Goal: Information Seeking & Learning: Understand process/instructions

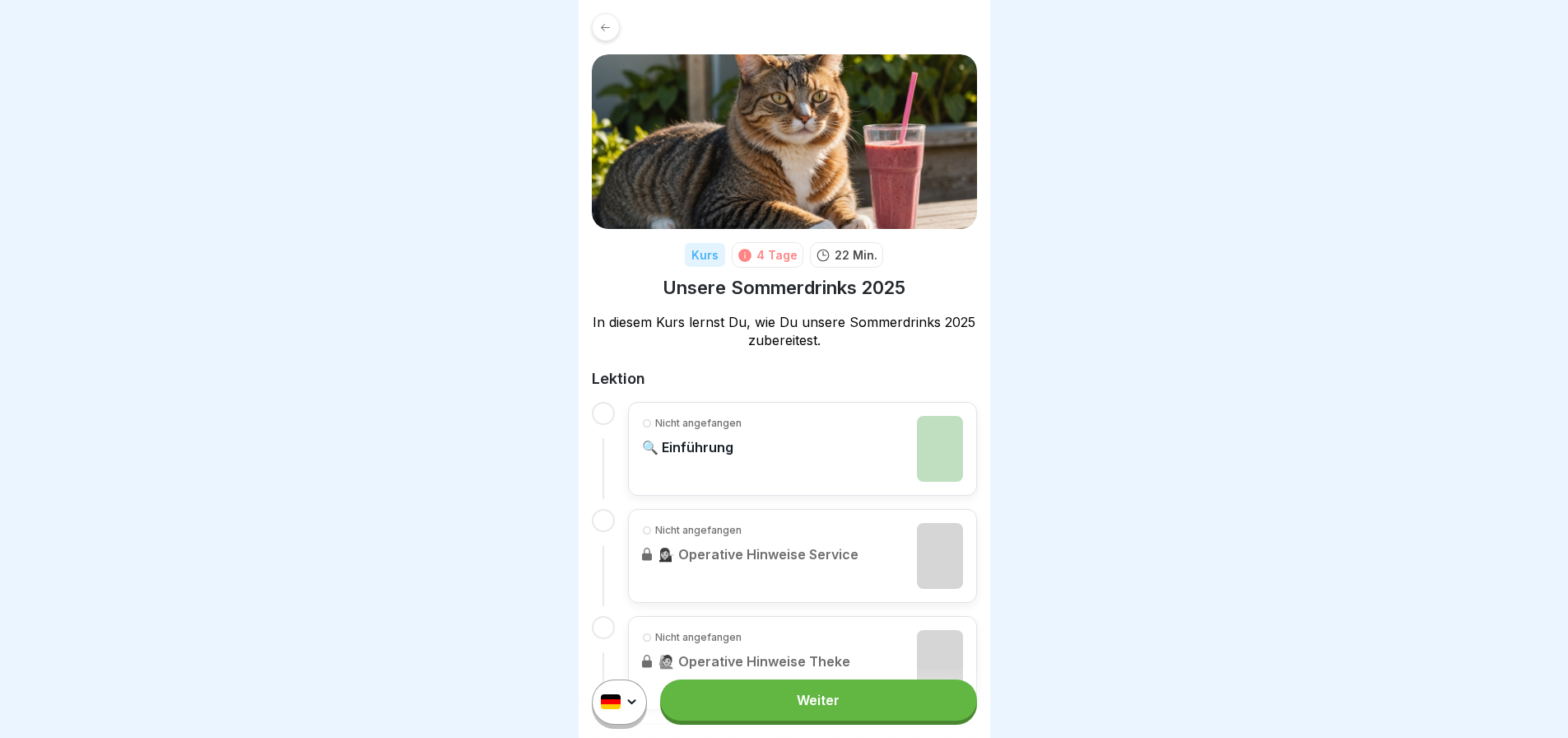
click at [781, 708] on link "Weiter" at bounding box center [818, 700] width 316 height 41
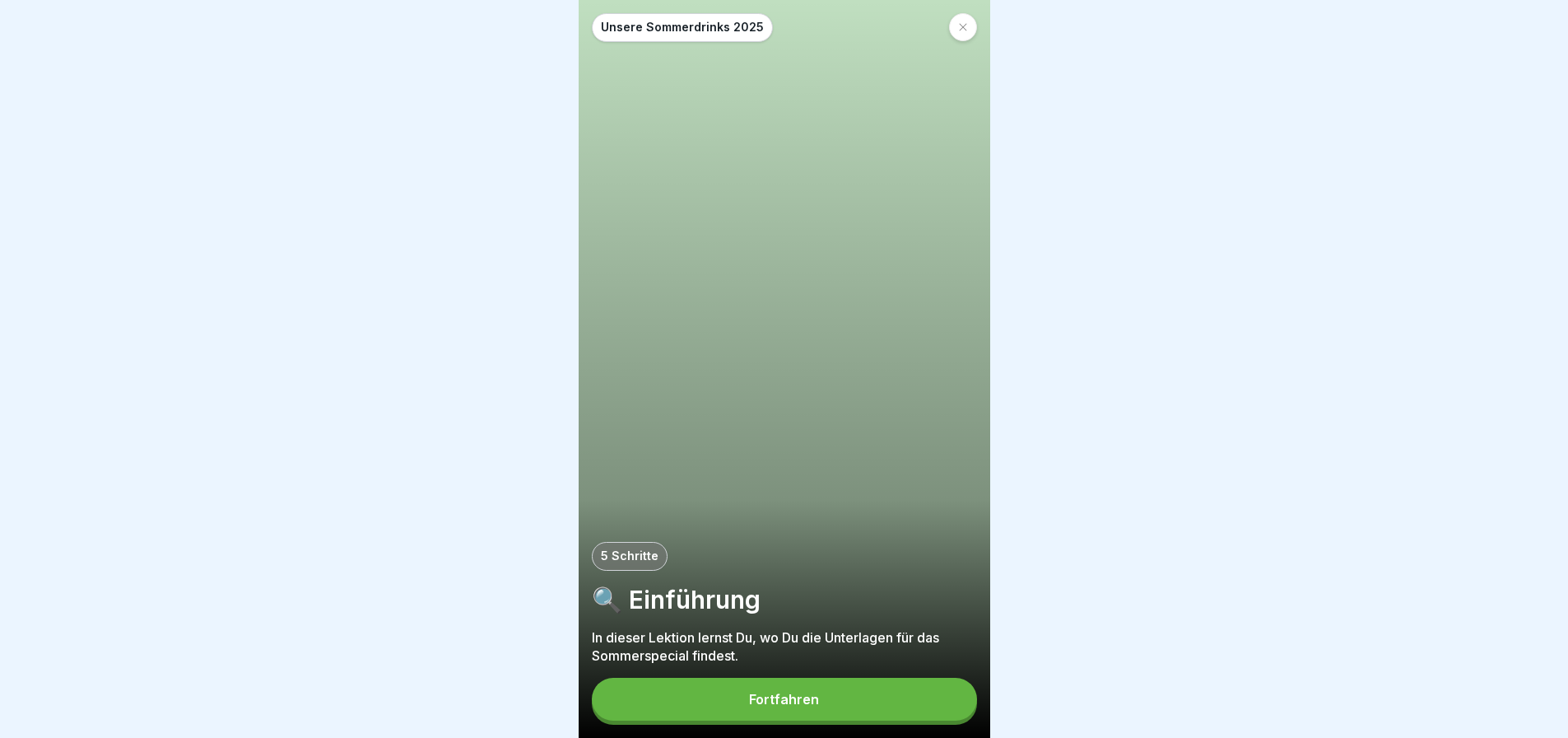
click at [746, 711] on button "Fortfahren" at bounding box center [785, 699] width 386 height 43
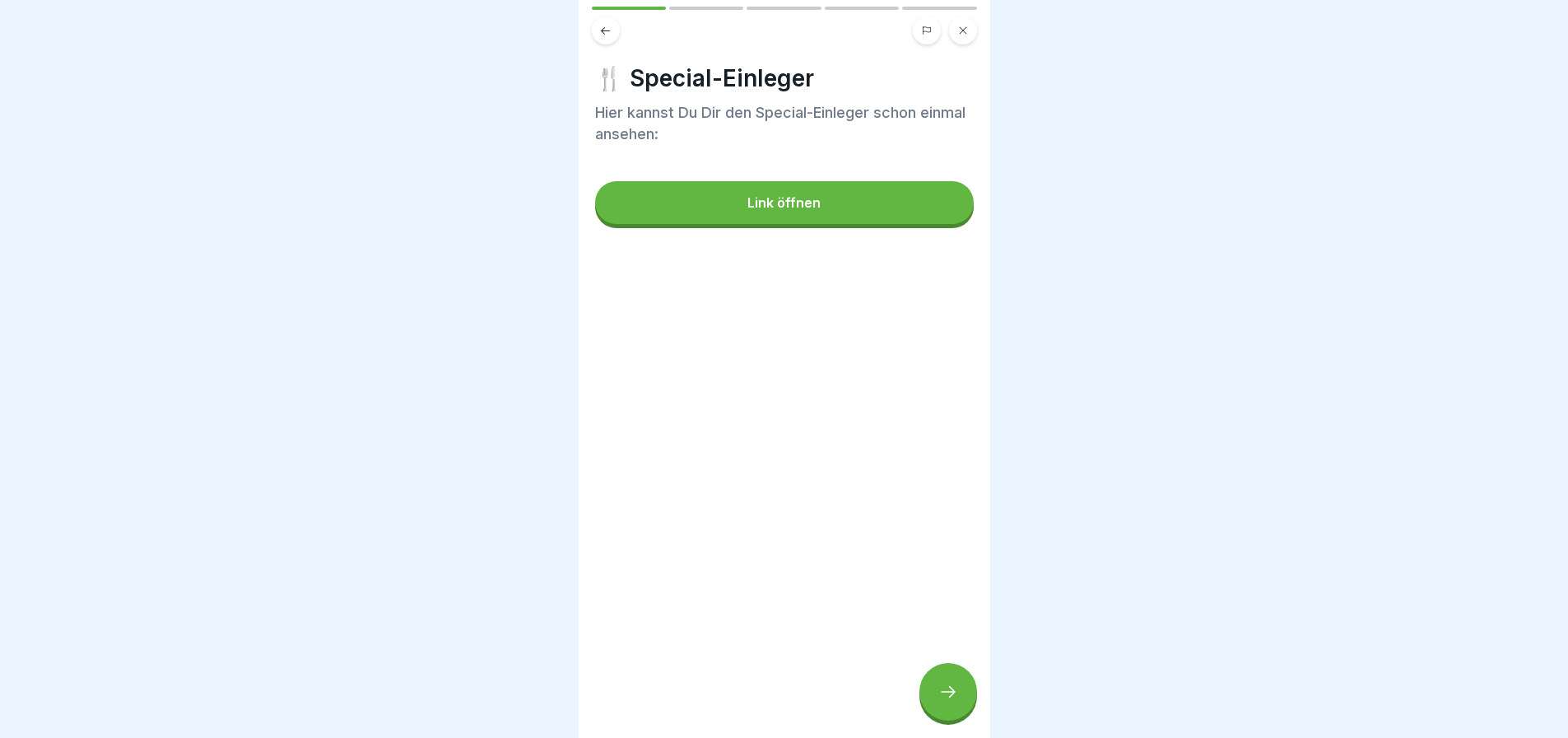
click at [838, 206] on button "Link öffnen" at bounding box center [784, 202] width 379 height 43
click at [923, 707] on div at bounding box center [948, 691] width 58 height 58
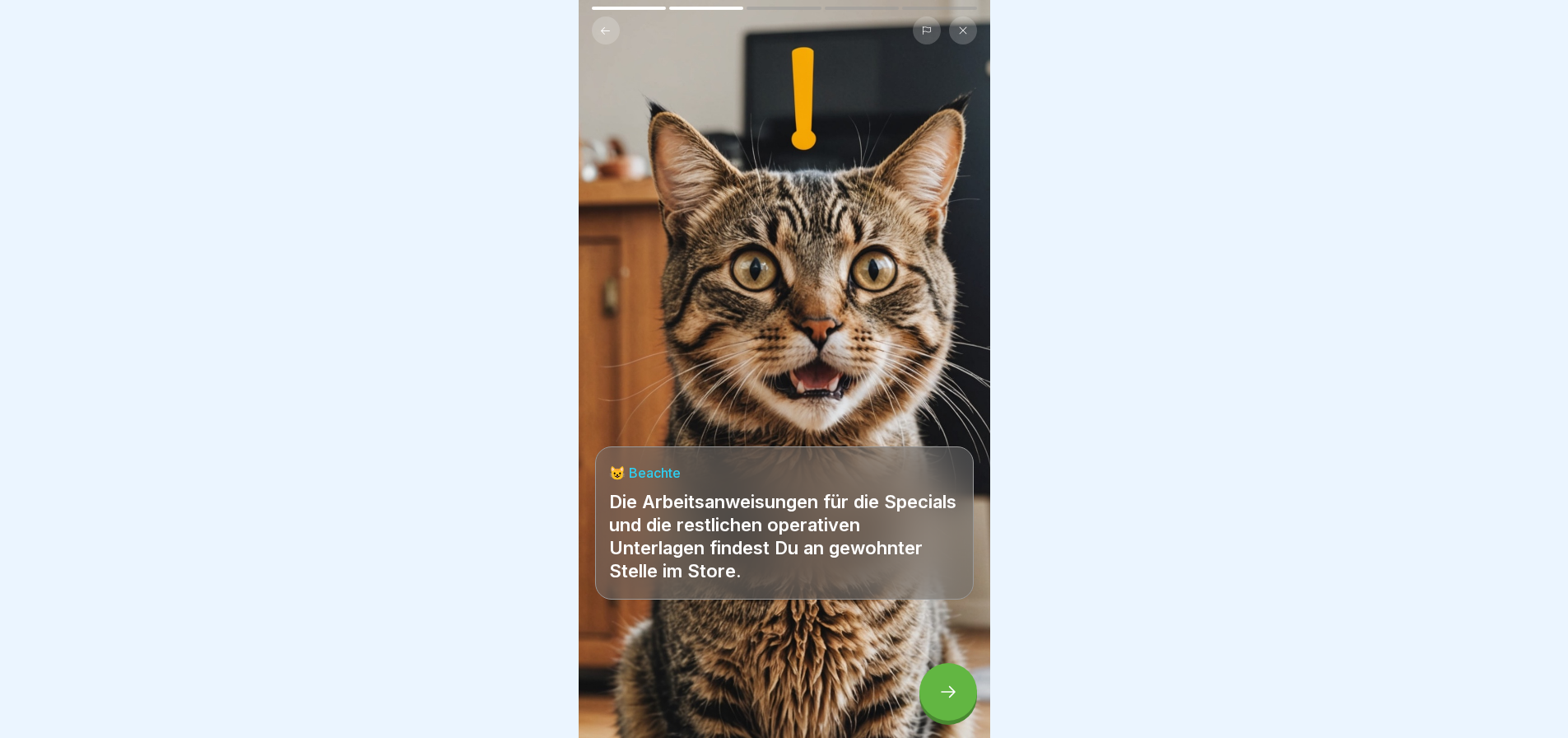
click at [942, 701] on icon at bounding box center [948, 691] width 20 height 20
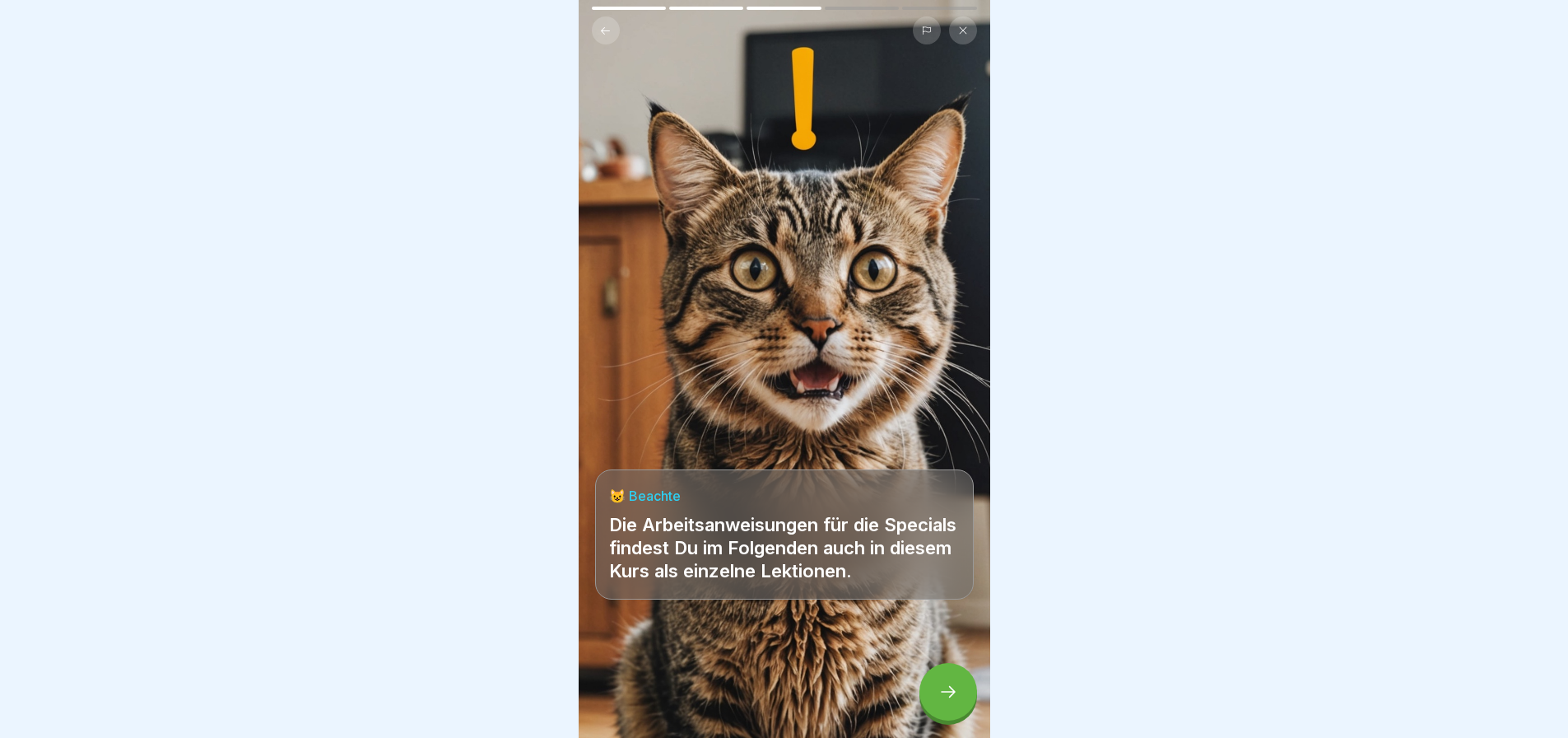
click at [946, 702] on icon at bounding box center [948, 691] width 20 height 20
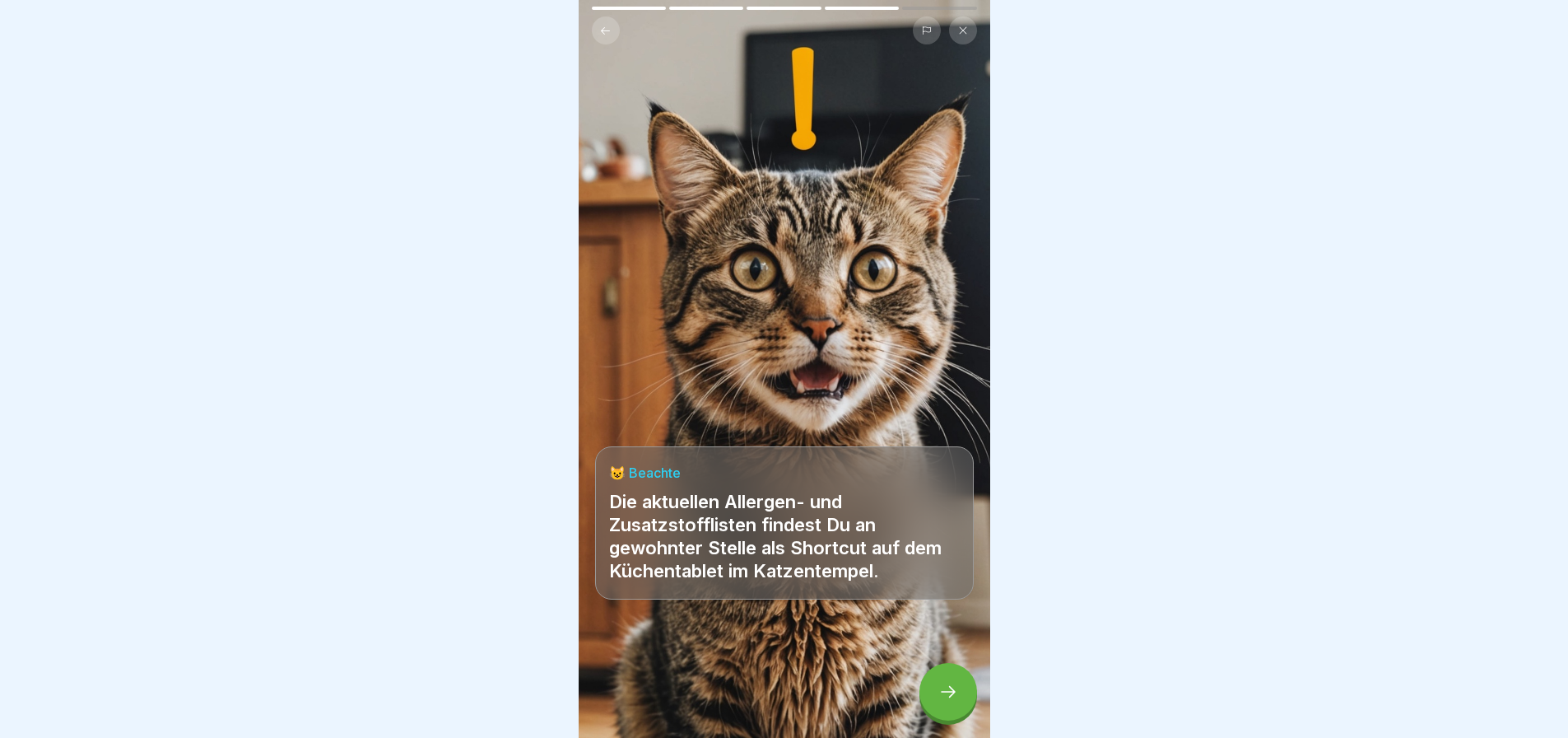
click at [941, 698] on icon at bounding box center [948, 691] width 20 height 20
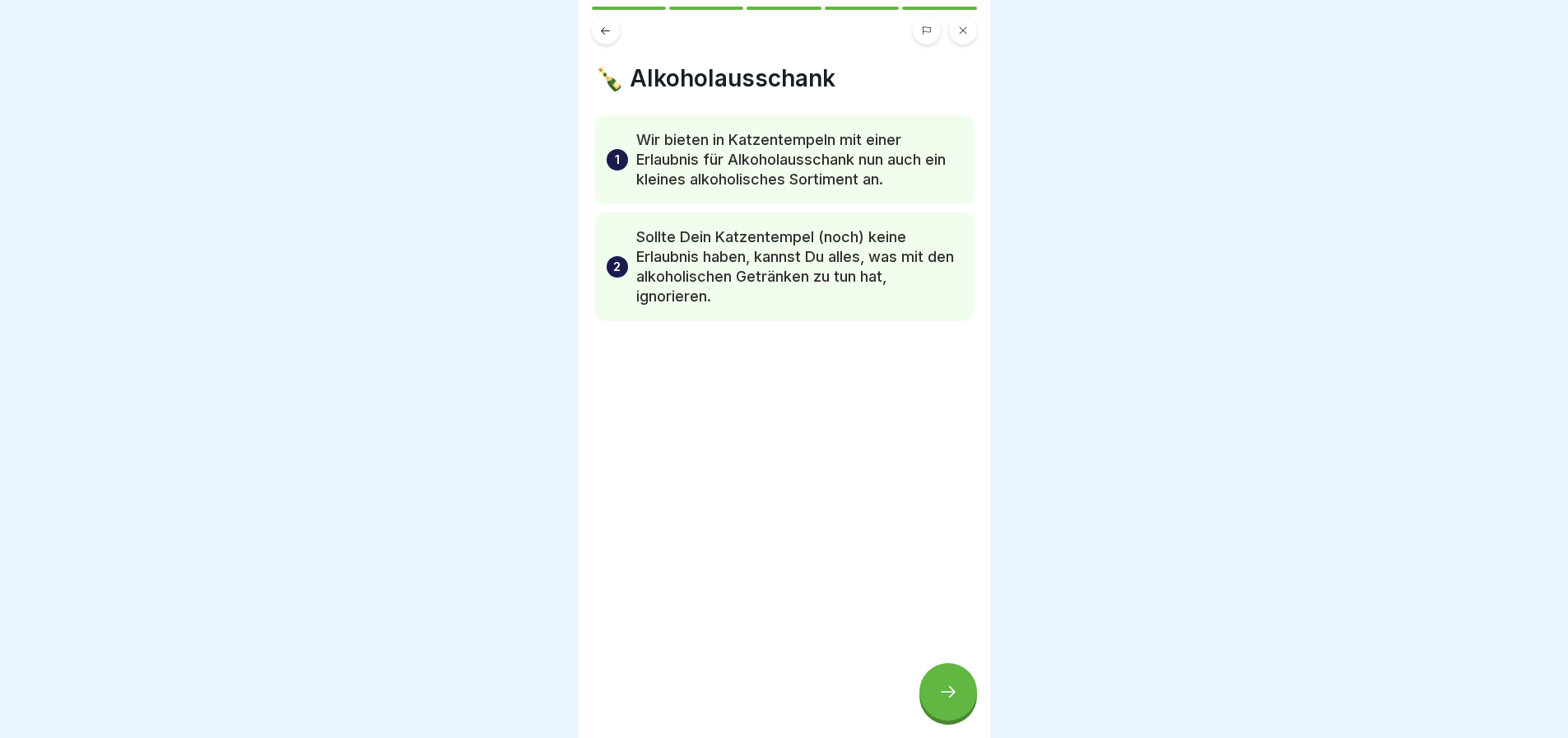
click at [948, 700] on icon at bounding box center [948, 691] width 20 height 20
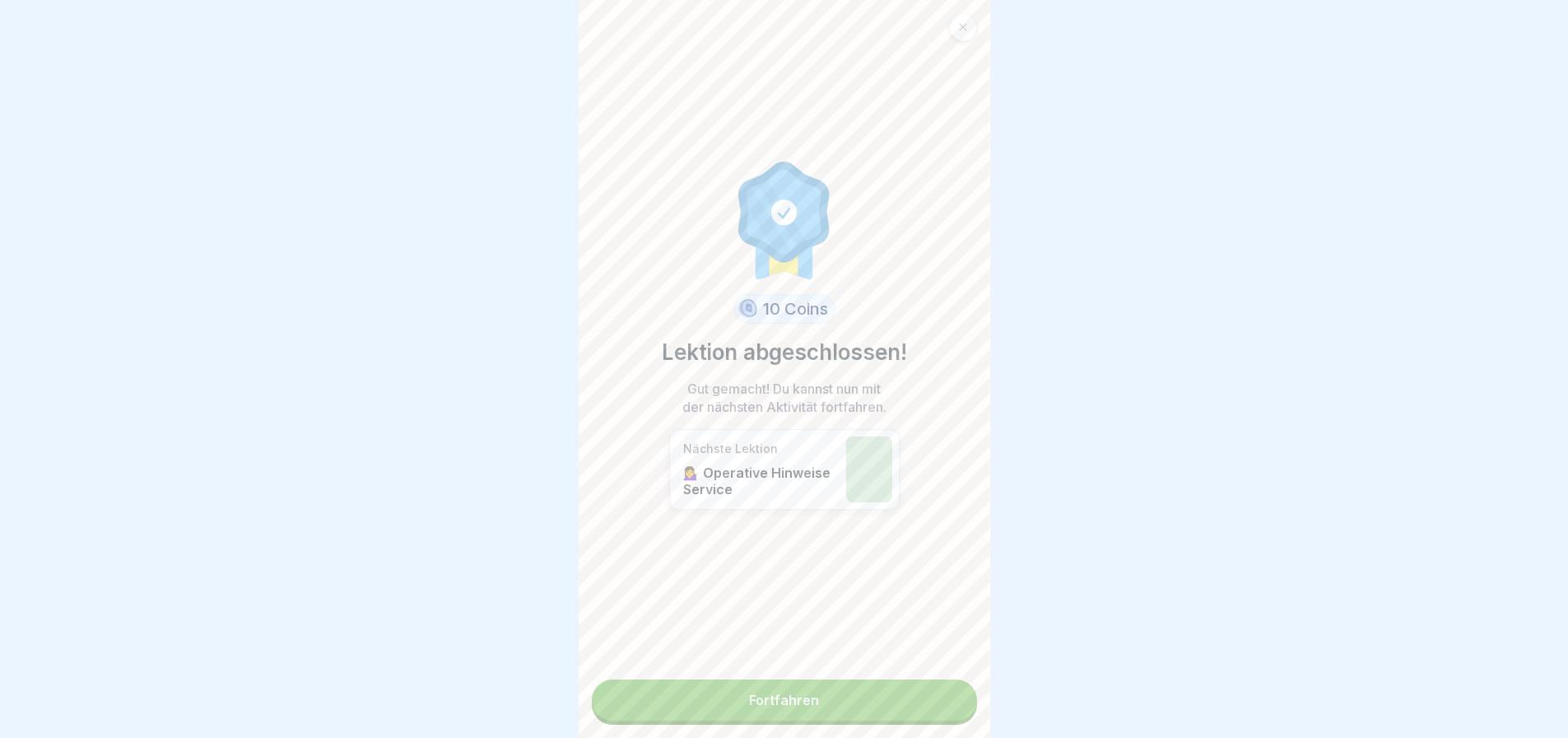
click at [827, 701] on link "Fortfahren" at bounding box center [785, 700] width 386 height 41
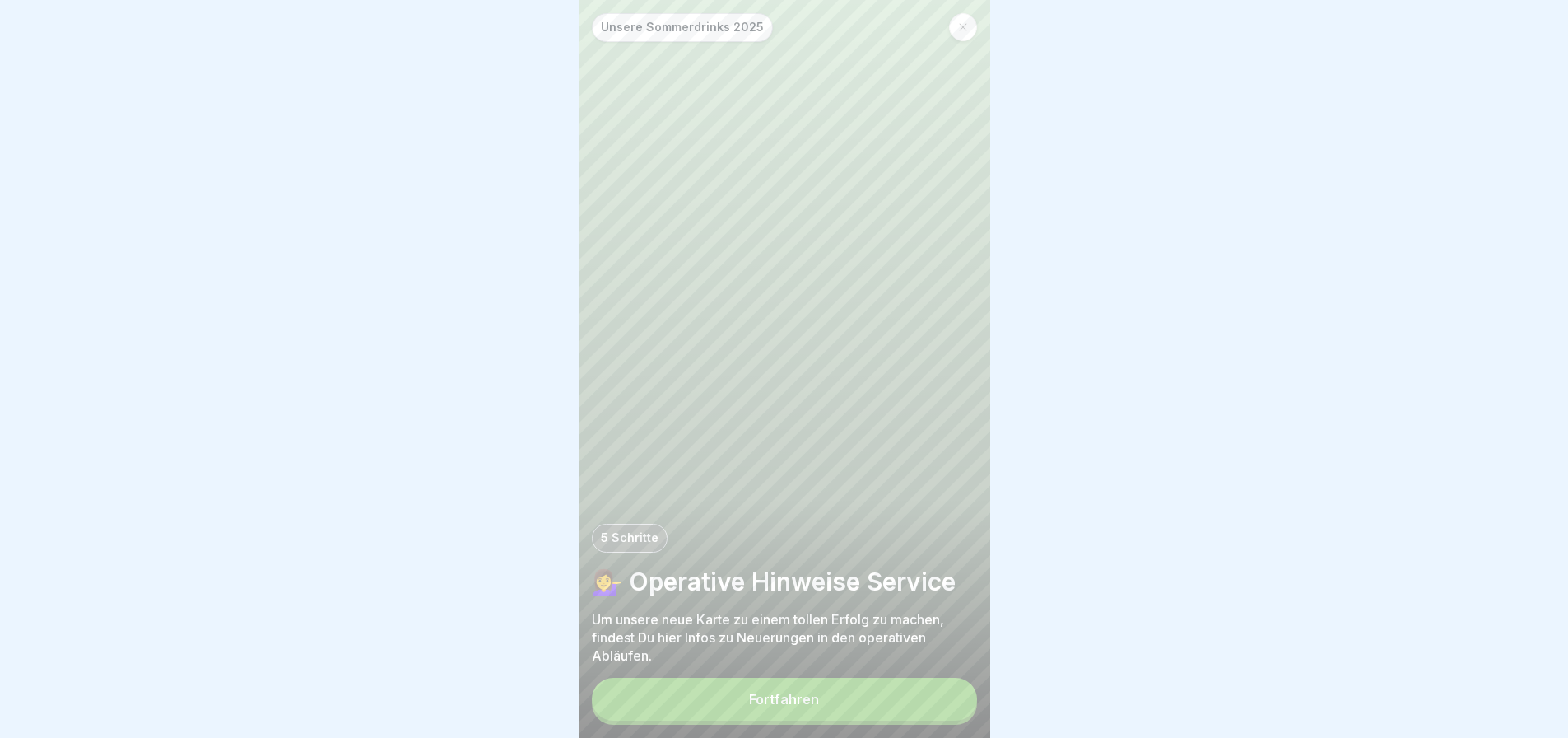
click at [821, 717] on button "Fortfahren" at bounding box center [785, 699] width 386 height 43
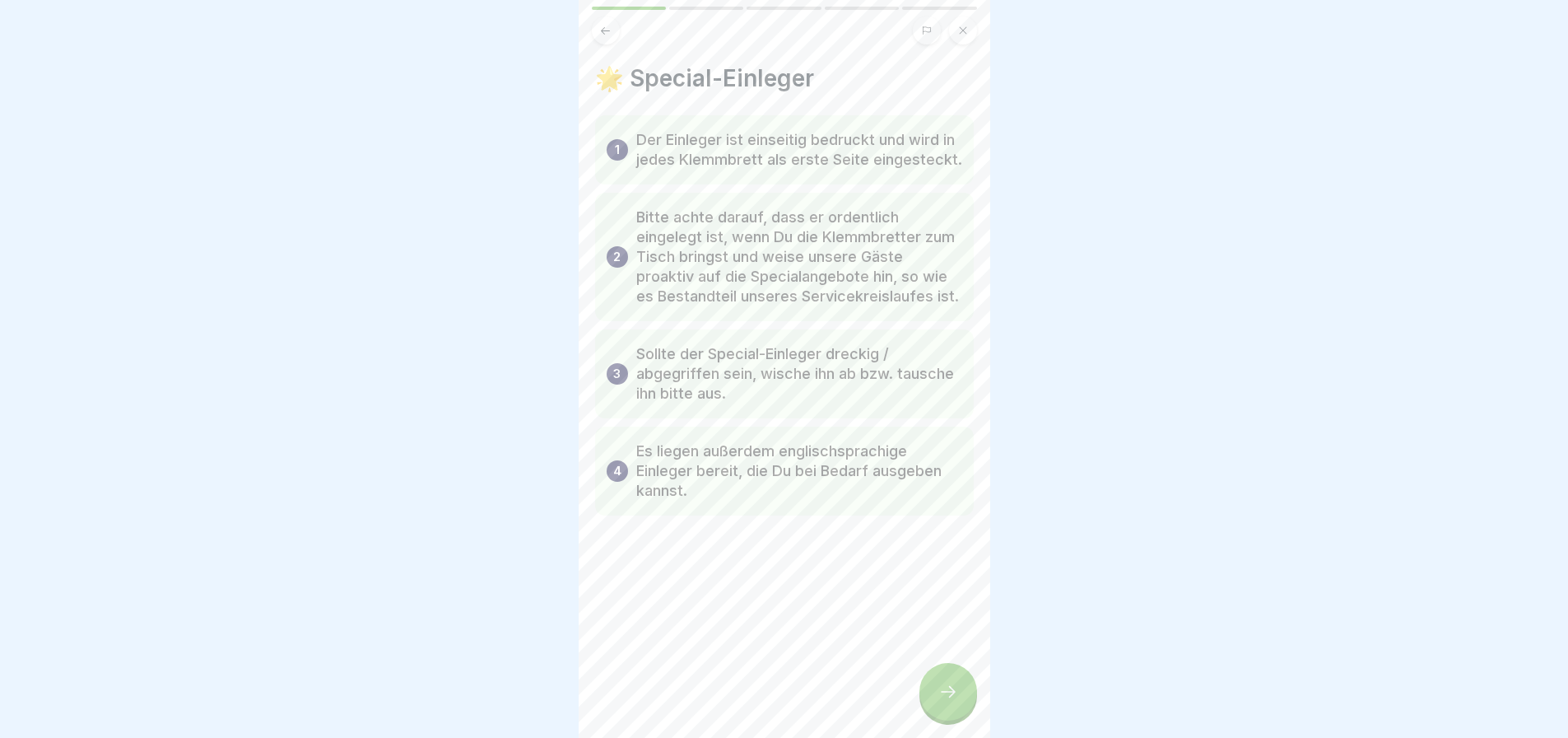
scroll to position [12, 0]
click at [943, 694] on icon at bounding box center [948, 691] width 20 height 20
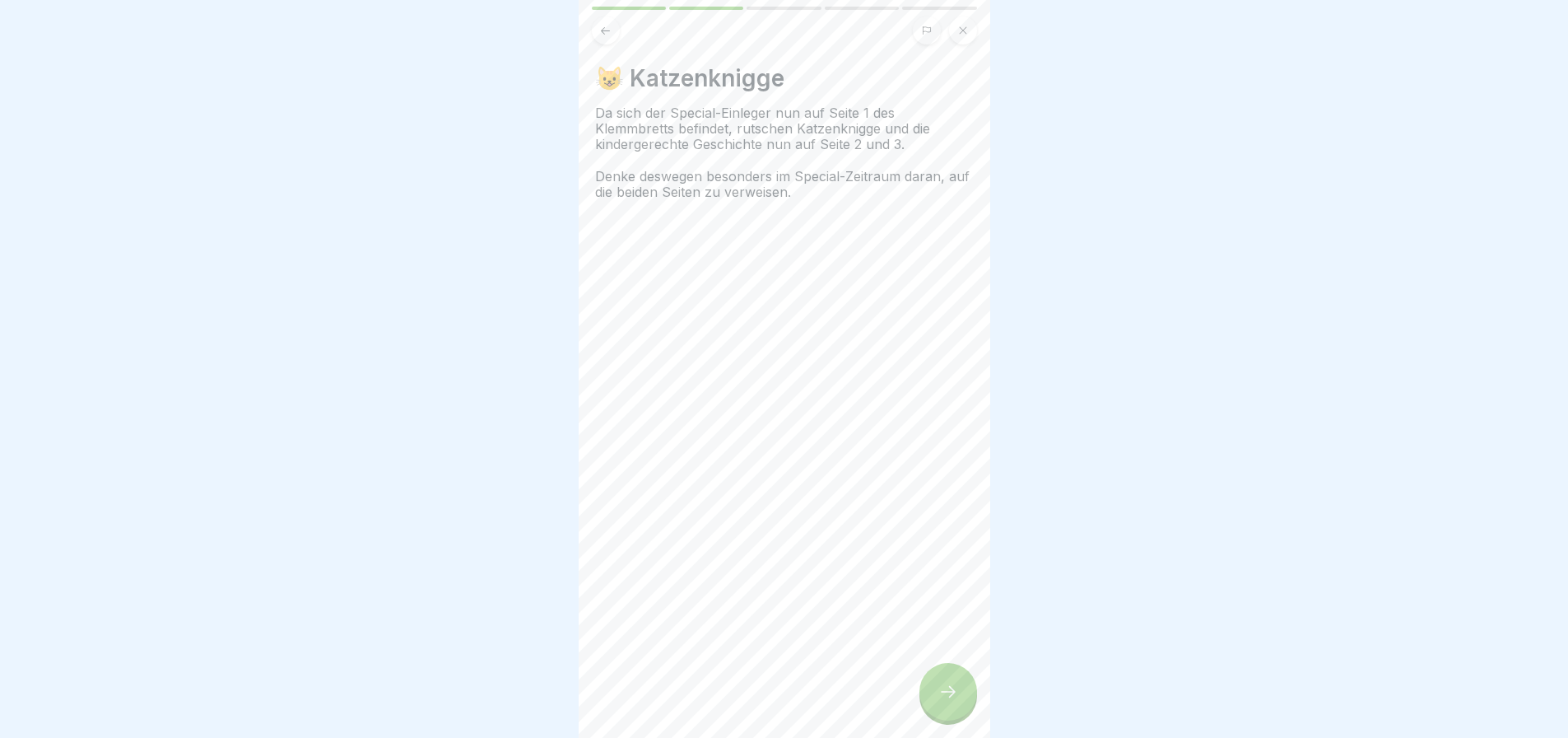
click at [952, 706] on div at bounding box center [948, 691] width 58 height 58
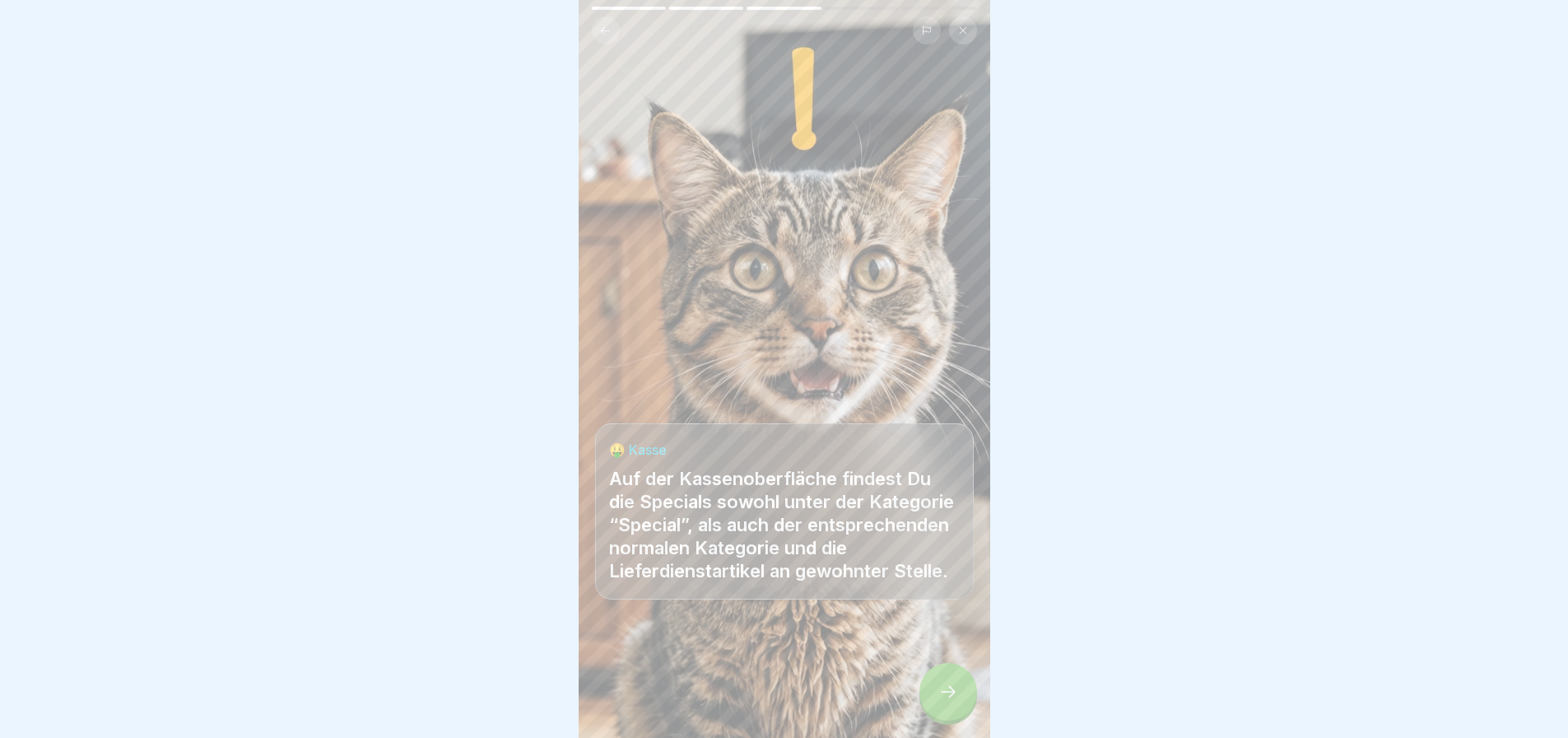
click at [948, 690] on icon at bounding box center [948, 691] width 20 height 20
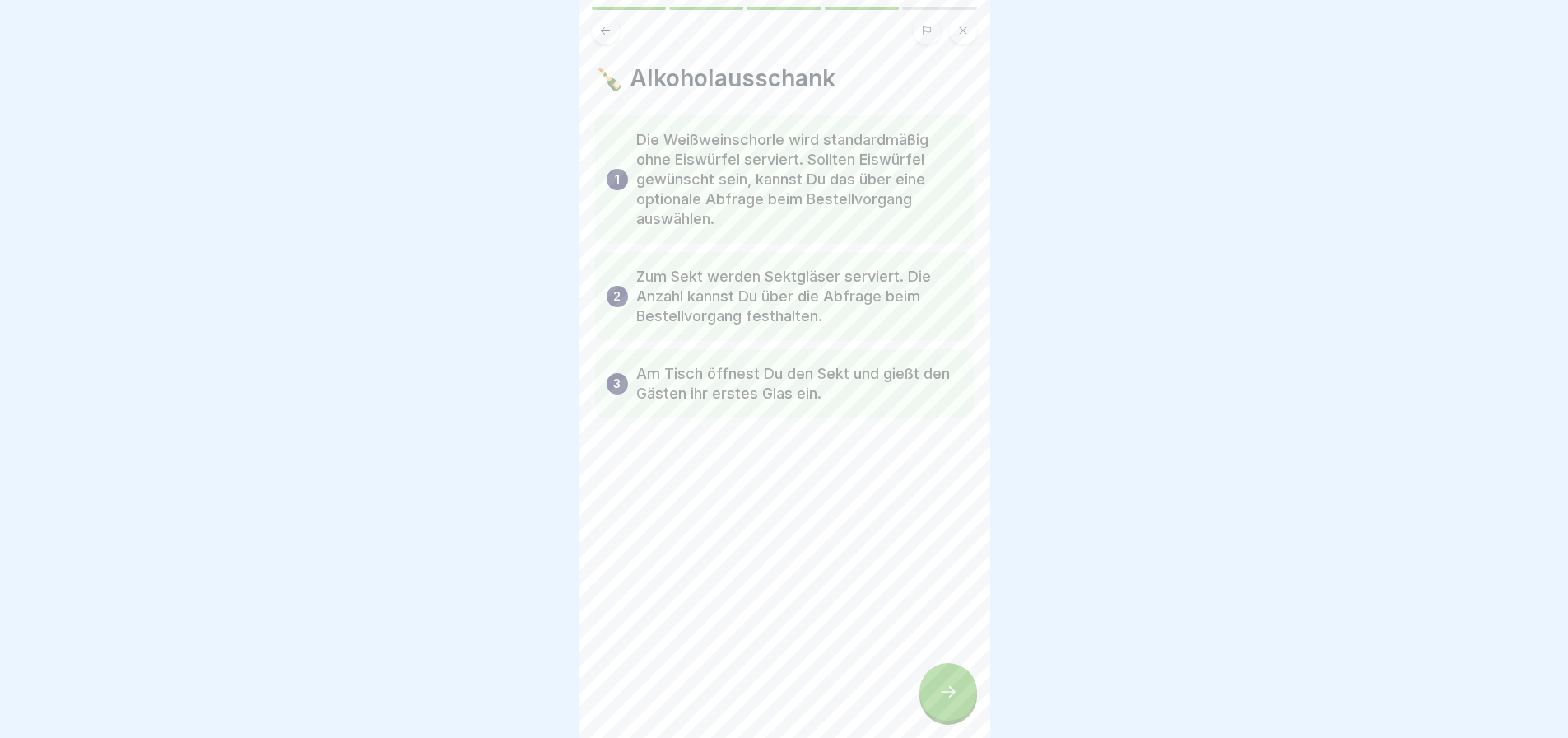
click at [948, 687] on icon at bounding box center [948, 691] width 20 height 20
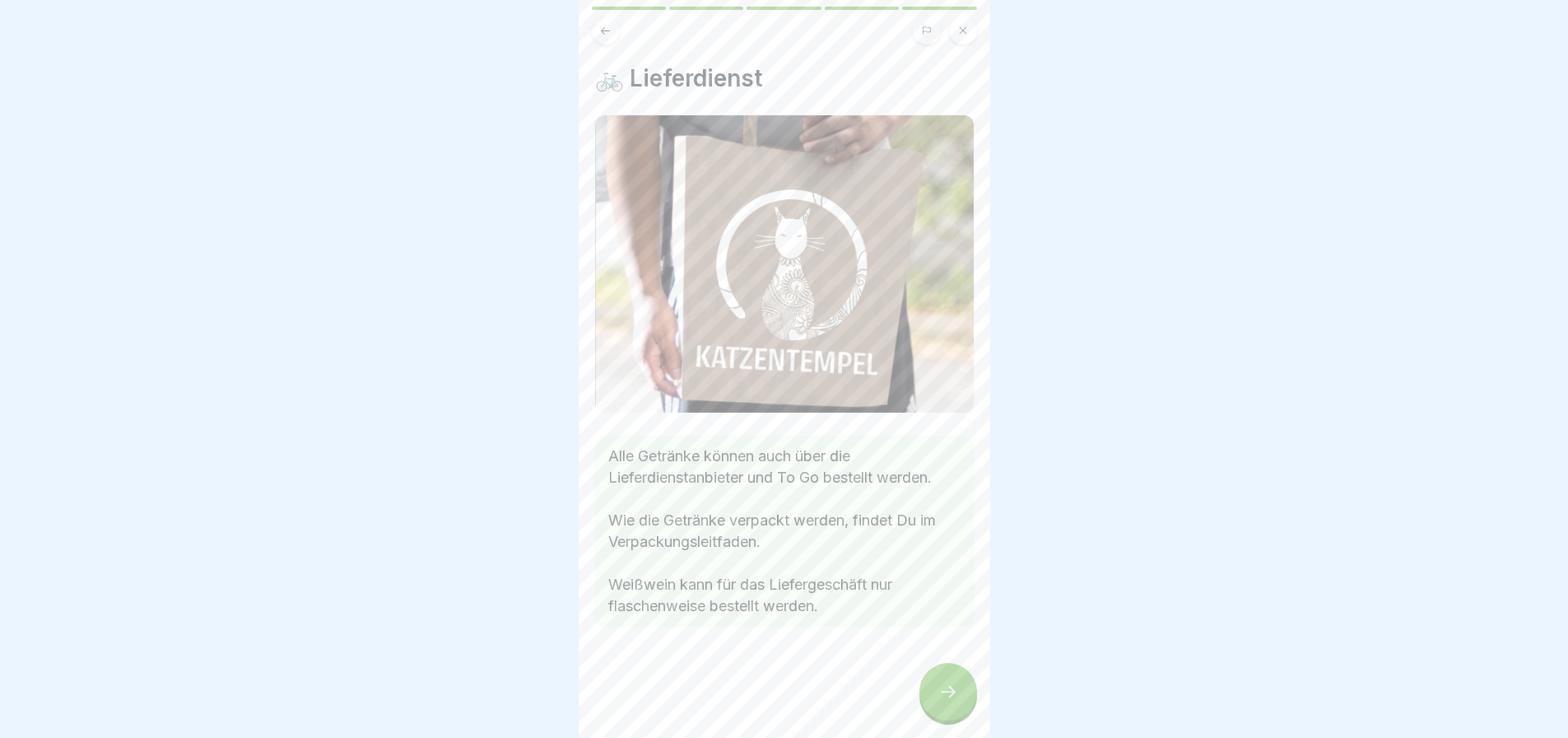
scroll to position [0, 0]
click at [949, 702] on icon at bounding box center [948, 691] width 20 height 20
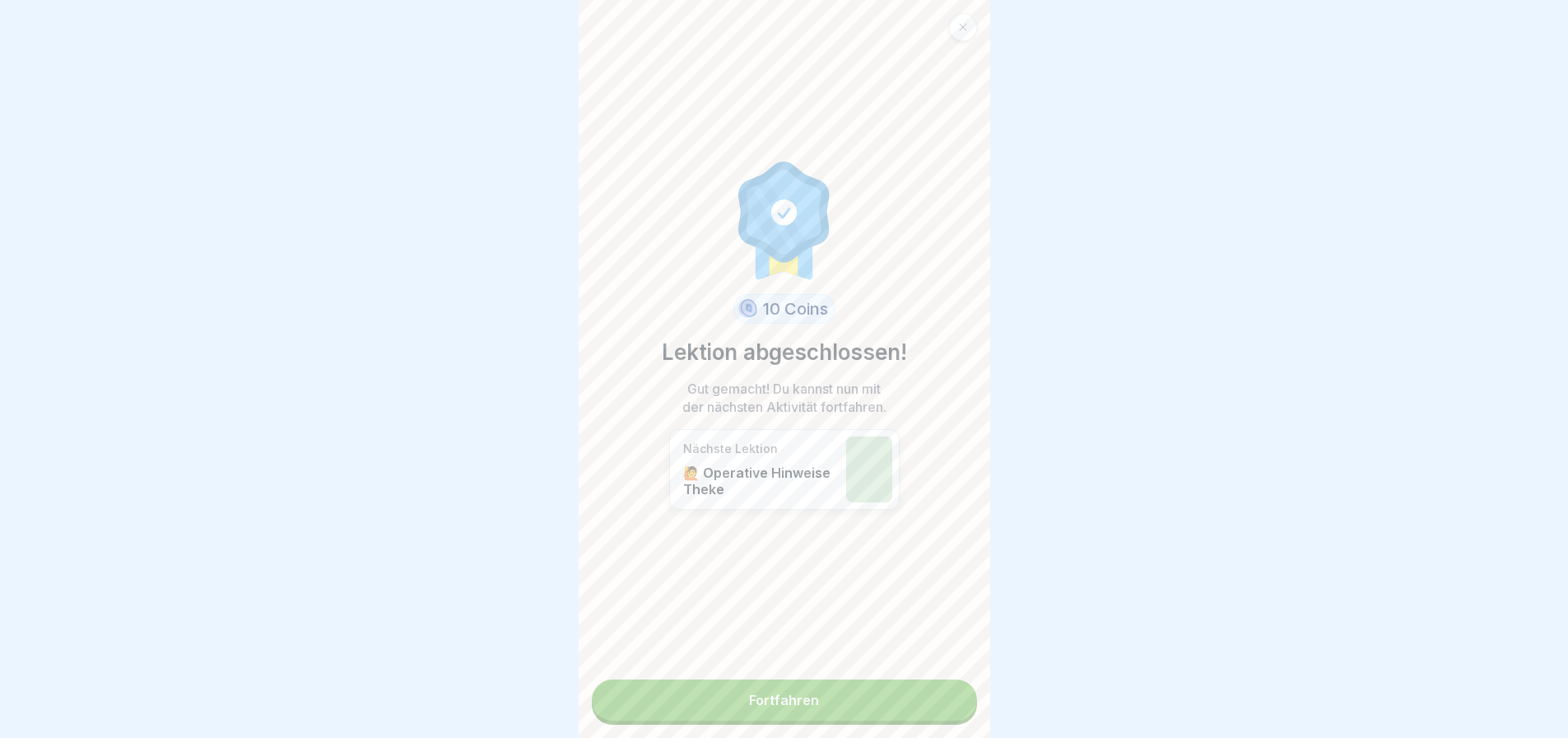
click at [776, 716] on link "Fortfahren" at bounding box center [785, 700] width 386 height 41
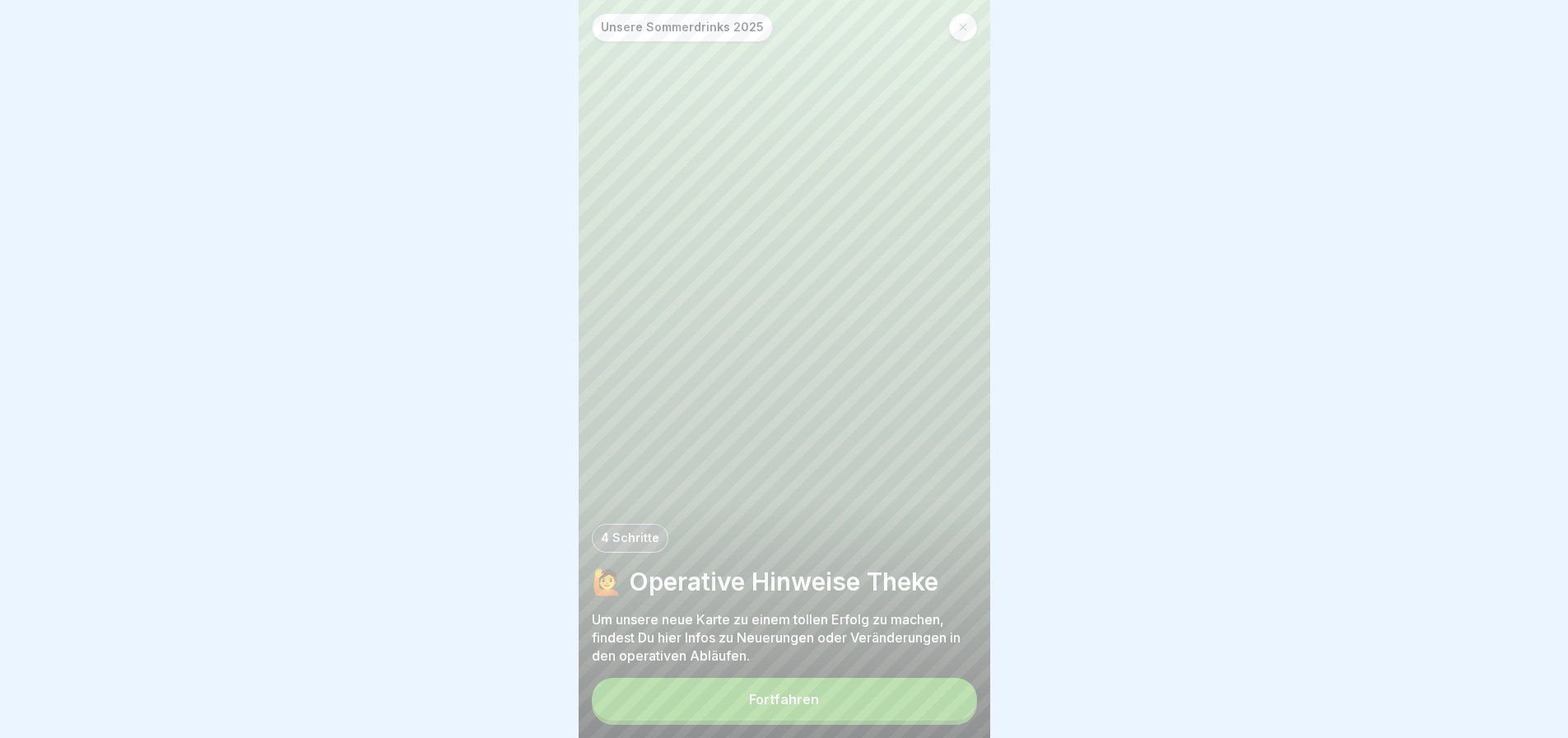
scroll to position [12, 0]
click at [799, 707] on button "Fortfahren" at bounding box center [785, 699] width 386 height 43
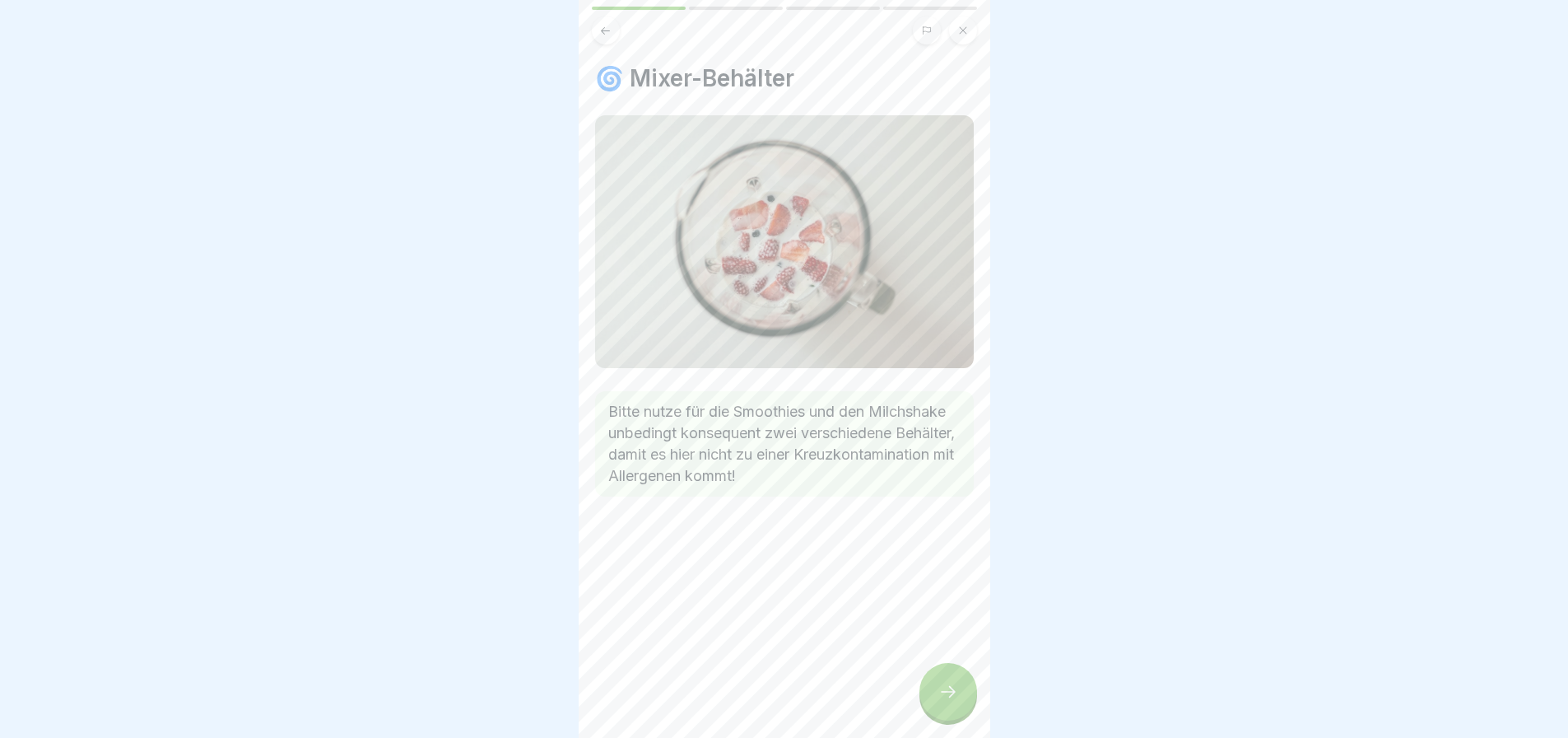
click at [942, 685] on icon at bounding box center [948, 691] width 20 height 20
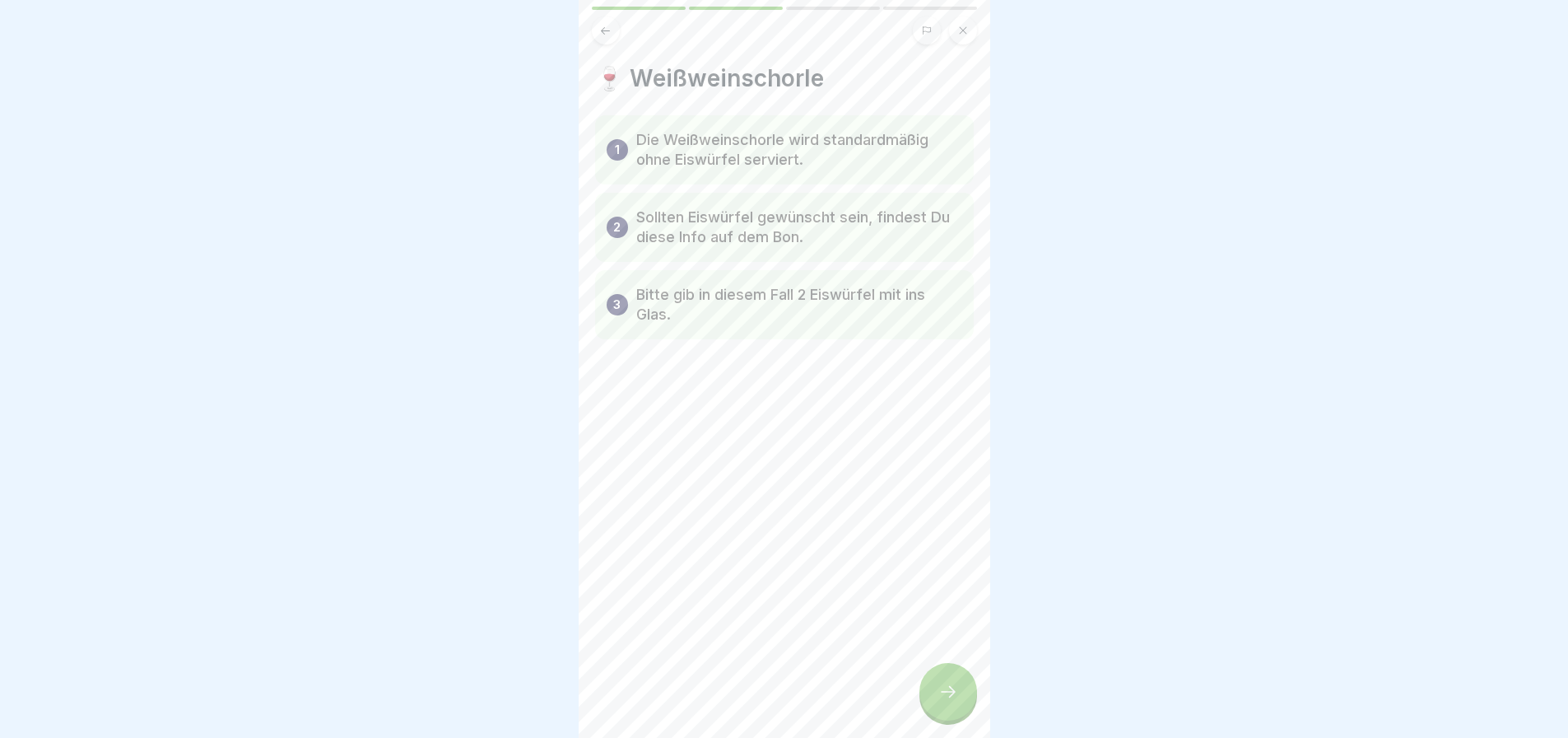
click at [941, 679] on div at bounding box center [948, 691] width 58 height 58
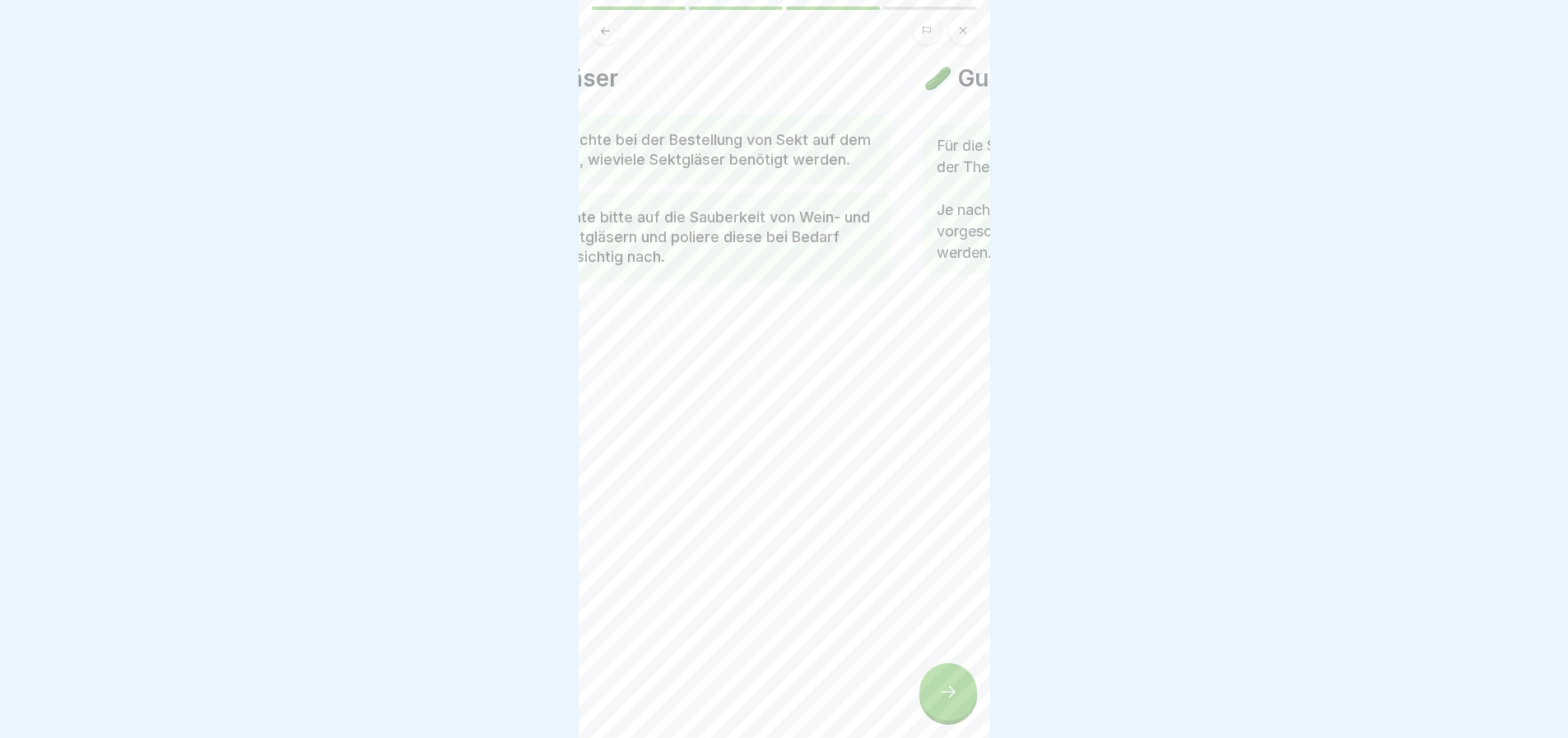
click at [654, 170] on p "Beachte bei der Bestellung von Sekt auf dem Bon, wieviele Sektgläser benötigt w…" at bounding box center [716, 150] width 326 height 40
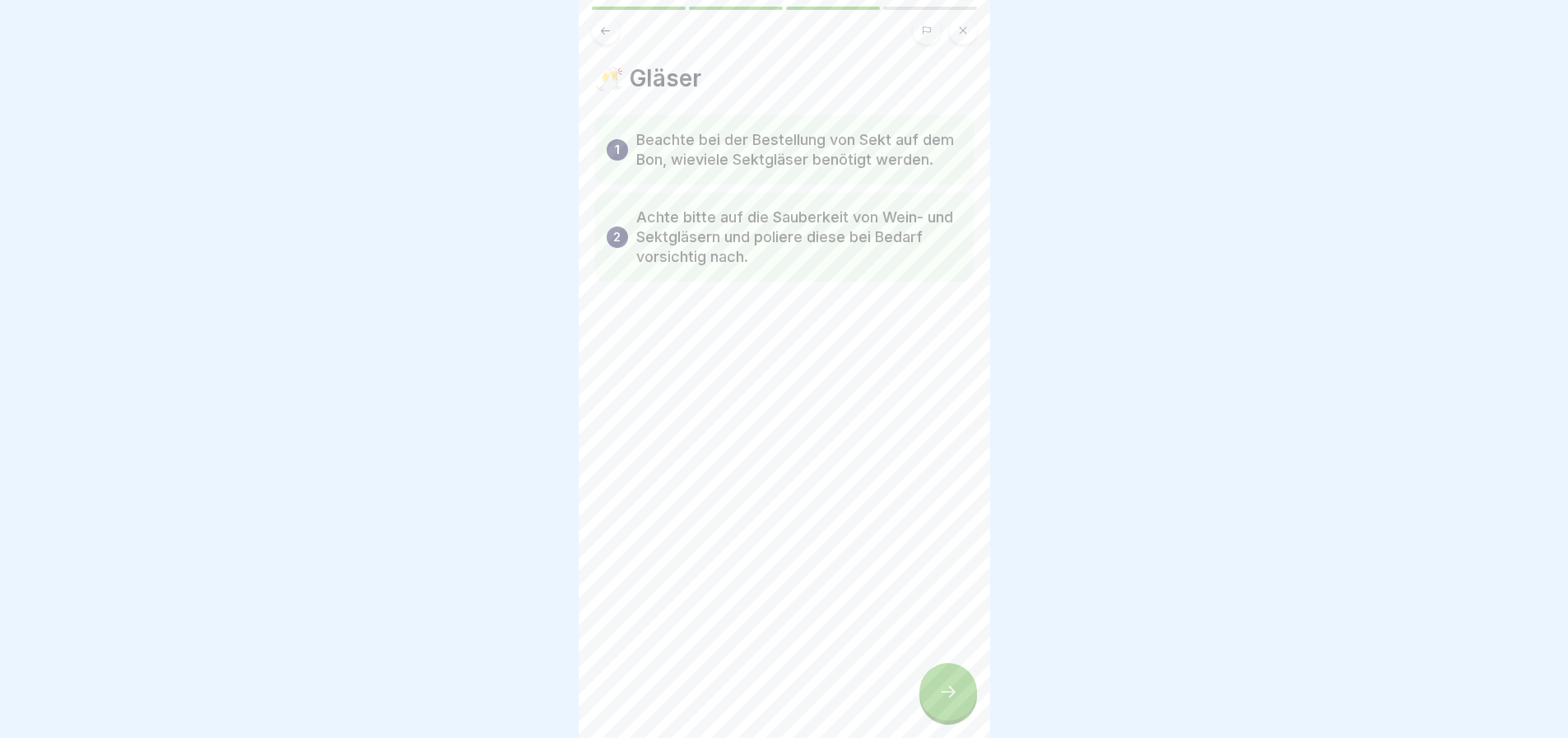
click at [953, 687] on icon at bounding box center [948, 691] width 20 height 20
click at [943, 688] on icon at bounding box center [948, 691] width 20 height 20
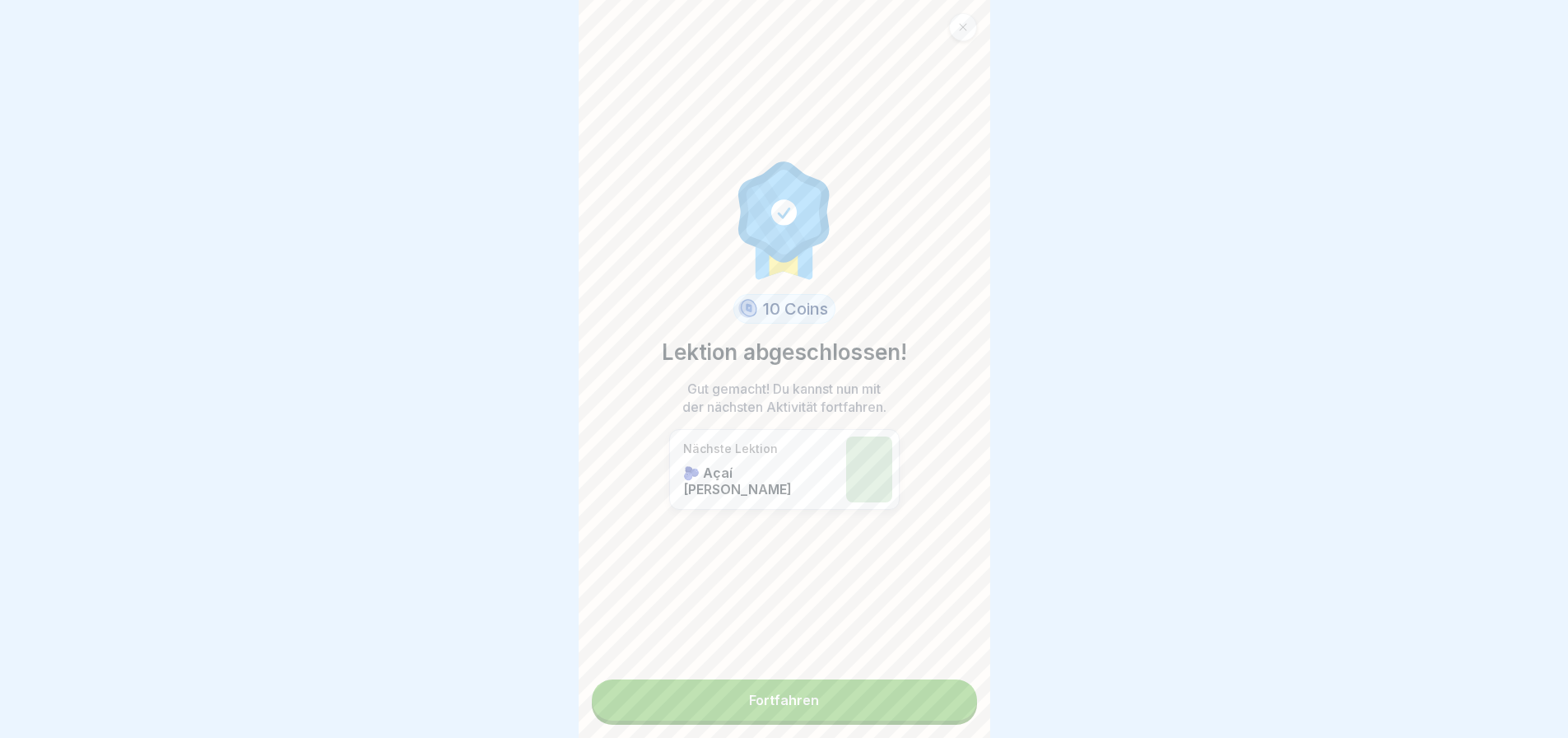
click at [832, 691] on link "Fortfahren" at bounding box center [785, 700] width 386 height 41
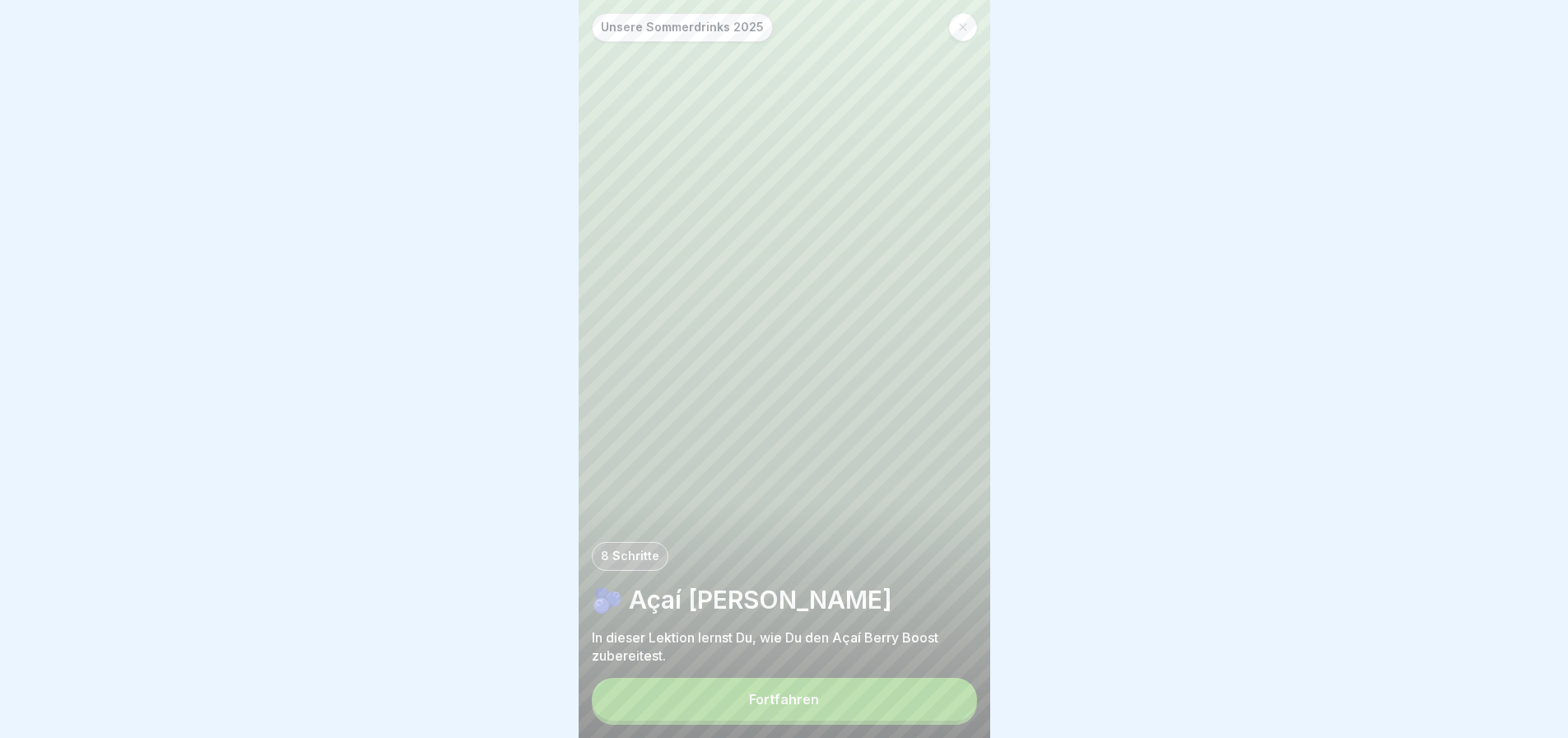
click at [782, 691] on div "Fortfahren" at bounding box center [785, 701] width 386 height 47
click at [782, 707] on div "Fortfahren" at bounding box center [783, 698] width 70 height 15
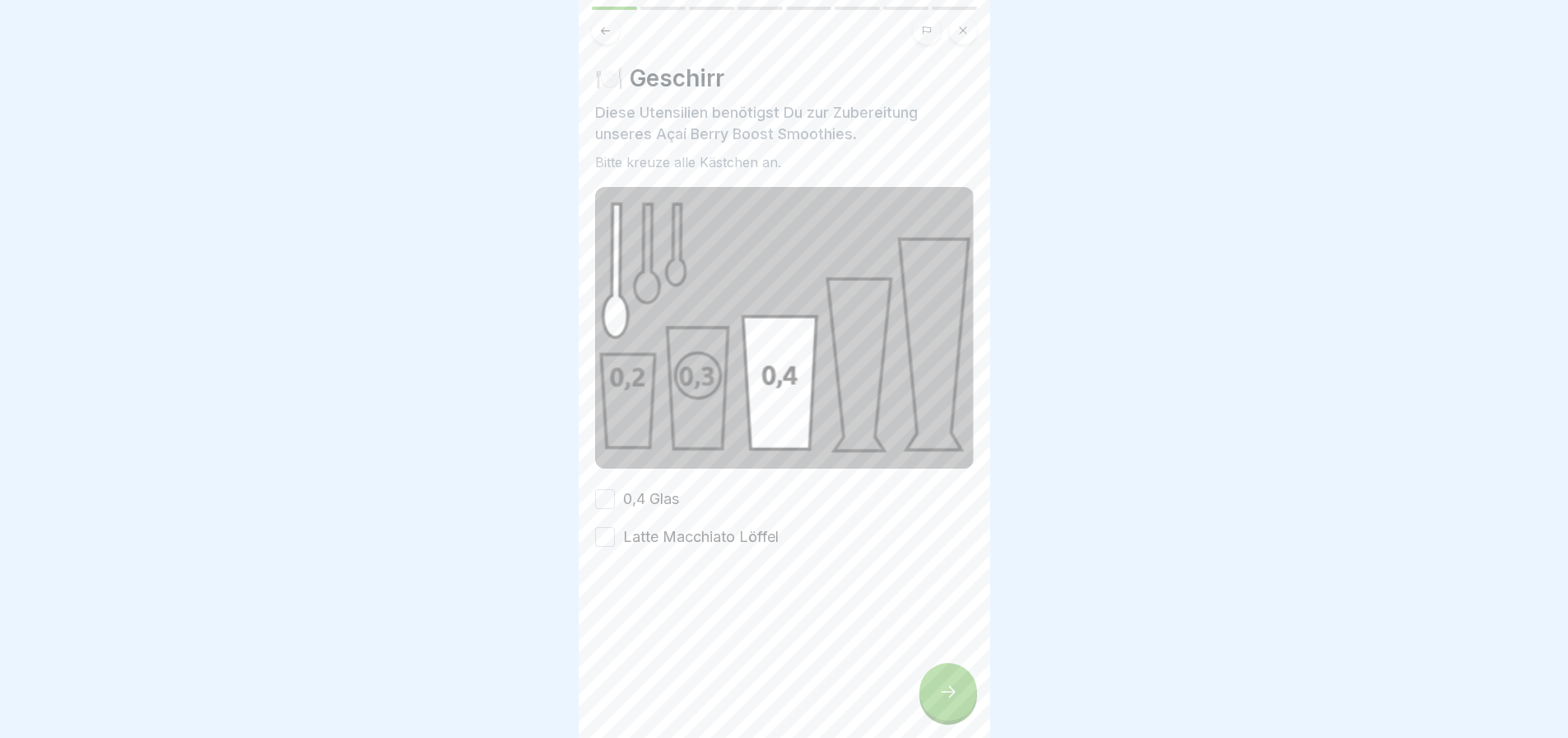
click at [667, 488] on label "0,4 Glas" at bounding box center [651, 499] width 56 height 22
click at [614, 489] on button "0,4 Glas" at bounding box center [604, 499] width 20 height 20
click at [644, 510] on div "0,4 Glas Latte Macchiato Löffel" at bounding box center [784, 518] width 379 height 59
click at [648, 532] on label "Latte Macchiato Löffel" at bounding box center [701, 536] width 156 height 22
click at [614, 532] on button "Latte Macchiato Löffel" at bounding box center [604, 536] width 20 height 20
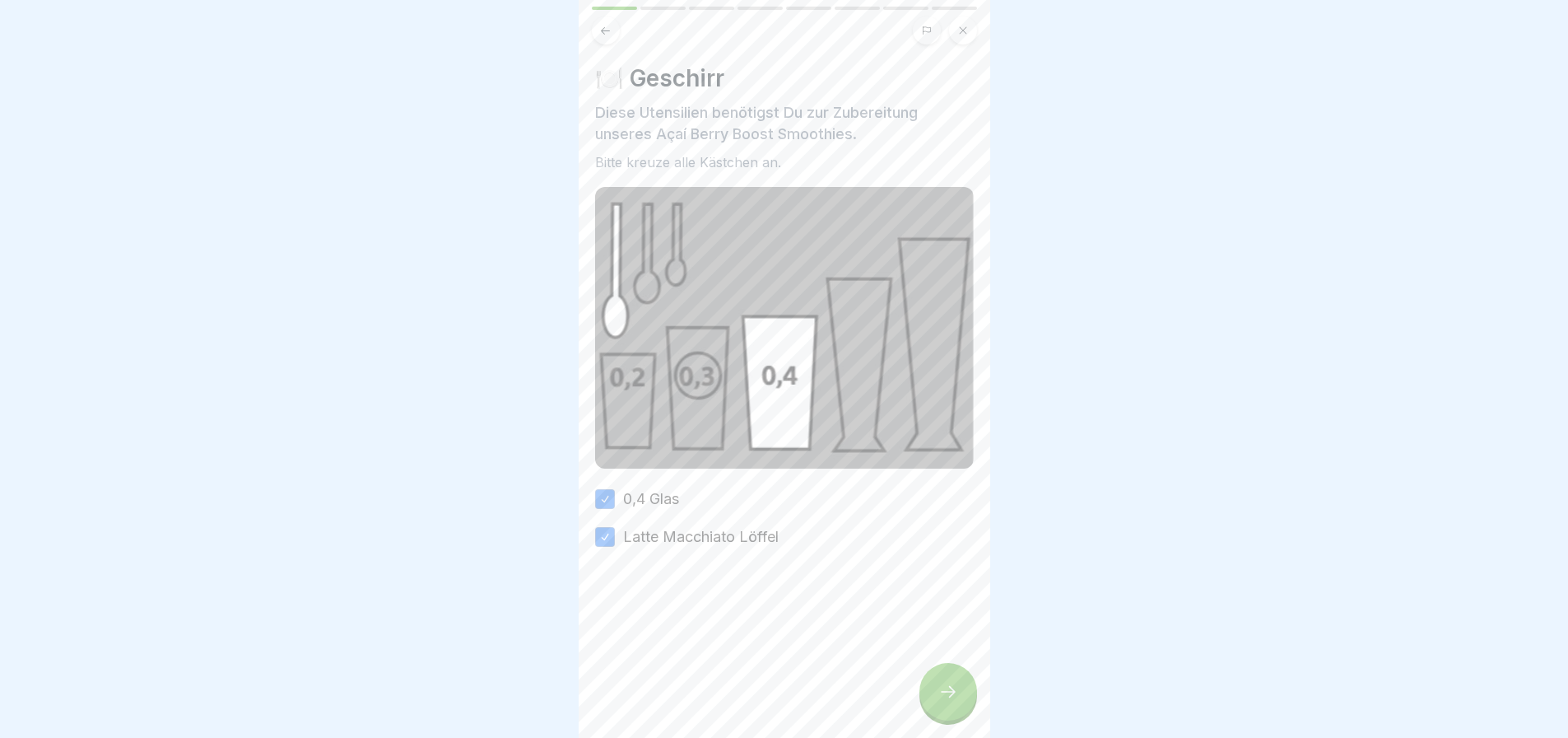
click at [941, 696] on icon at bounding box center [948, 691] width 20 height 20
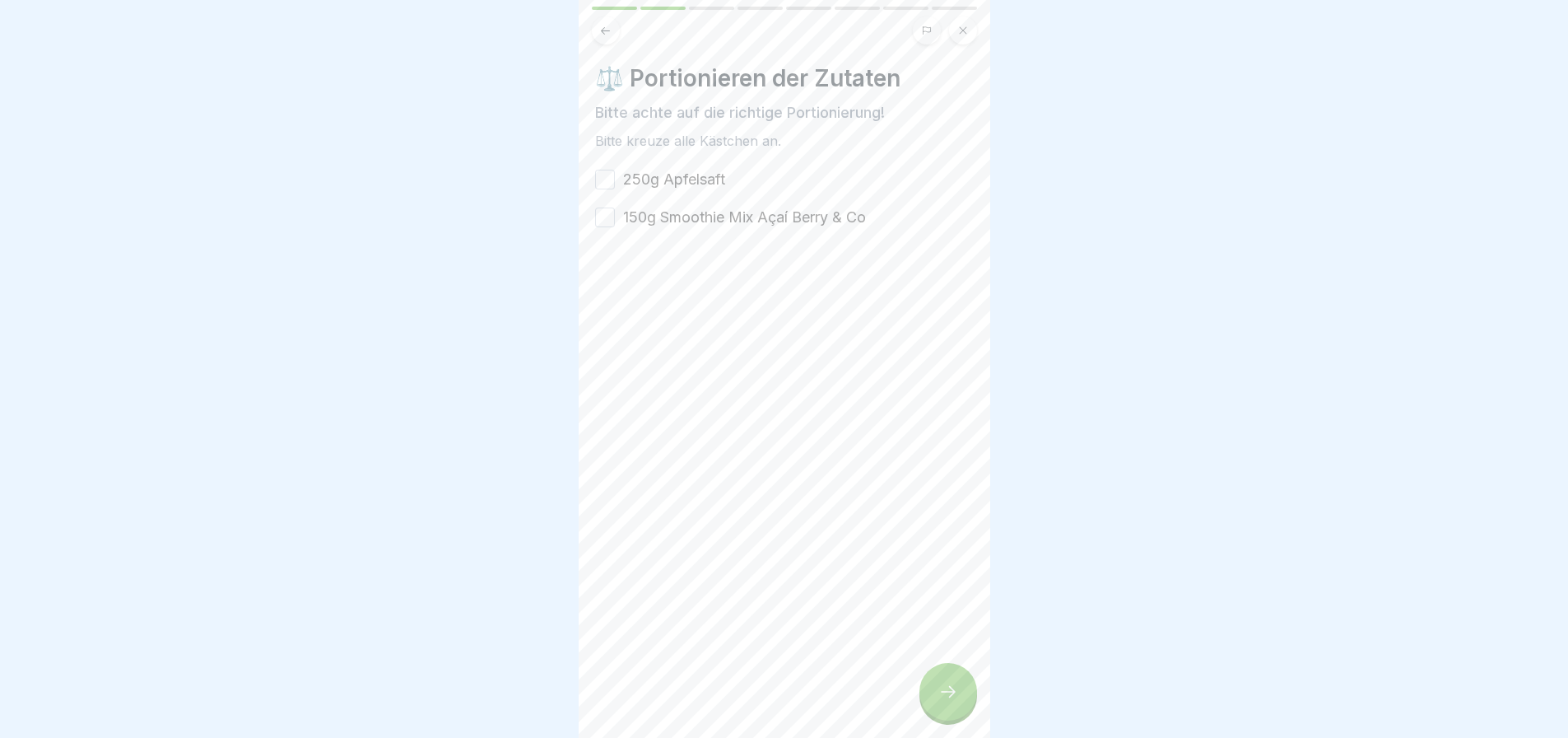
click at [702, 215] on label "150g Smoothie Mix Açaí Berry & Co" at bounding box center [744, 217] width 243 height 22
click at [614, 215] on button "150g Smoothie Mix Açaí Berry & Co" at bounding box center [604, 217] width 20 height 20
click at [935, 721] on div at bounding box center [948, 691] width 58 height 58
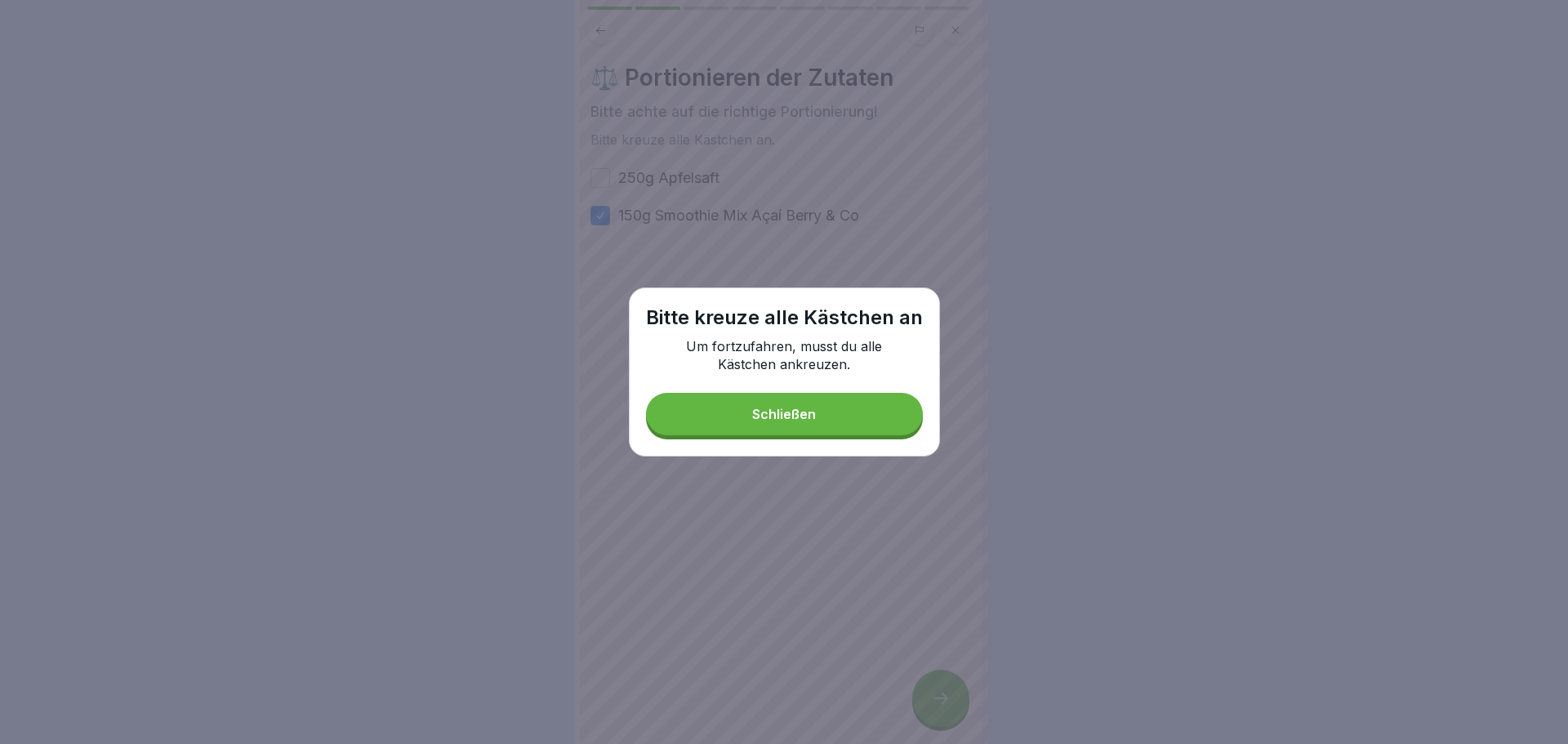
click at [811, 402] on button "Schließen" at bounding box center [784, 414] width 277 height 43
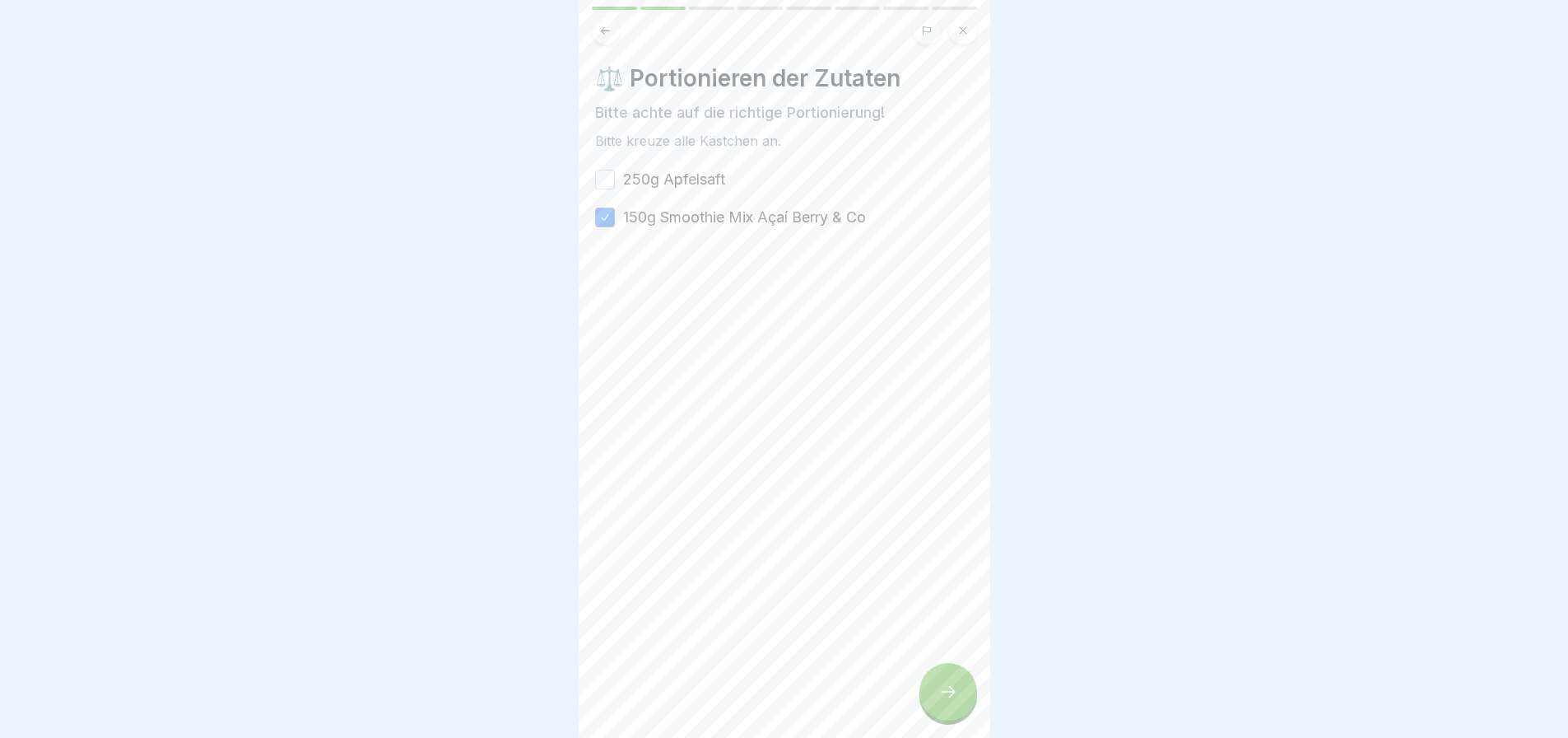
click at [707, 166] on div "⚖️ Portionieren der Zutaten Bitte achte auf die richtige Portionierung! Bitte k…" at bounding box center [784, 146] width 379 height 164
click at [704, 186] on label "250g Apfelsaft" at bounding box center [674, 179] width 102 height 22
click at [614, 186] on button "250g Apfelsaft" at bounding box center [604, 179] width 20 height 20
click at [676, 217] on label "150g Smoothie Mix Açaí Berry & Co" at bounding box center [744, 217] width 243 height 22
click at [614, 217] on button "150g Smoothie Mix Açaí Berry & Co" at bounding box center [604, 217] width 20 height 20
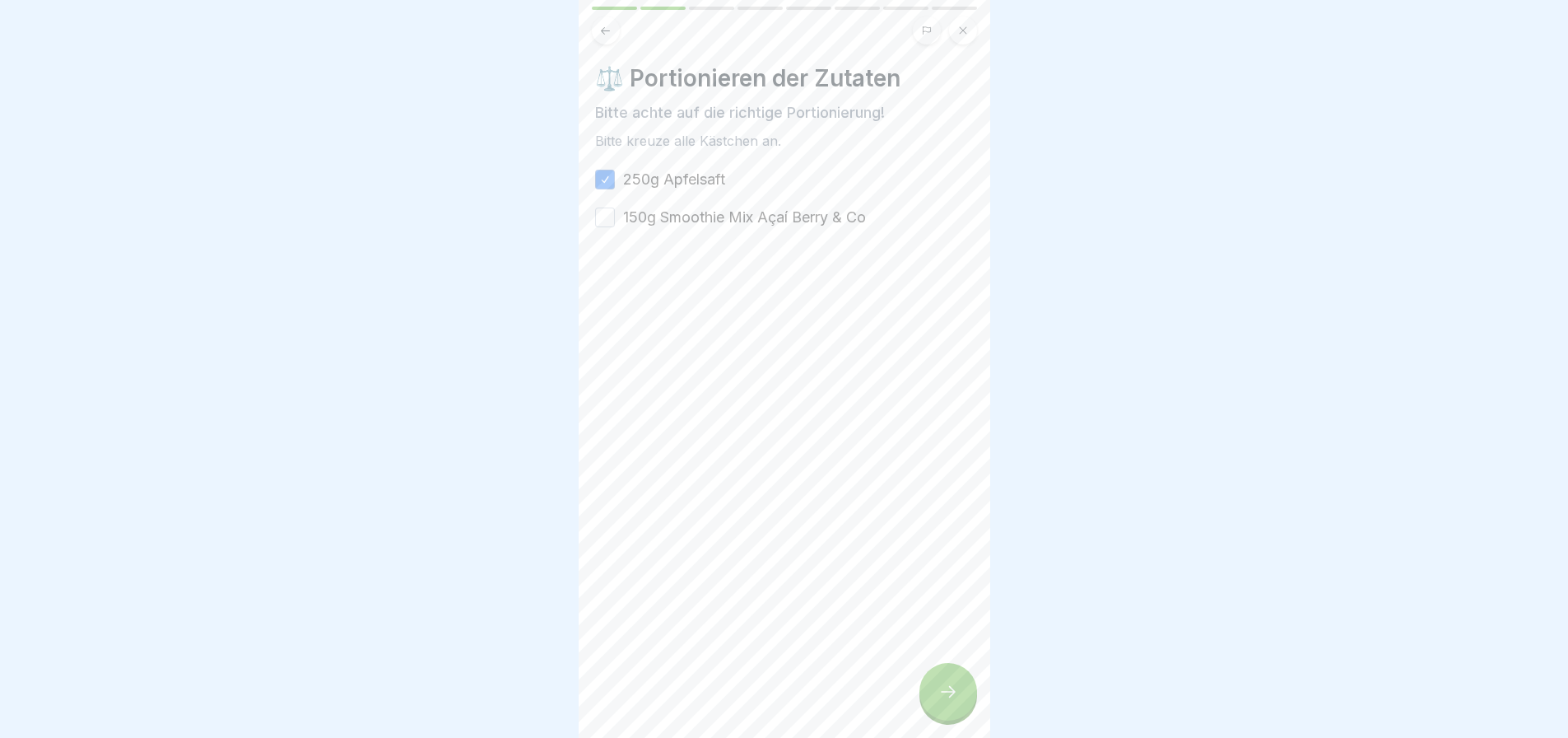
click at [933, 704] on div at bounding box center [948, 691] width 58 height 58
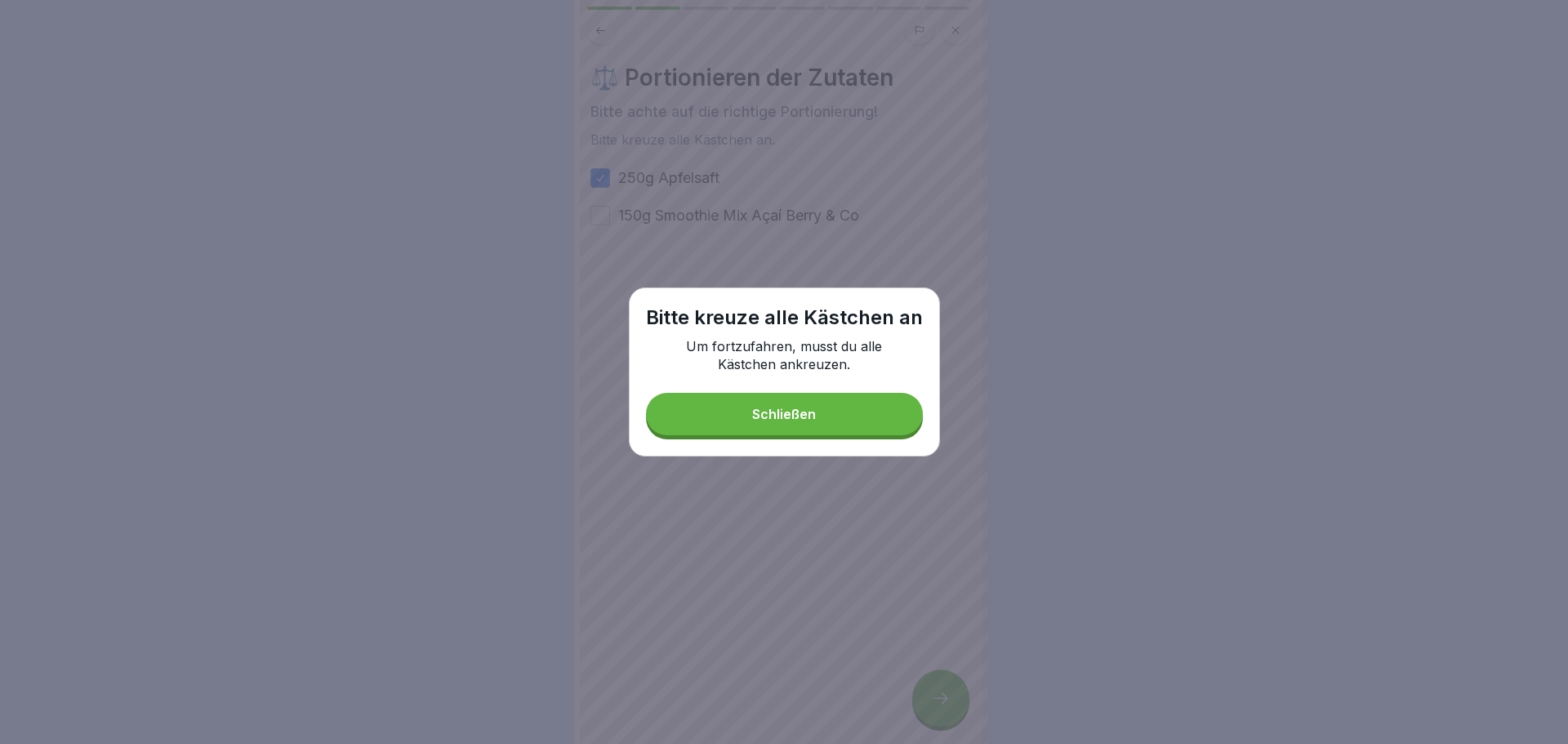
click at [783, 384] on div "Bitte [DEMOGRAPHIC_DATA] alle Kästchen an Um fortzufahren, musst du alle Kästch…" at bounding box center [784, 372] width 311 height 169
drag, startPoint x: 786, startPoint y: 404, endPoint x: 696, endPoint y: 319, distance: 123.8
click at [786, 405] on button "Schließen" at bounding box center [784, 414] width 277 height 43
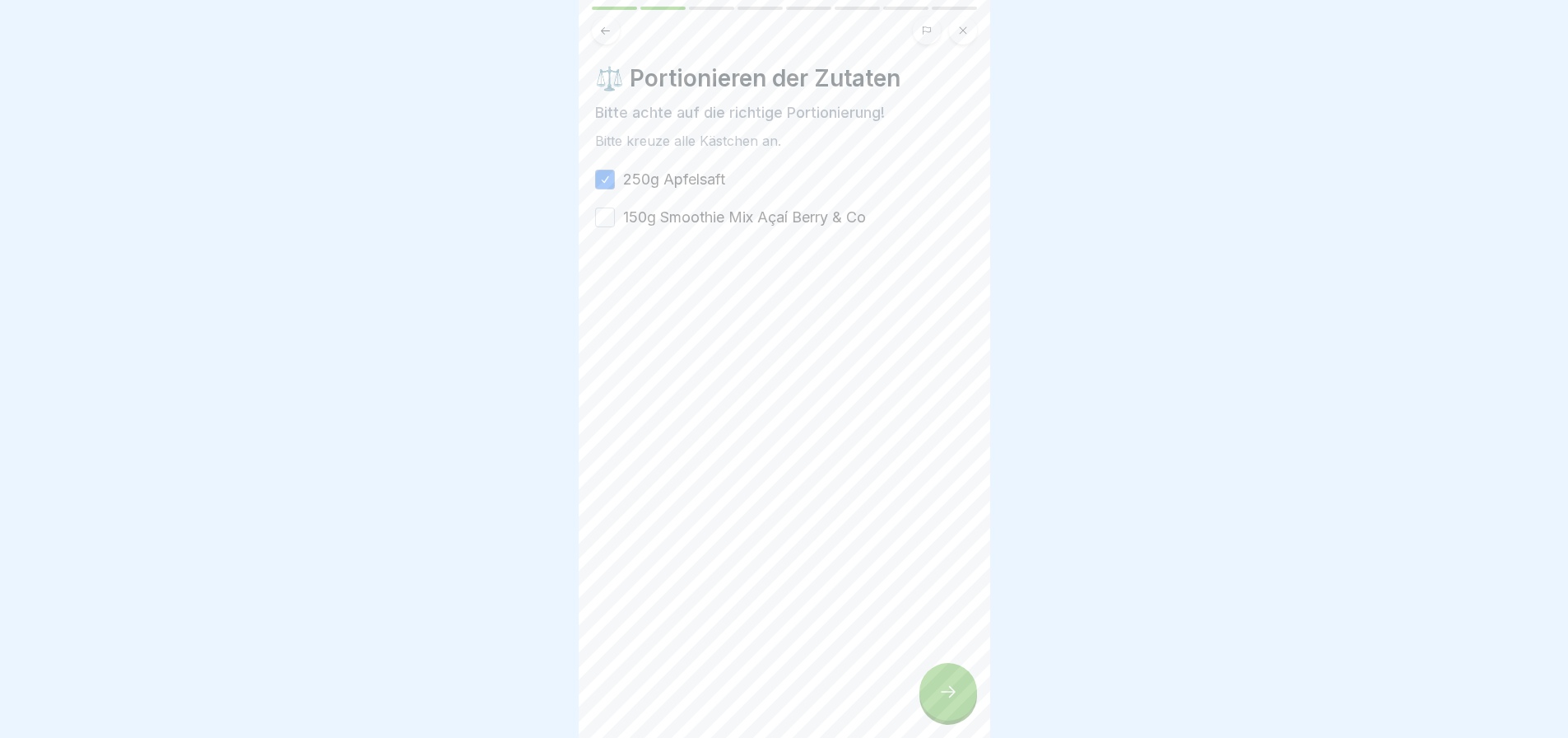
click at [665, 224] on label "150g Smoothie Mix Açaí Berry & Co" at bounding box center [744, 217] width 243 height 22
click at [614, 224] on button "150g Smoothie Mix Açaí Berry & Co" at bounding box center [604, 217] width 20 height 20
click at [942, 716] on div at bounding box center [948, 691] width 58 height 58
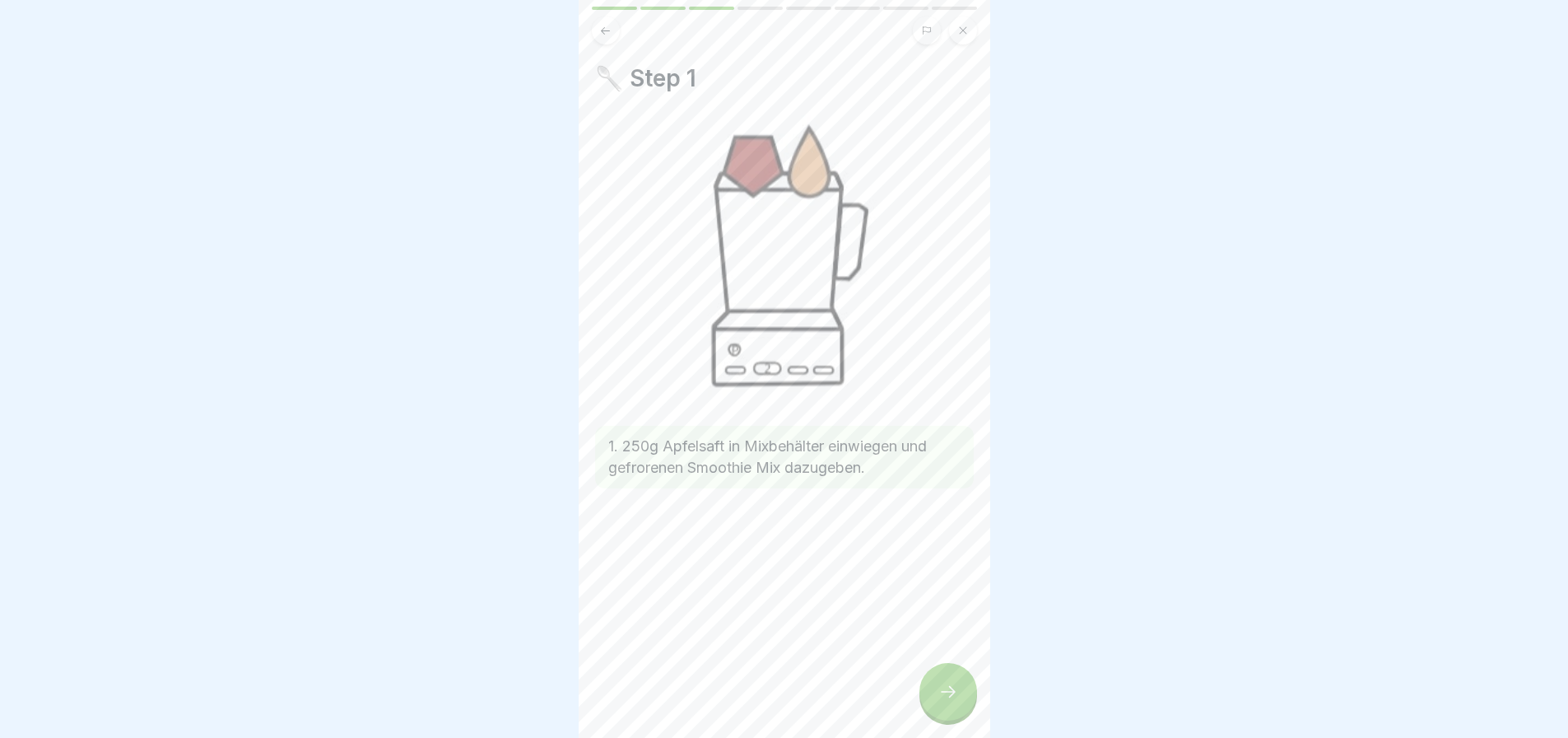
click at [948, 702] on icon at bounding box center [948, 691] width 20 height 20
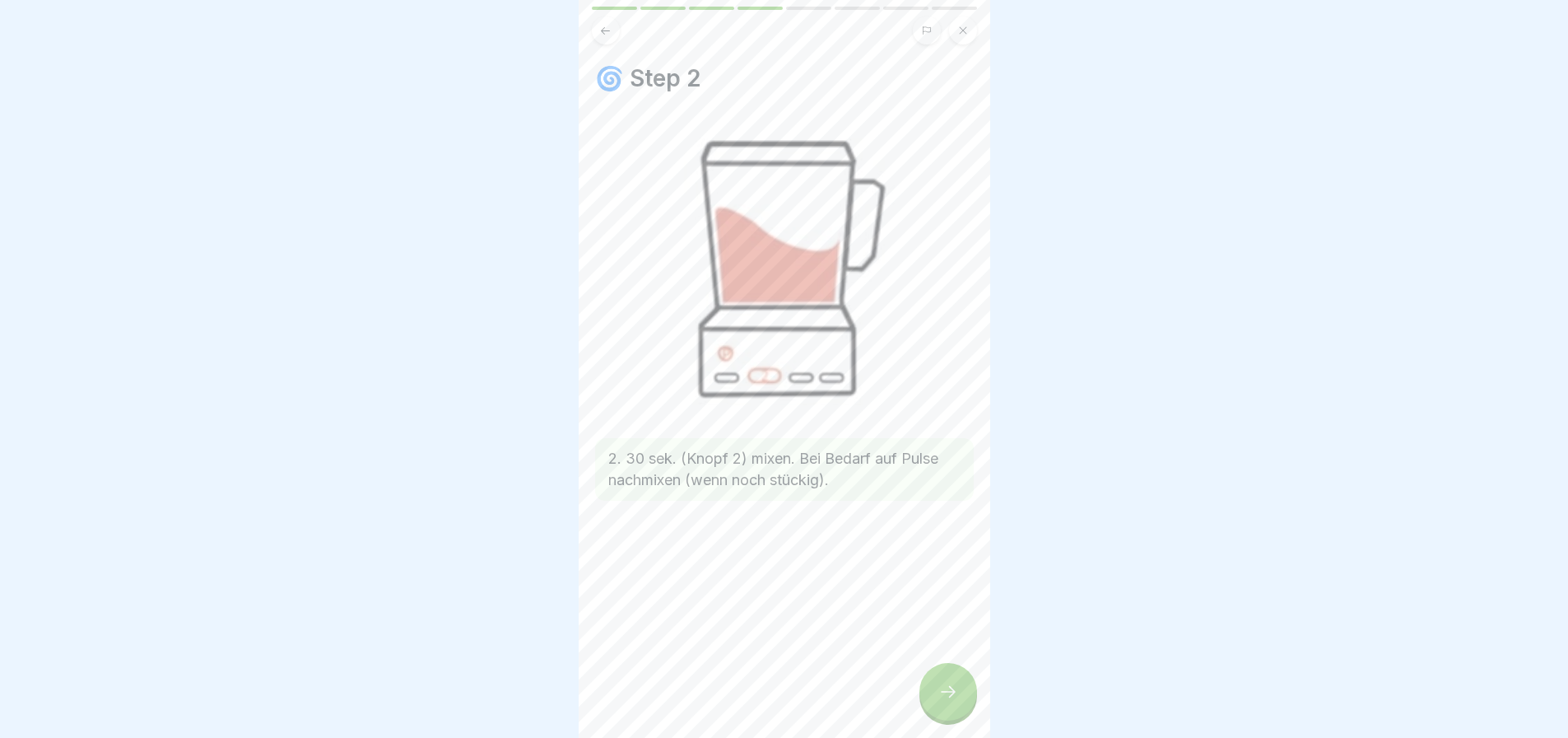
click at [940, 702] on icon at bounding box center [948, 691] width 20 height 20
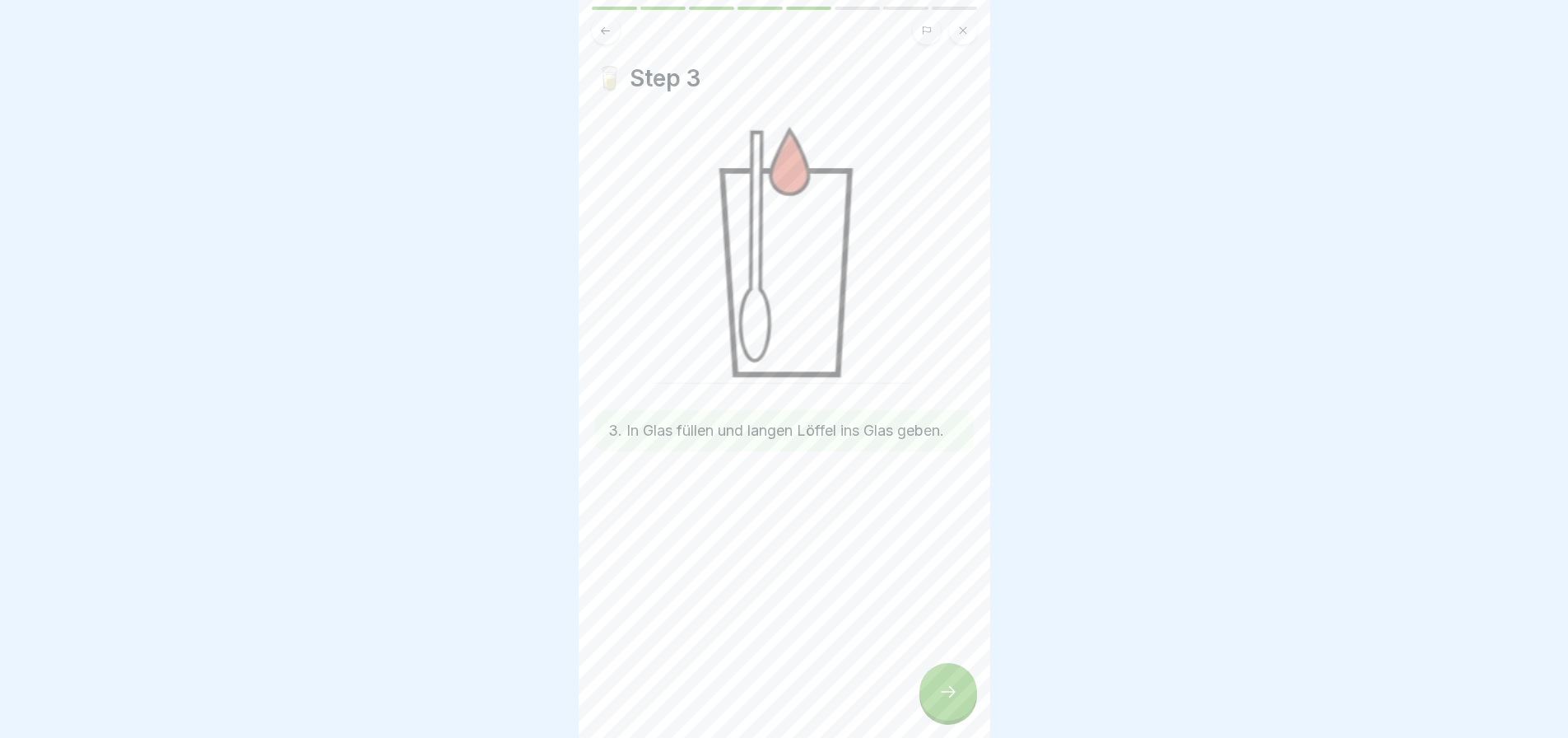
click at [965, 702] on div at bounding box center [948, 691] width 58 height 58
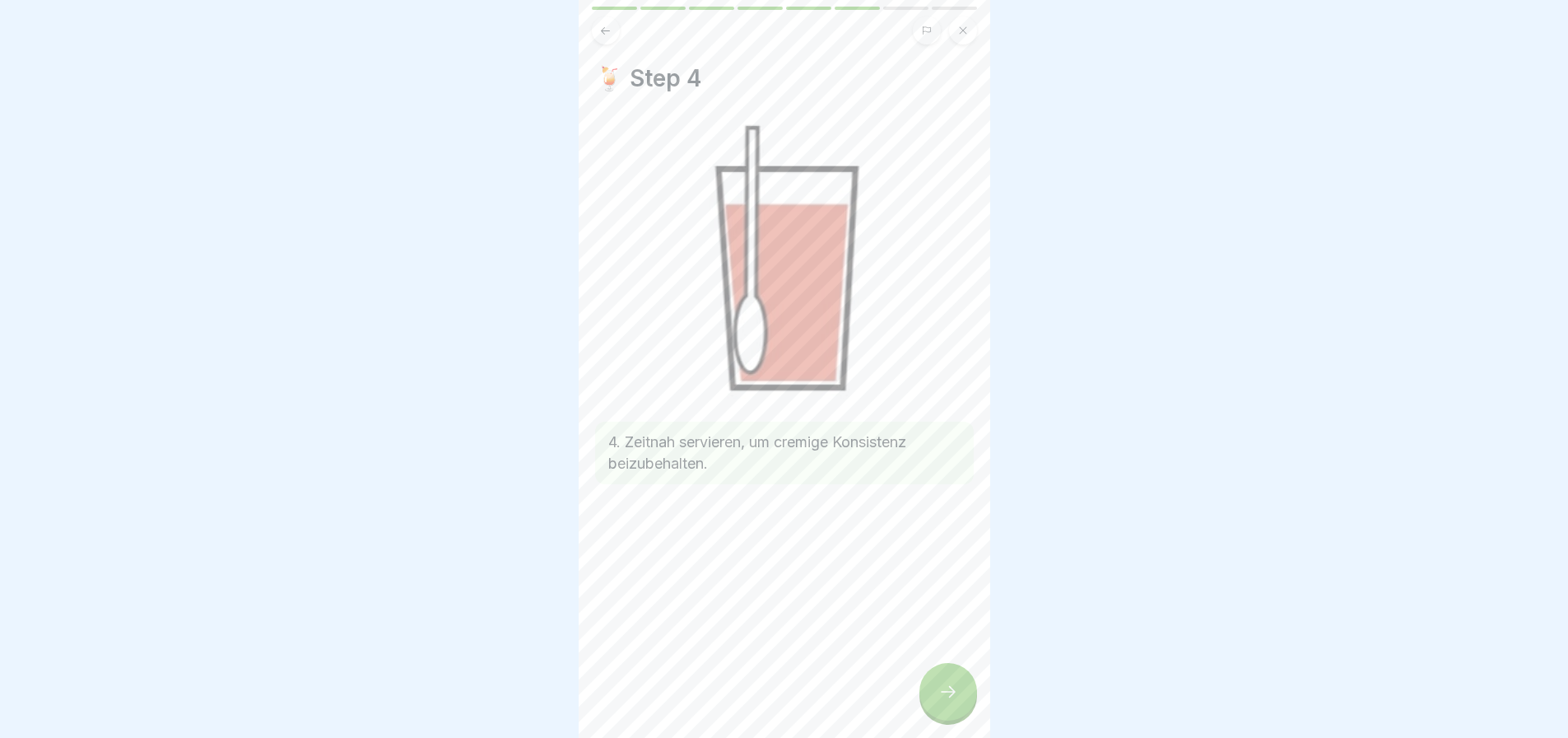
click at [948, 694] on div at bounding box center [948, 691] width 58 height 58
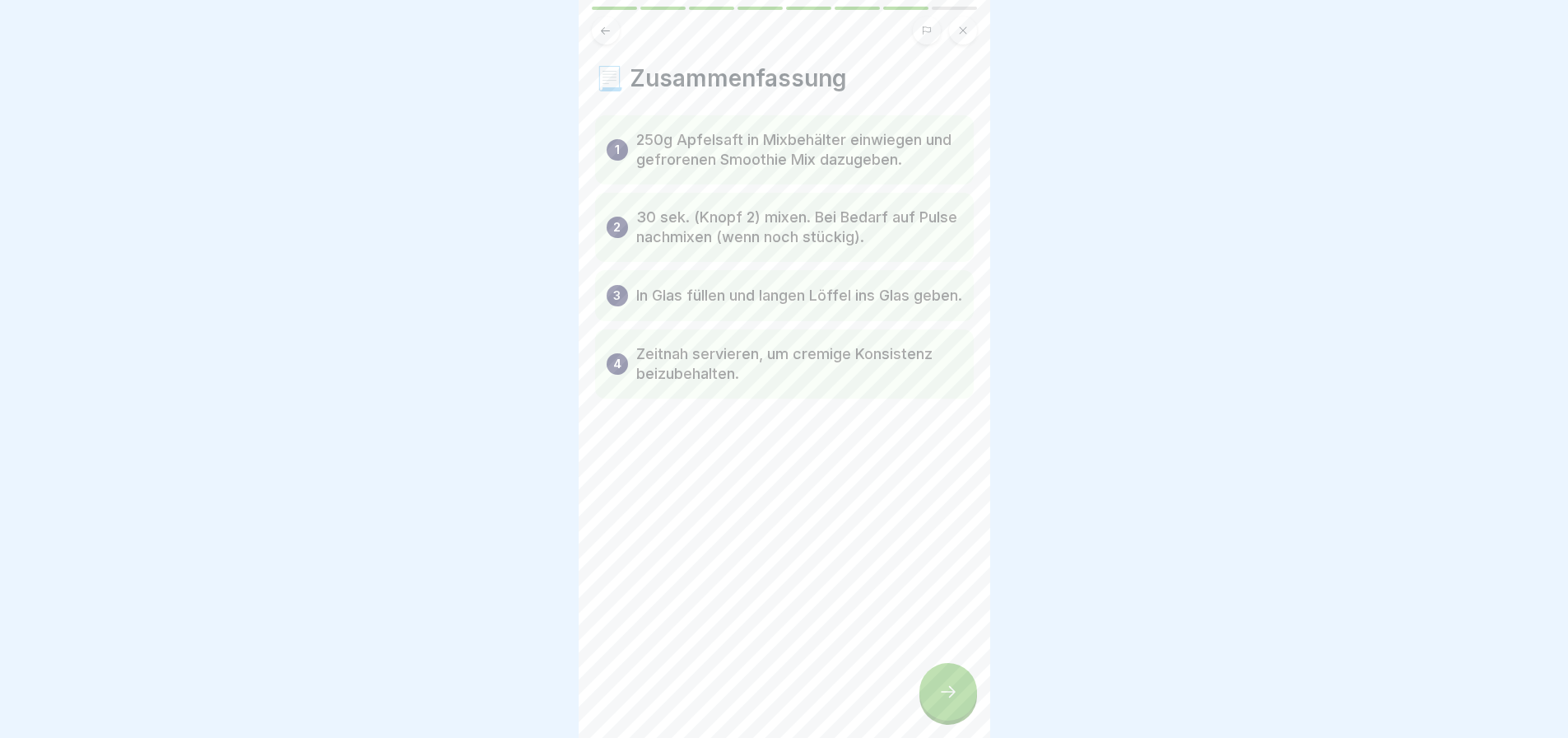
click at [958, 720] on div at bounding box center [948, 691] width 58 height 58
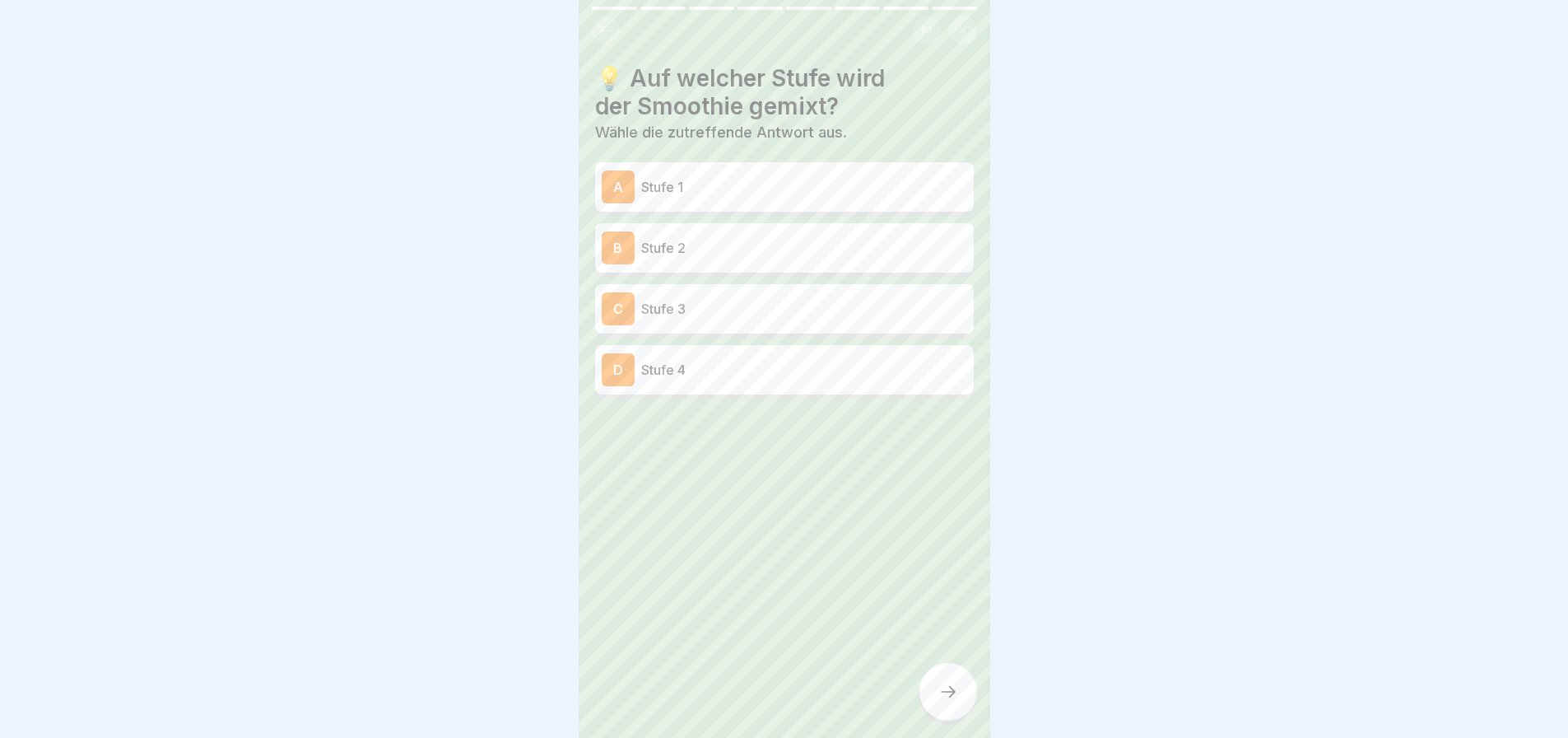
click at [707, 256] on p "Stufe 2" at bounding box center [804, 247] width 326 height 20
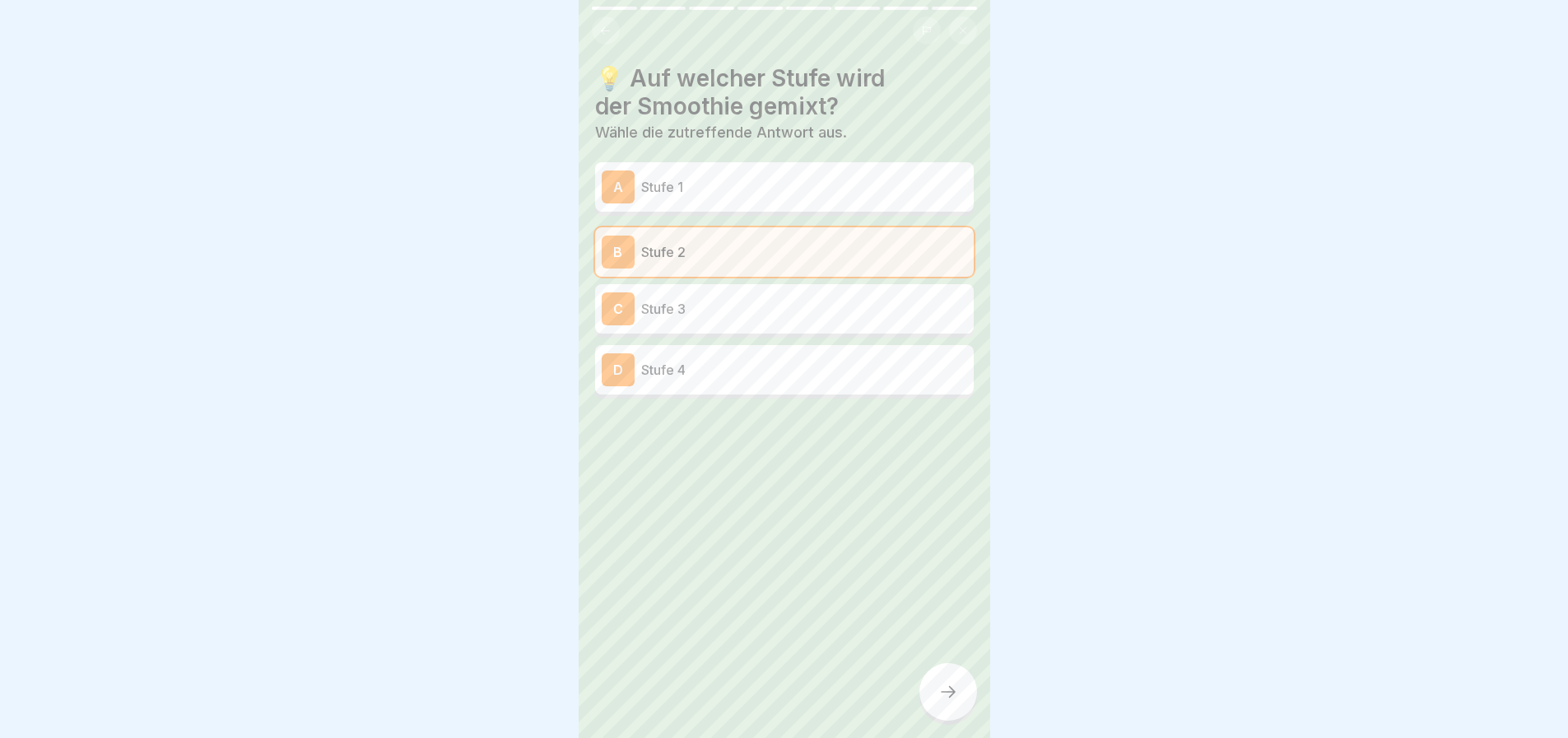
click at [968, 708] on div at bounding box center [948, 691] width 58 height 58
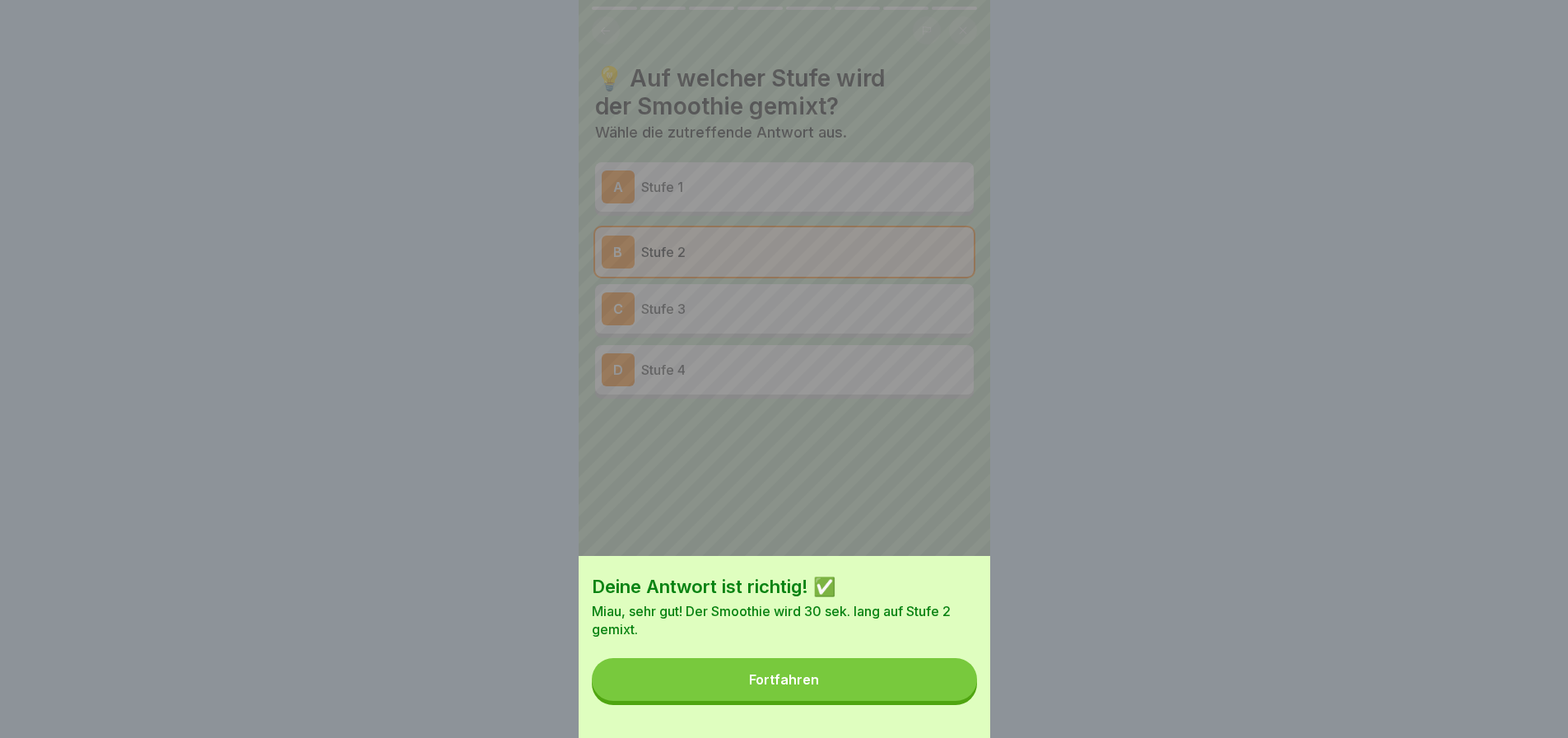
click at [825, 673] on button "Fortfahren" at bounding box center [785, 679] width 386 height 43
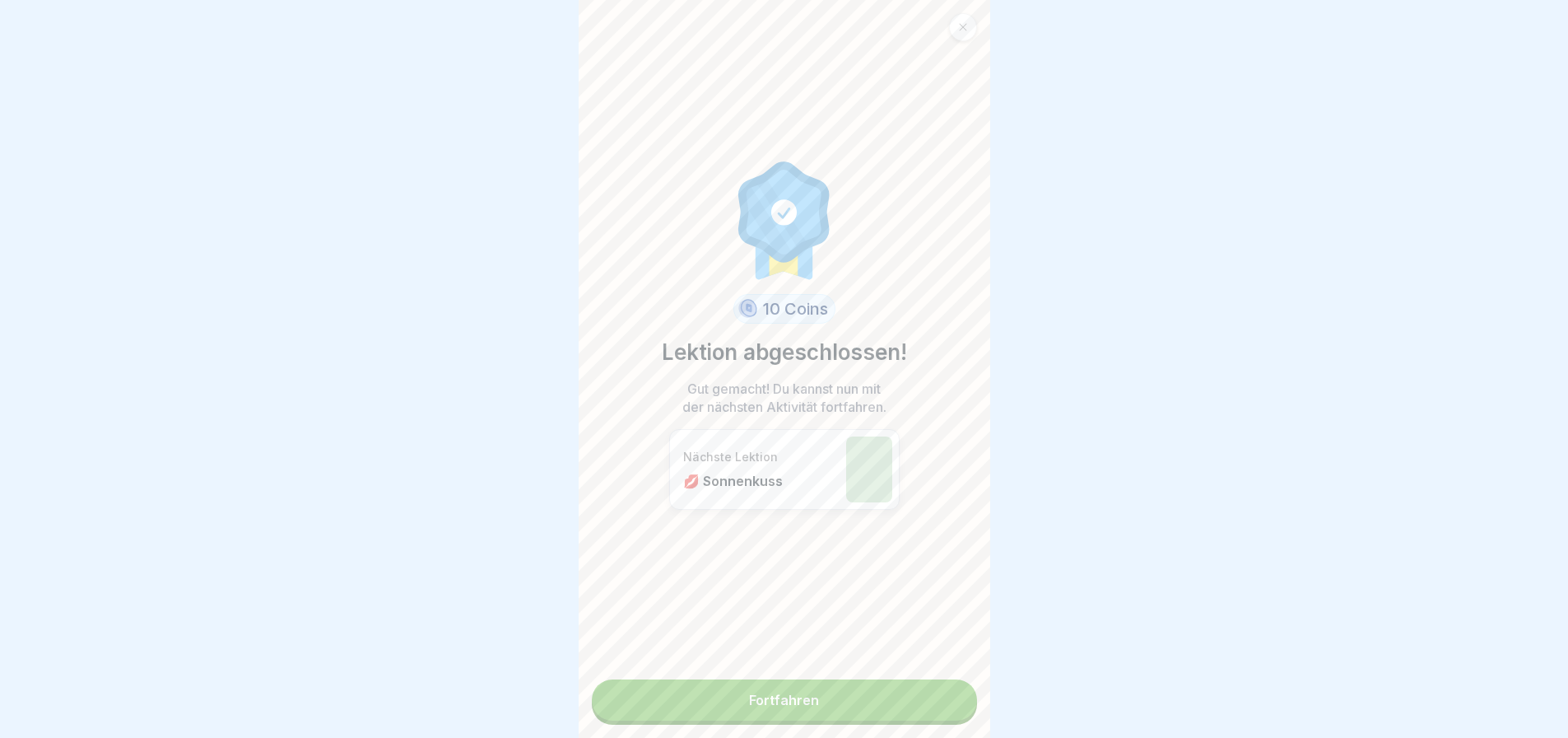
click at [768, 696] on link "Fortfahren" at bounding box center [785, 700] width 386 height 41
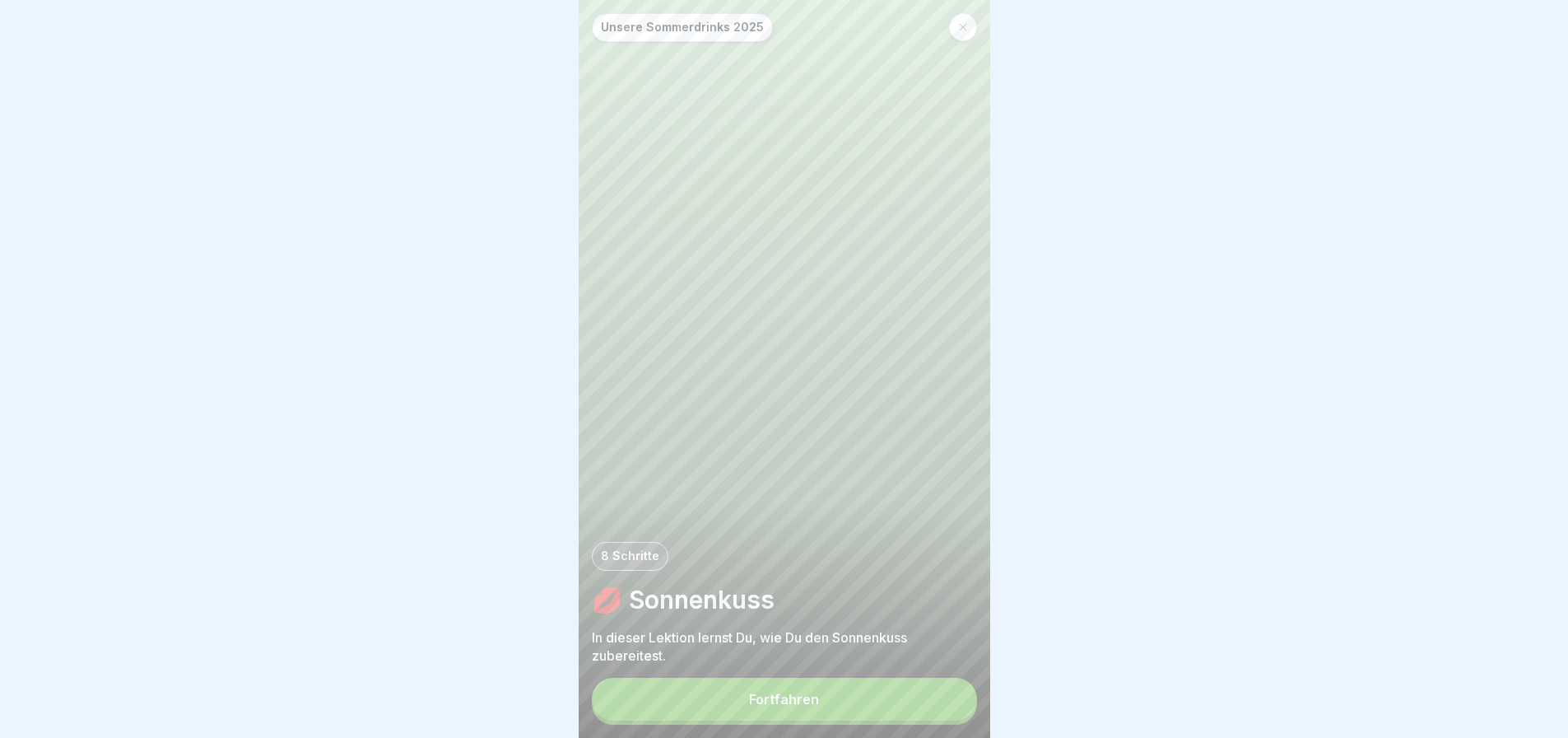
click at [768, 707] on div "Fortfahren" at bounding box center [783, 698] width 70 height 15
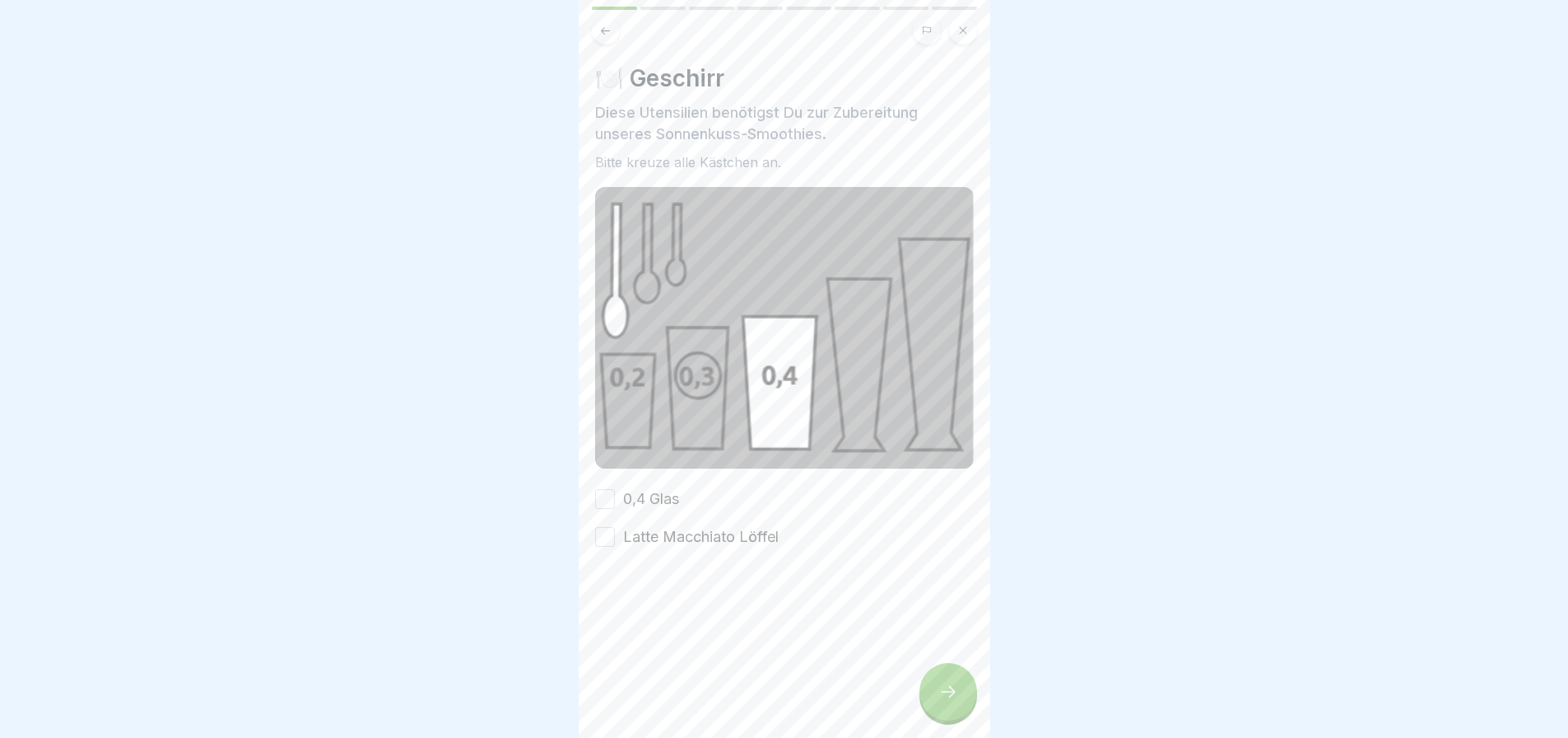
click at [654, 490] on label "0,4 Glas" at bounding box center [651, 499] width 56 height 22
click at [614, 490] on button "0,4 Glas" at bounding box center [604, 499] width 20 height 20
click at [659, 530] on label "Latte Macchiato Löffel" at bounding box center [701, 536] width 156 height 22
click at [614, 530] on button "Latte Macchiato Löffel" at bounding box center [604, 536] width 20 height 20
click at [935, 696] on div at bounding box center [948, 691] width 58 height 58
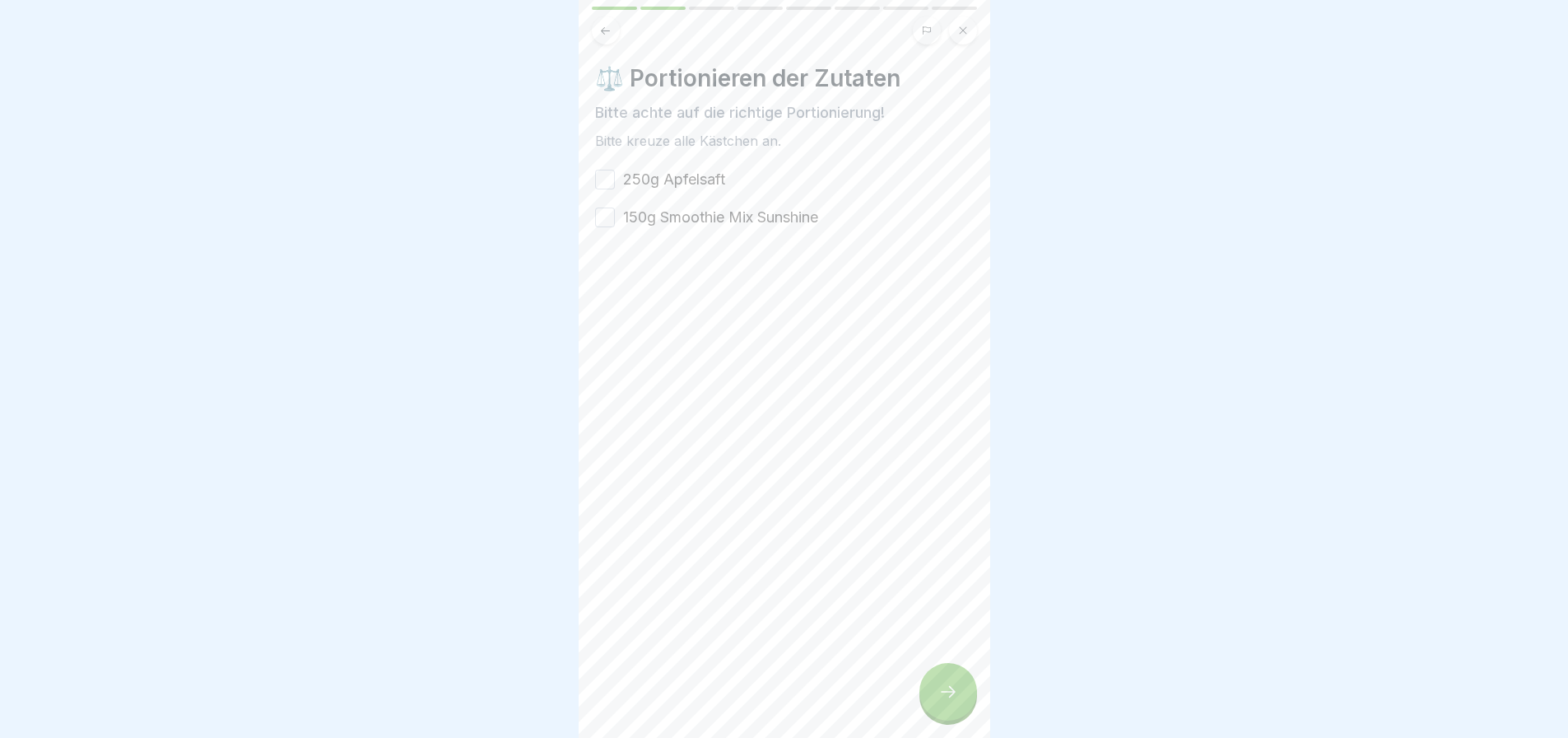
click at [676, 180] on label "250g Apfelsaft" at bounding box center [674, 179] width 102 height 22
click at [614, 180] on button "250g Apfelsaft" at bounding box center [604, 179] width 20 height 20
click at [687, 216] on label "150g Smoothie Mix Sunshine" at bounding box center [720, 217] width 195 height 22
click at [614, 216] on button "150g Smoothie Mix Sunshine" at bounding box center [604, 217] width 20 height 20
click at [959, 697] on div at bounding box center [948, 691] width 58 height 58
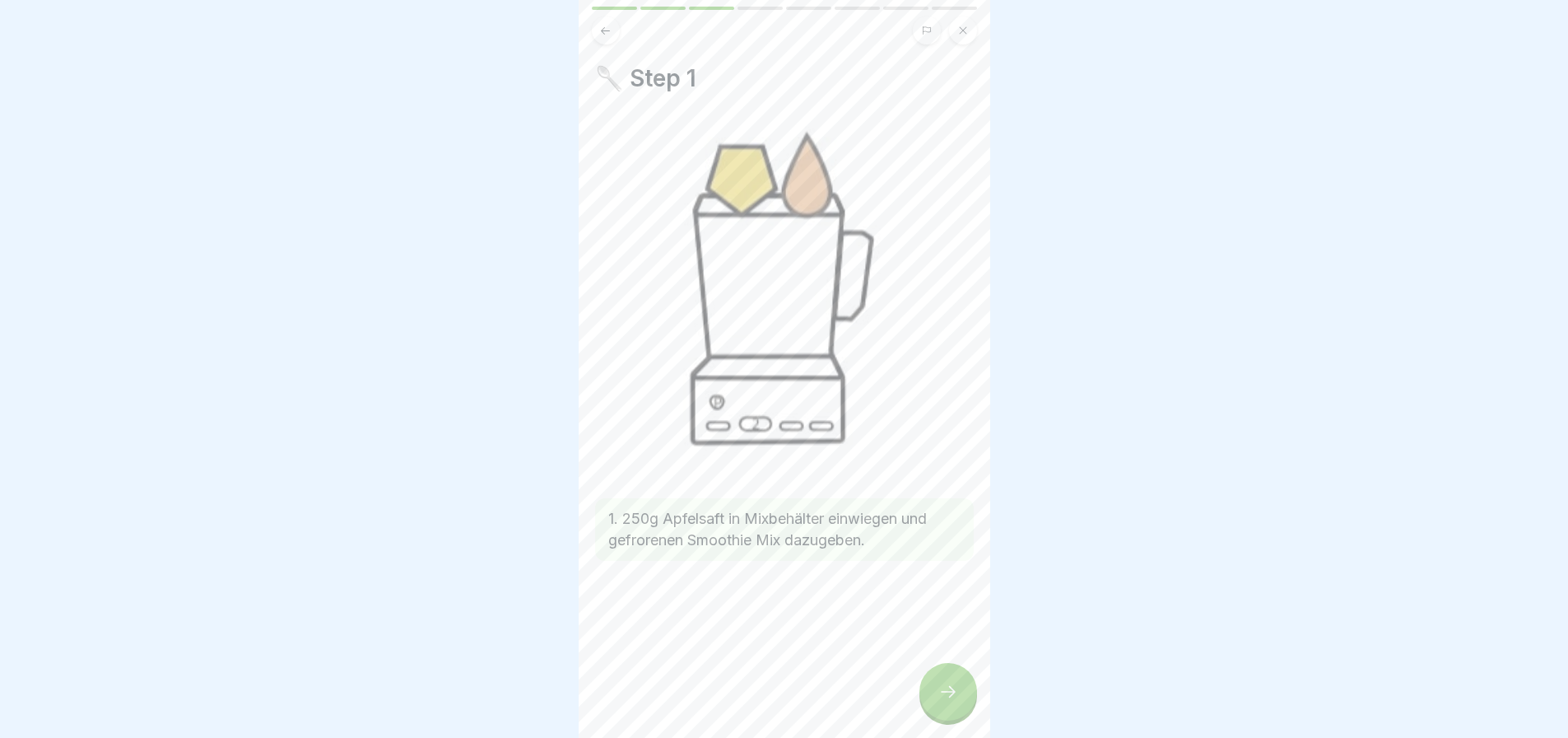
click at [955, 716] on div at bounding box center [948, 691] width 58 height 58
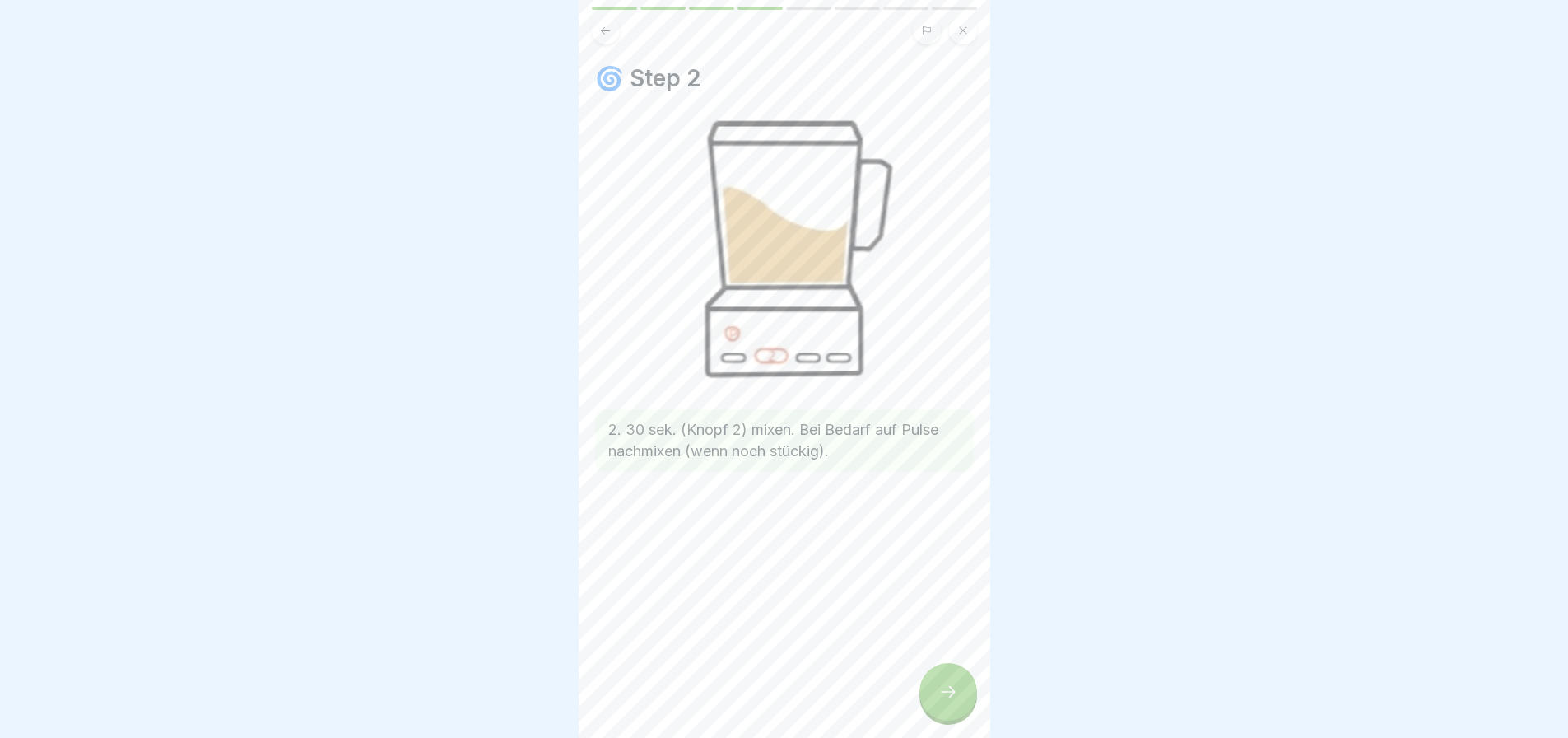
click at [938, 702] on icon at bounding box center [948, 691] width 20 height 20
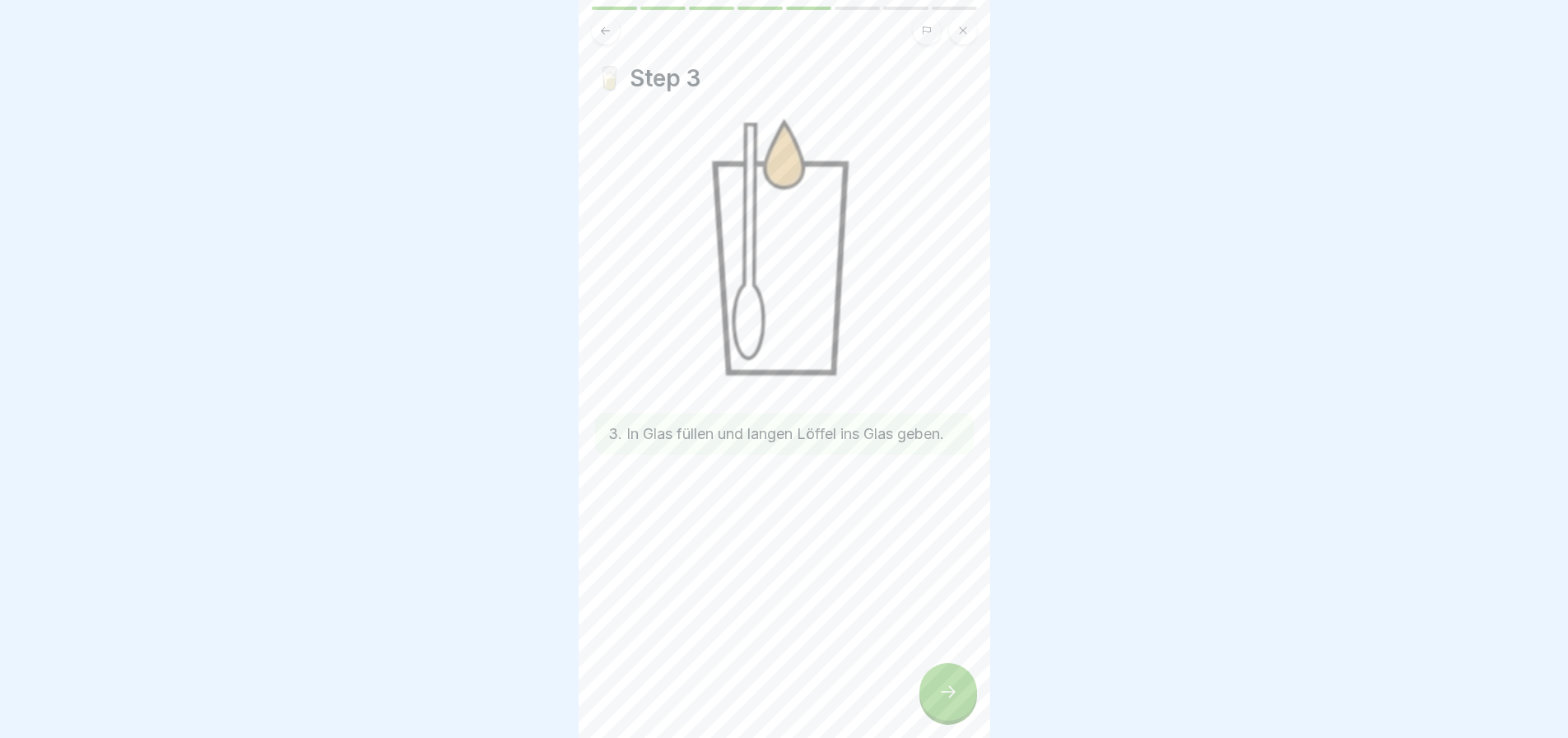
click at [949, 702] on icon at bounding box center [948, 691] width 20 height 20
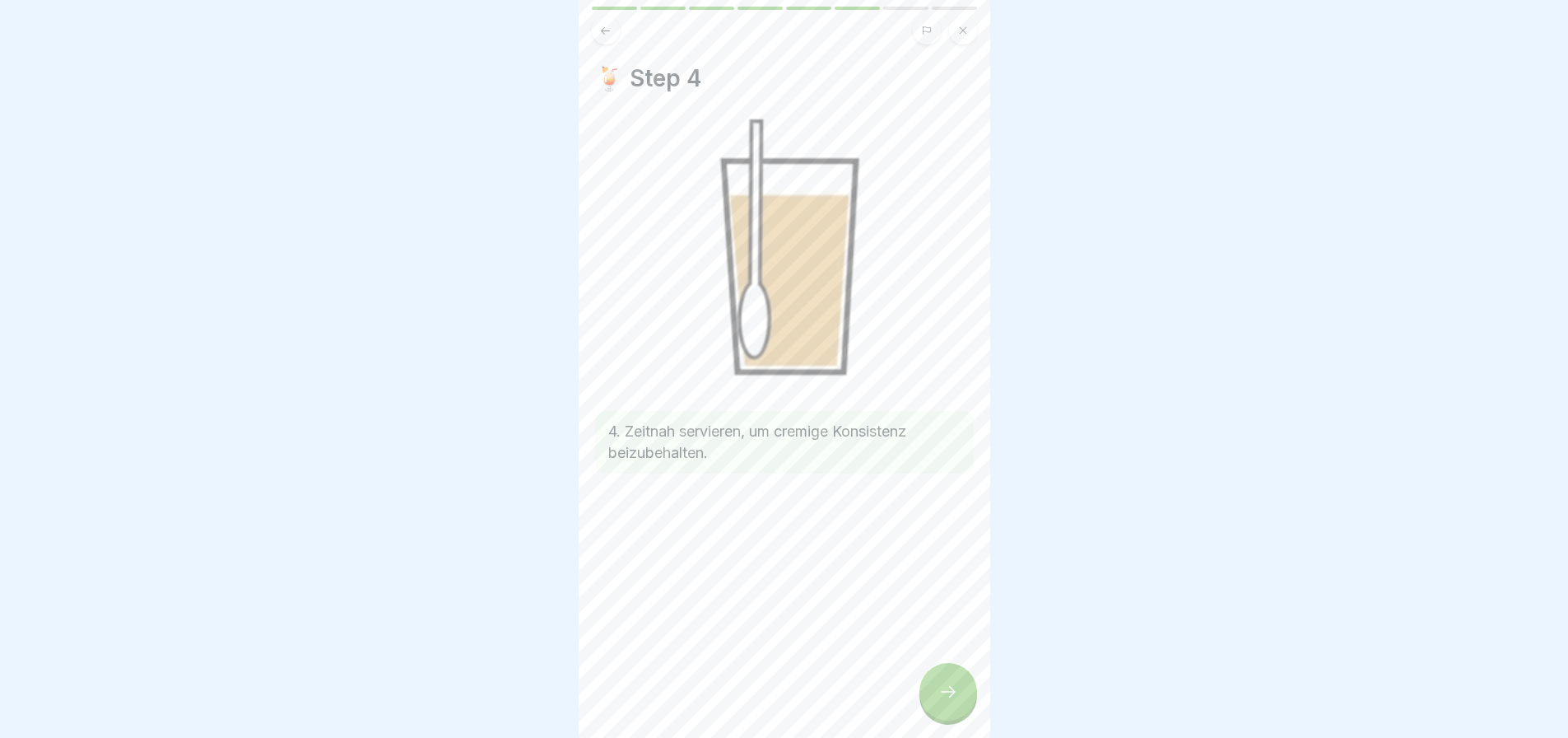
click at [949, 694] on div at bounding box center [948, 691] width 58 height 58
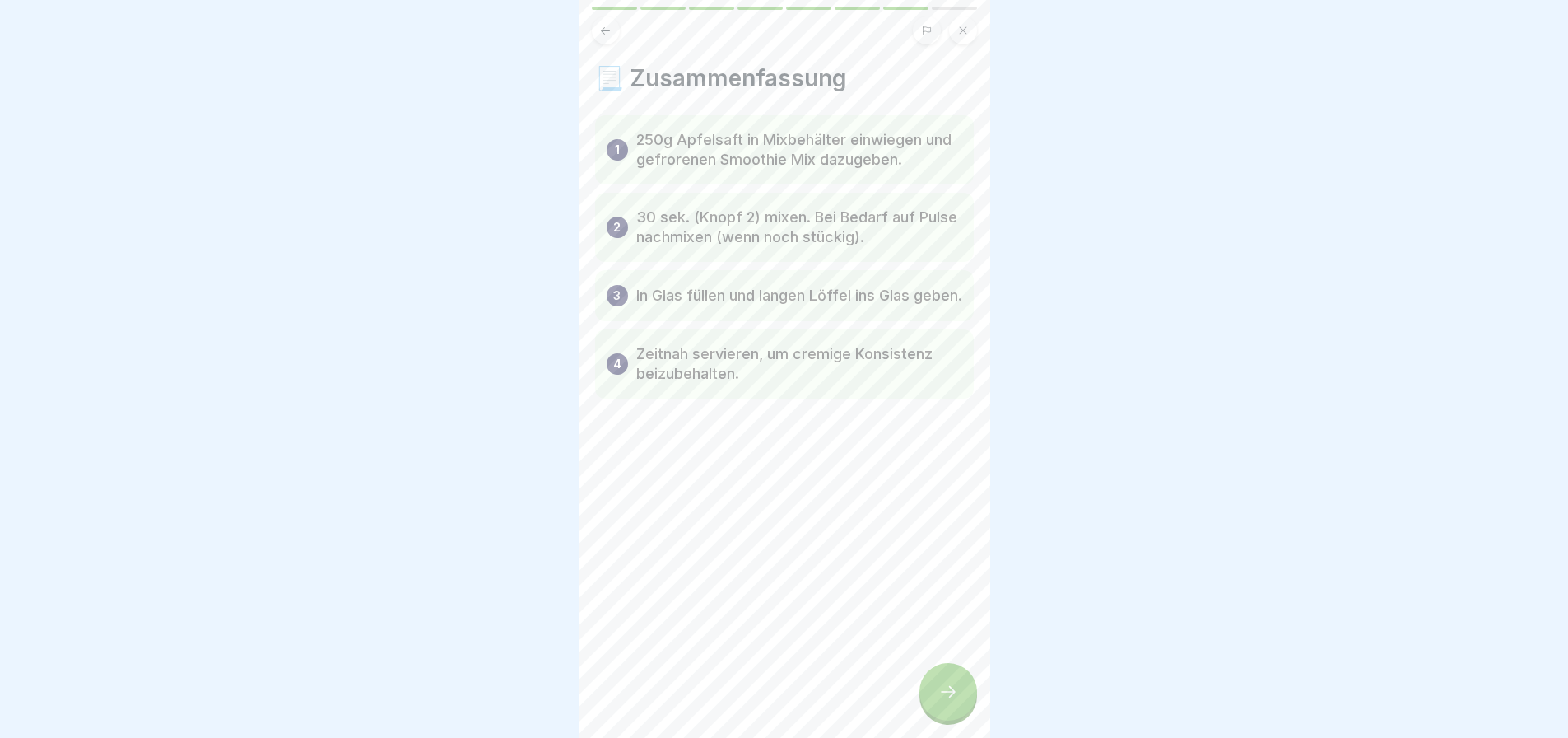
click at [954, 699] on icon at bounding box center [948, 691] width 20 height 20
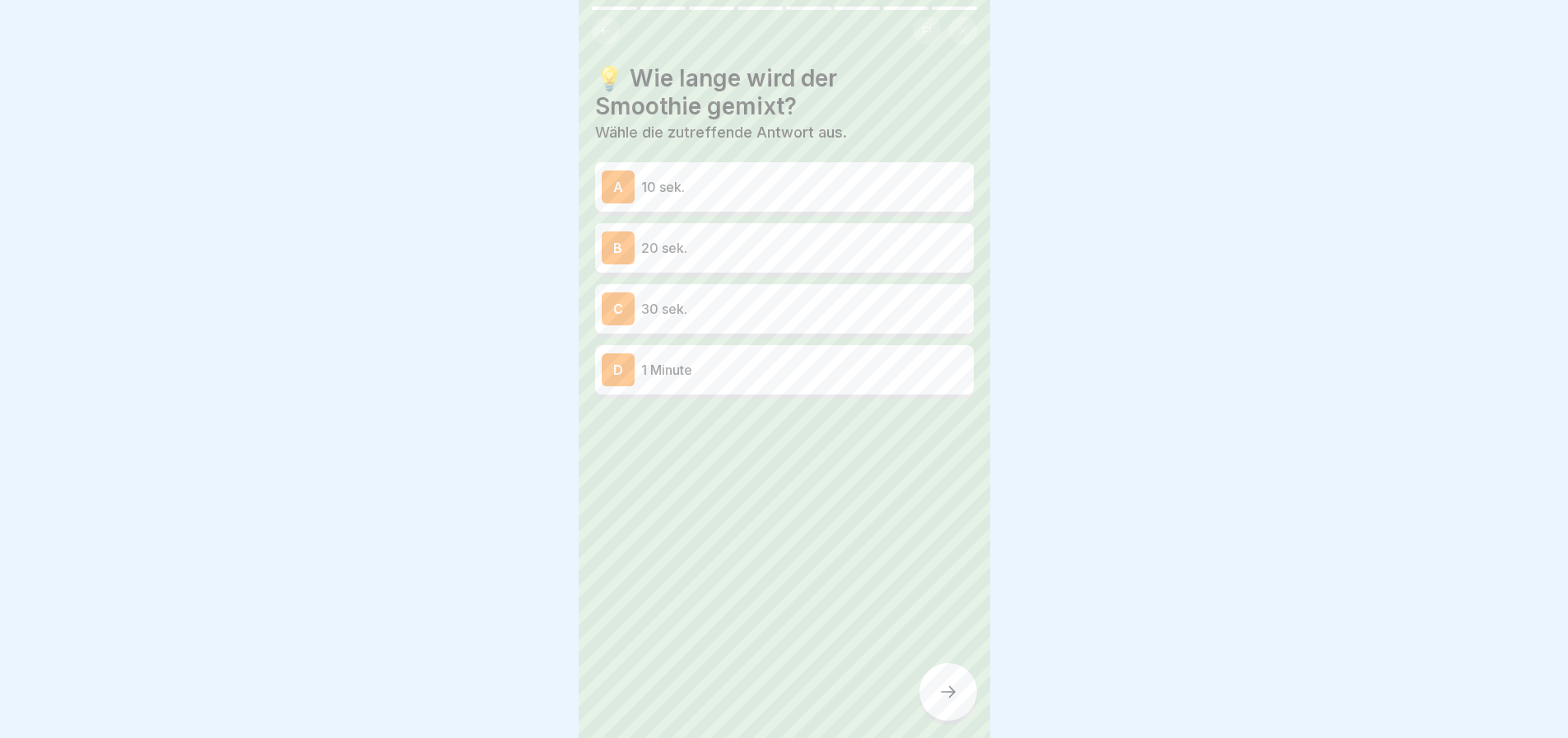
click at [765, 319] on div "C 30 sek." at bounding box center [784, 308] width 366 height 33
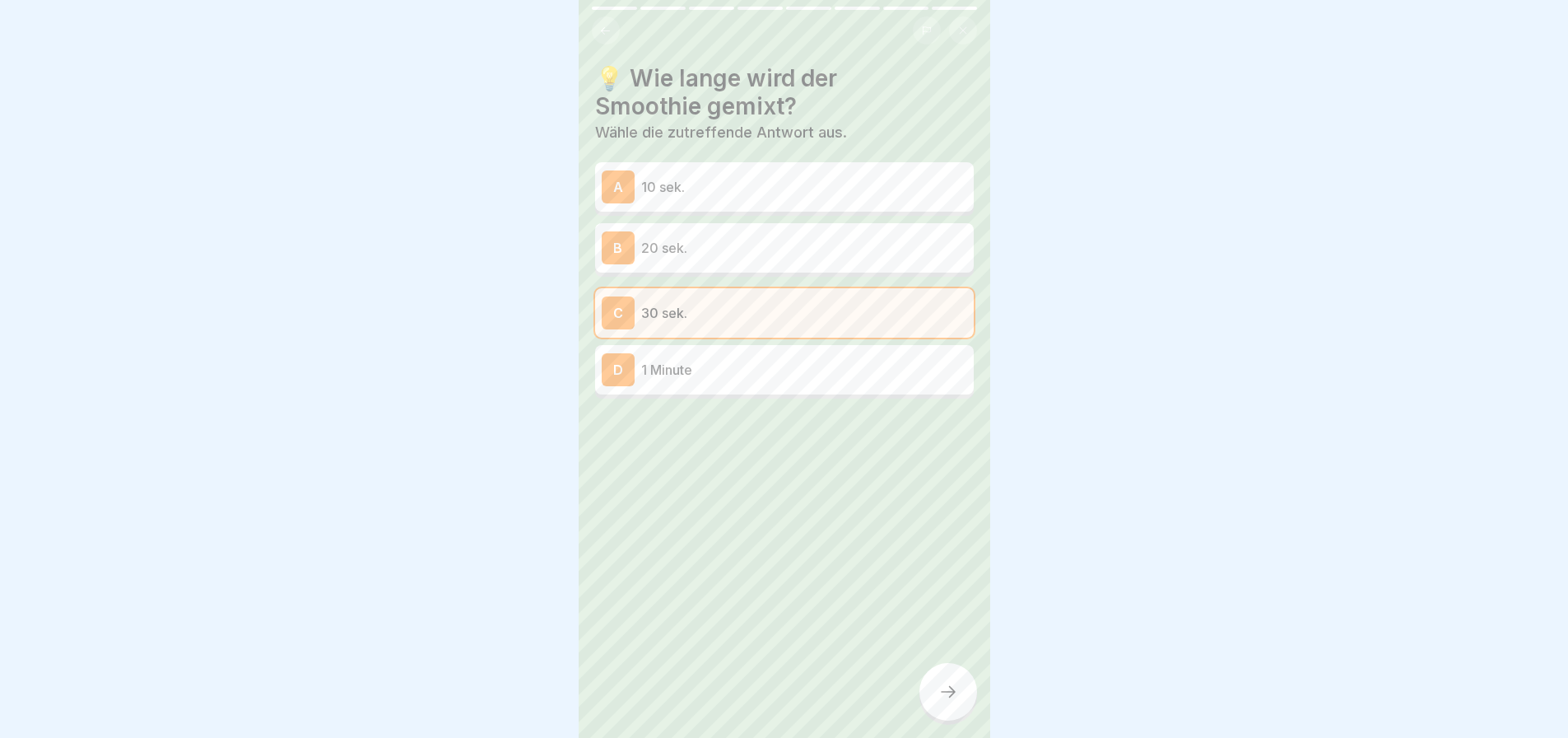
click at [951, 702] on icon at bounding box center [948, 691] width 20 height 20
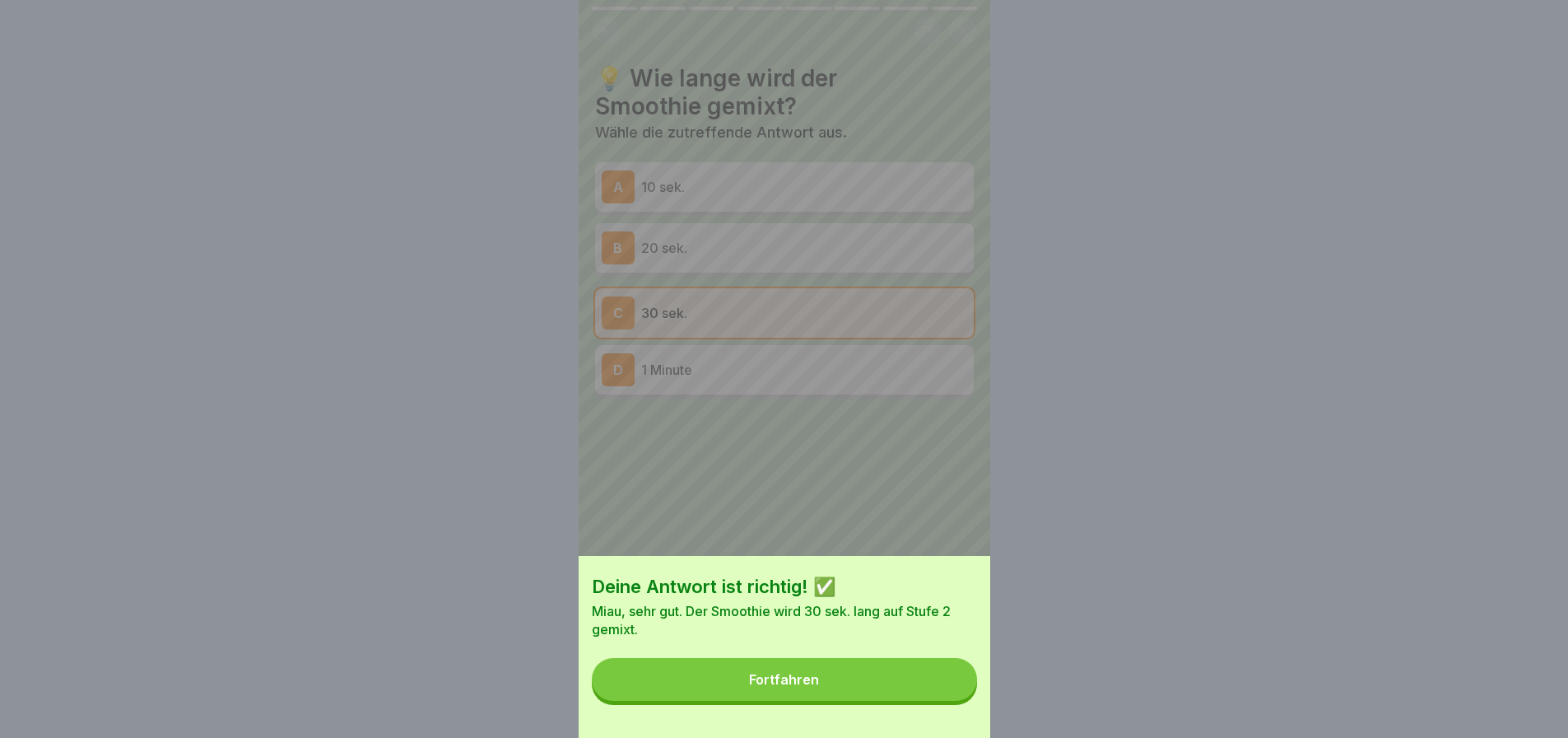
click at [874, 685] on button "Fortfahren" at bounding box center [785, 679] width 386 height 43
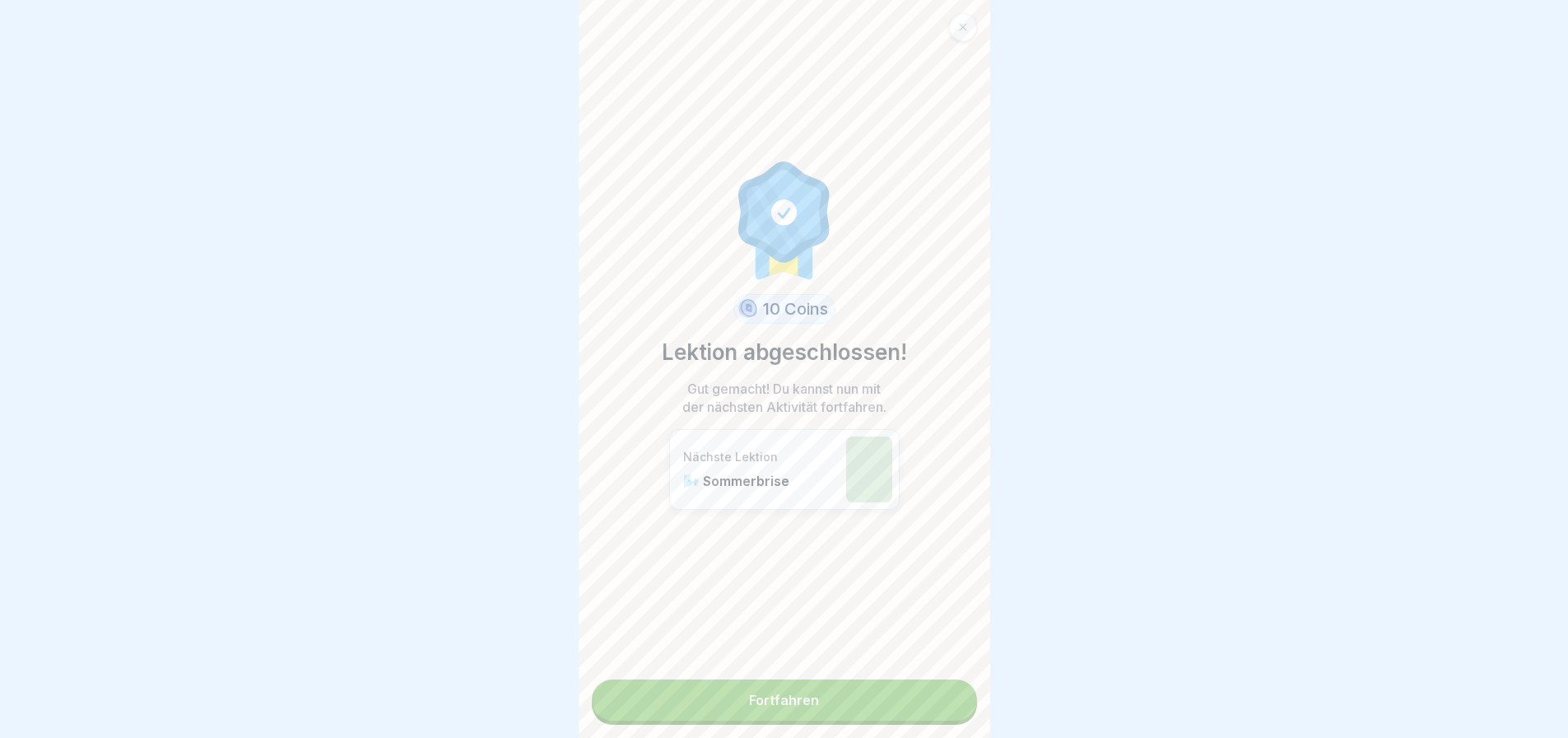
click at [830, 705] on link "Fortfahren" at bounding box center [785, 700] width 386 height 41
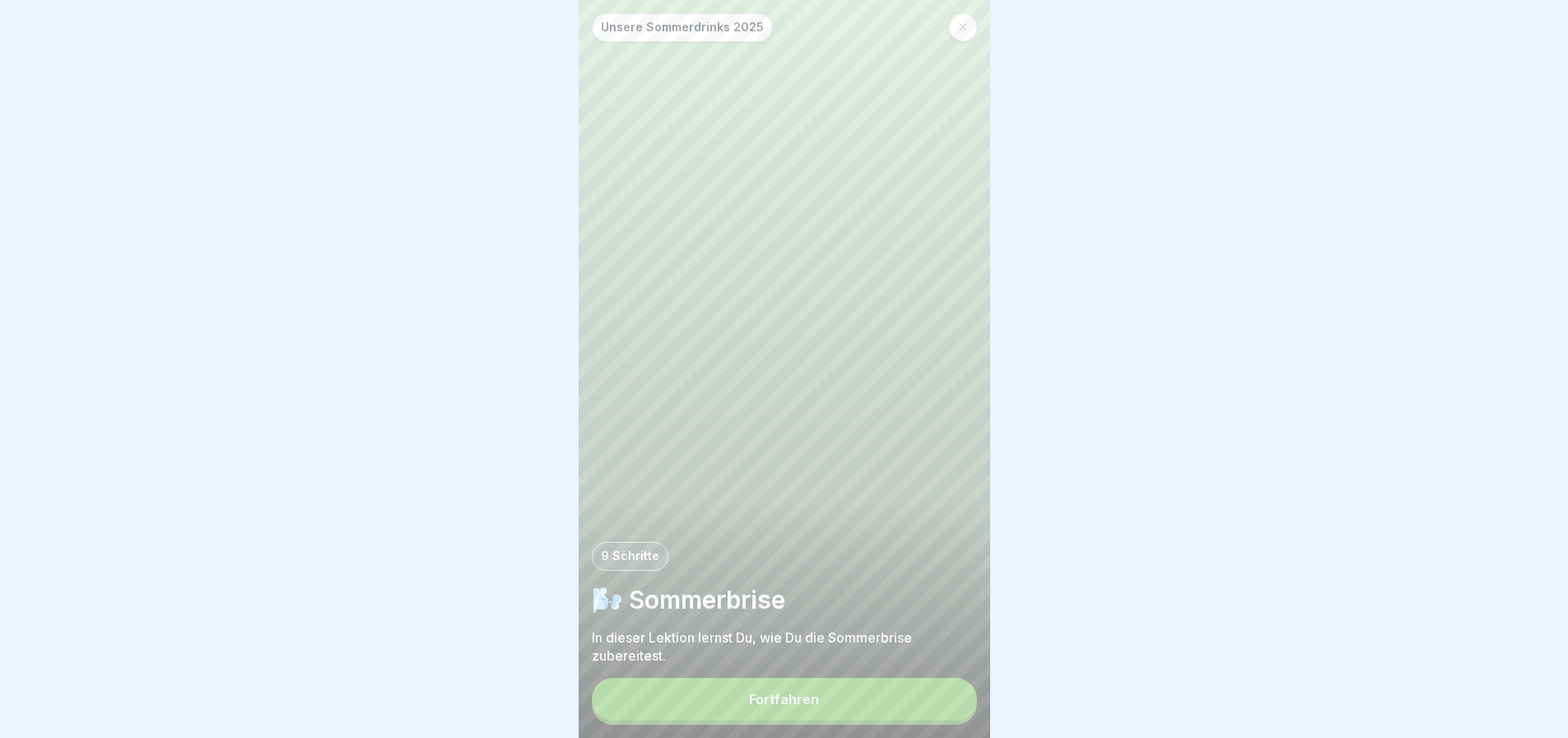
click at [812, 707] on div "Fortfahren" at bounding box center [783, 698] width 70 height 15
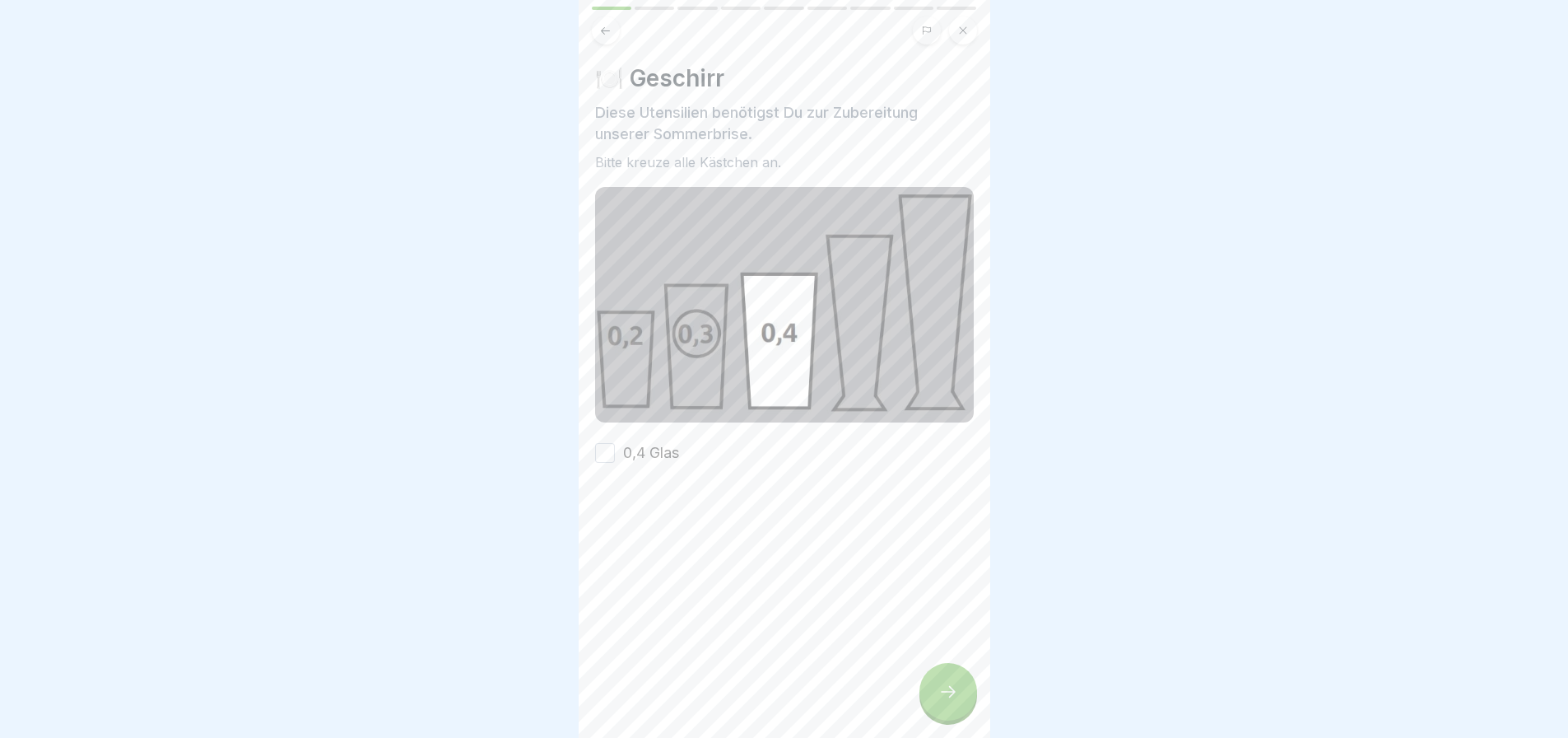
click at [651, 447] on label "0,4 Glas" at bounding box center [651, 453] width 56 height 22
click at [614, 447] on button "0,4 Glas" at bounding box center [604, 453] width 20 height 20
click at [957, 716] on div at bounding box center [948, 691] width 58 height 58
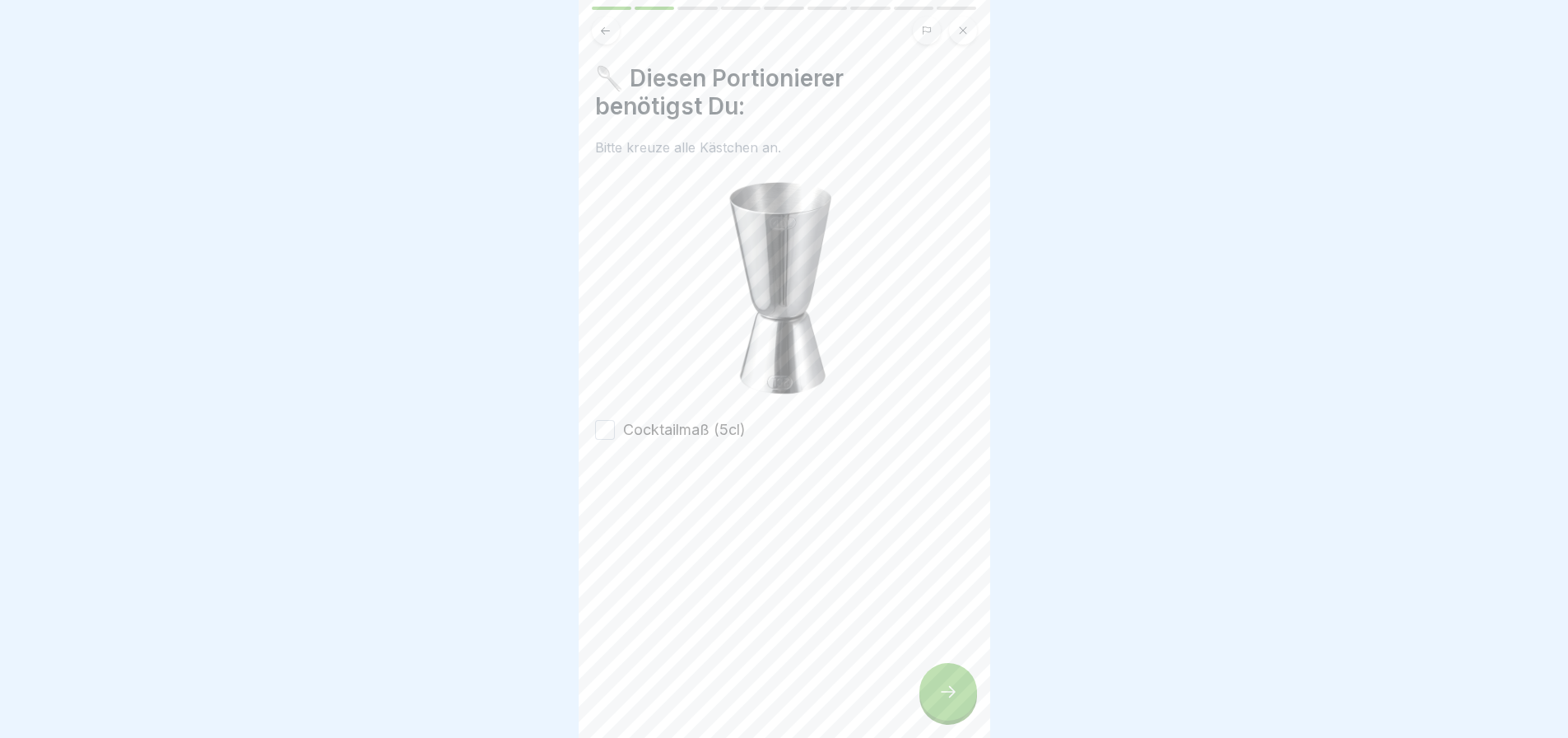
click at [682, 422] on label "Cocktailmaß (5cl)" at bounding box center [684, 430] width 122 height 22
click at [614, 422] on button "Cocktailmaß (5cl)" at bounding box center [604, 430] width 20 height 20
click at [936, 710] on div at bounding box center [948, 691] width 58 height 58
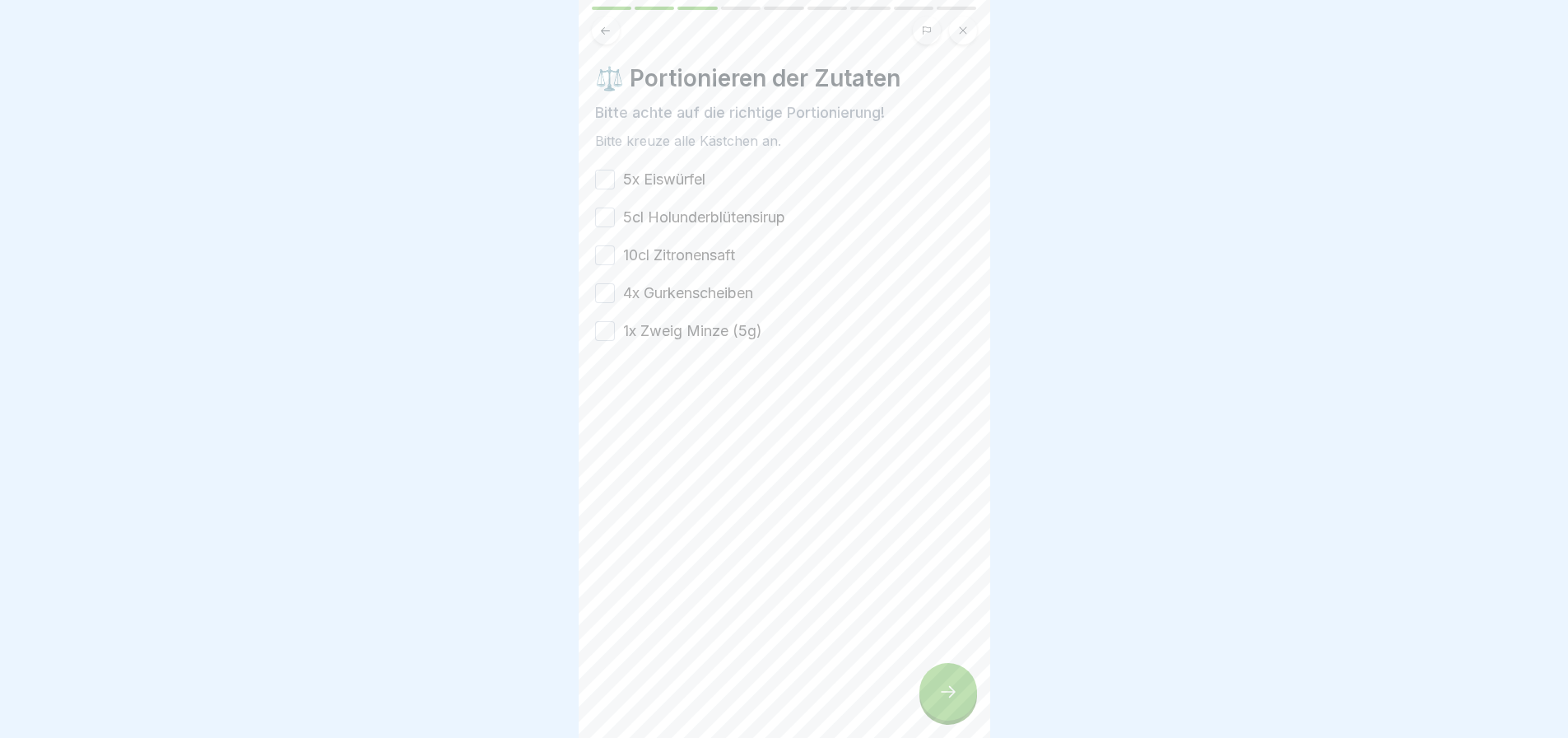
click at [688, 176] on label "5x Eiswürfel" at bounding box center [664, 179] width 83 height 22
click at [614, 176] on button "5x Eiswürfel" at bounding box center [604, 179] width 20 height 20
click at [702, 209] on label "5cl Holunderblütensirup" at bounding box center [704, 217] width 162 height 22
click at [614, 209] on button "5cl Holunderblütensirup" at bounding box center [604, 217] width 20 height 20
click at [708, 251] on label "10cl Zitronensaft" at bounding box center [679, 255] width 112 height 22
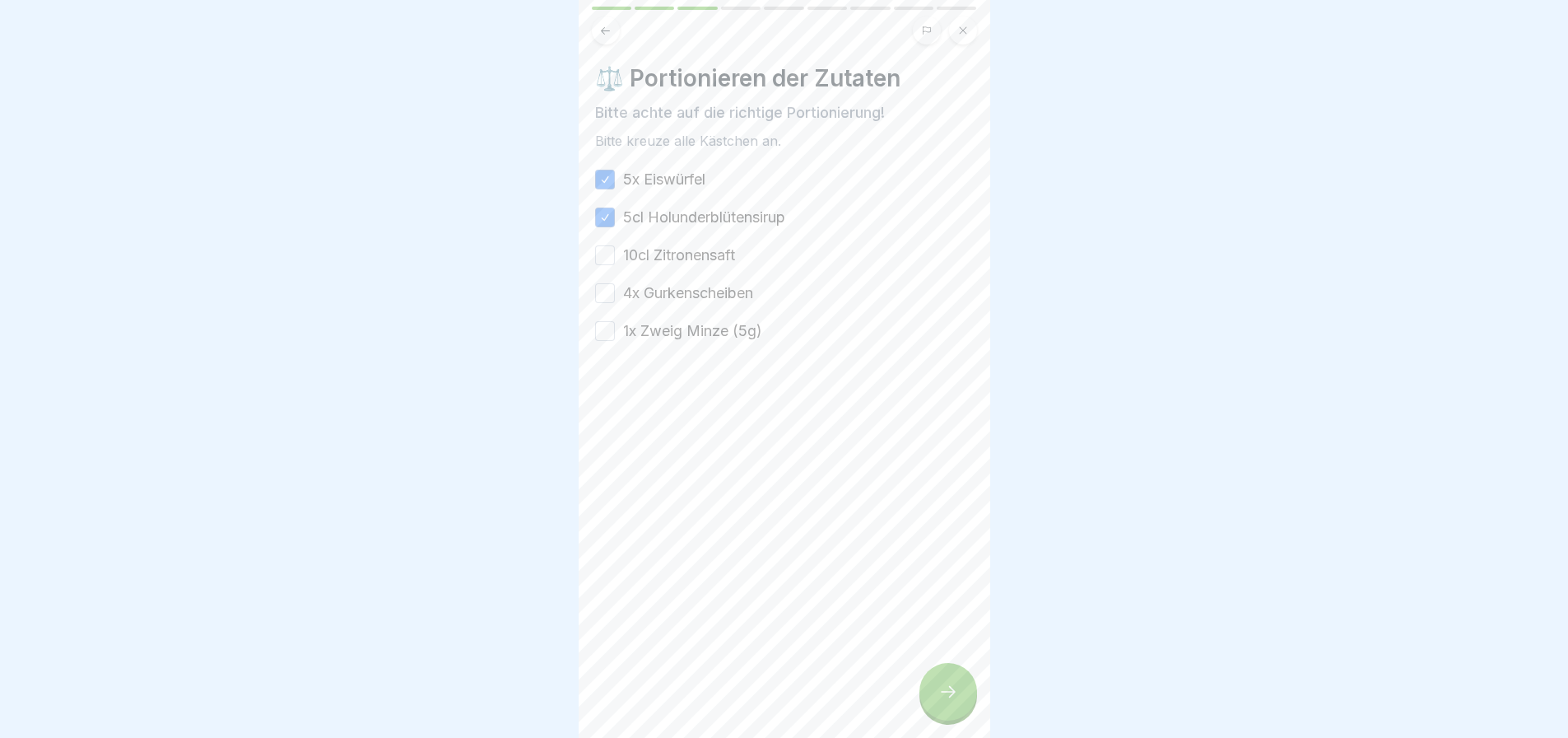
click at [614, 251] on button "10cl Zitronensaft" at bounding box center [604, 255] width 20 height 20
click at [732, 302] on label "4x Gurkenscheiben" at bounding box center [688, 293] width 130 height 22
click at [614, 302] on button "4x Gurkenscheiben" at bounding box center [604, 293] width 20 height 20
click at [732, 340] on label "1x Zweig Minze (5g)" at bounding box center [693, 331] width 139 height 22
click at [614, 340] on button "1x Zweig Minze (5g)" at bounding box center [604, 331] width 20 height 20
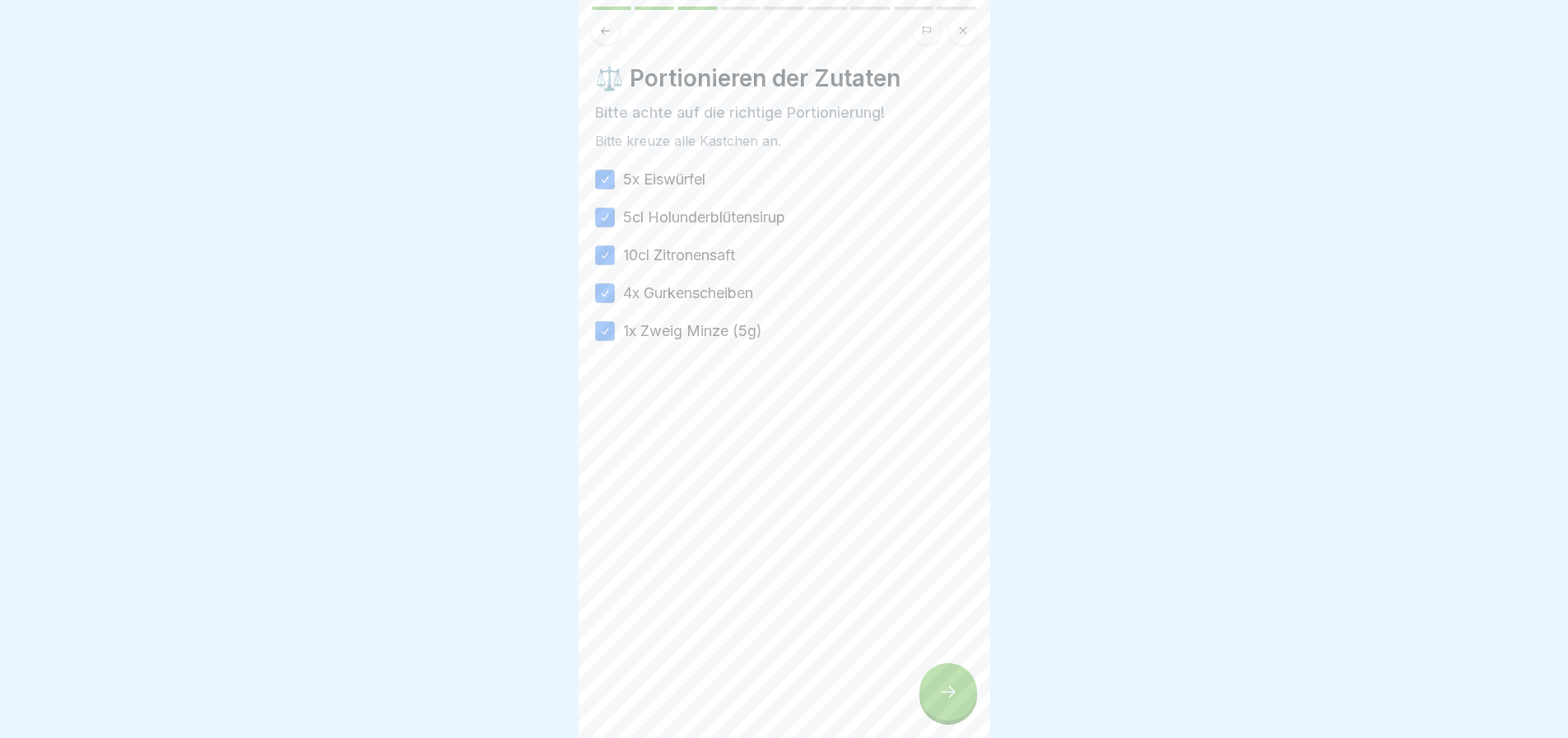
click at [960, 719] on div at bounding box center [948, 691] width 58 height 58
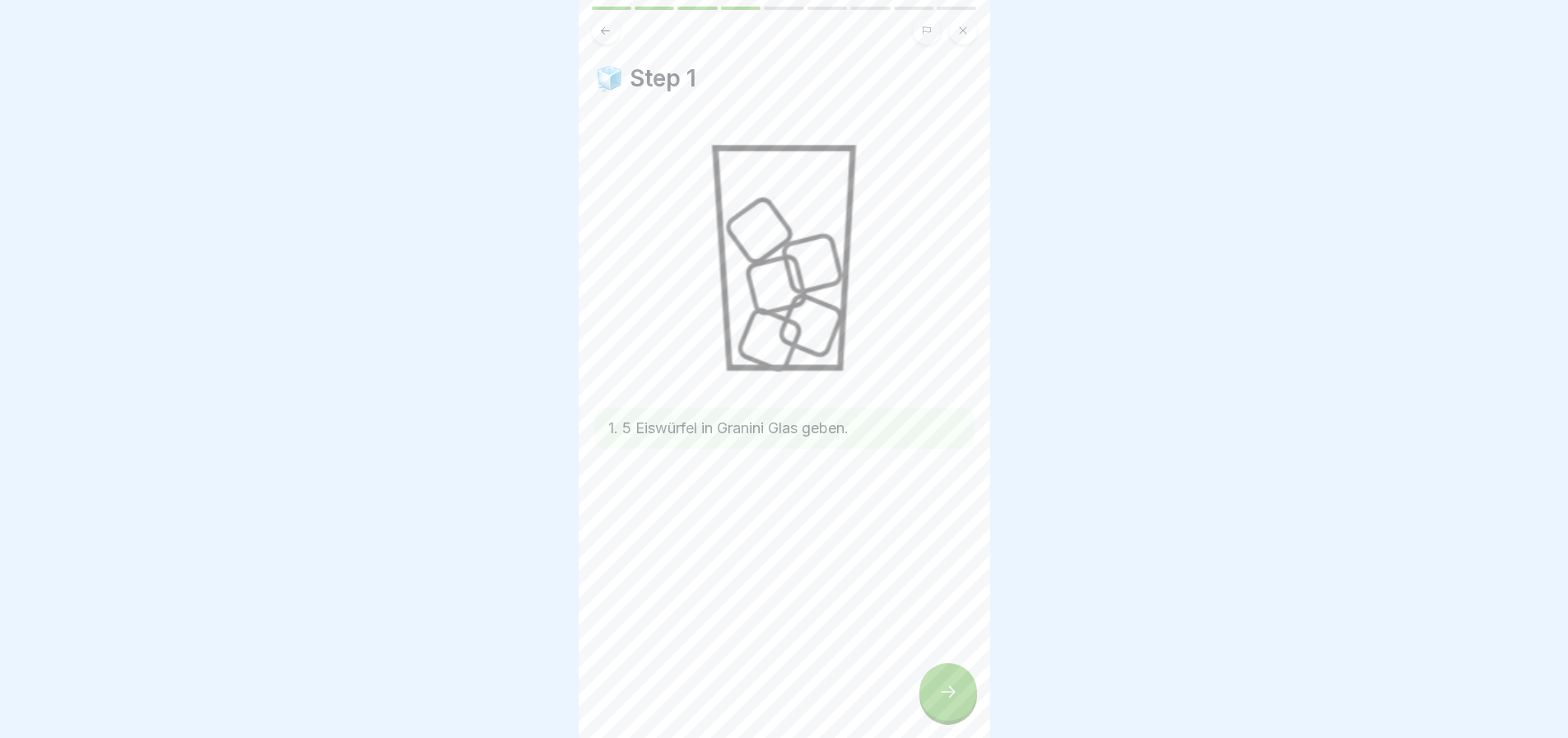
click at [935, 708] on div at bounding box center [948, 691] width 58 height 58
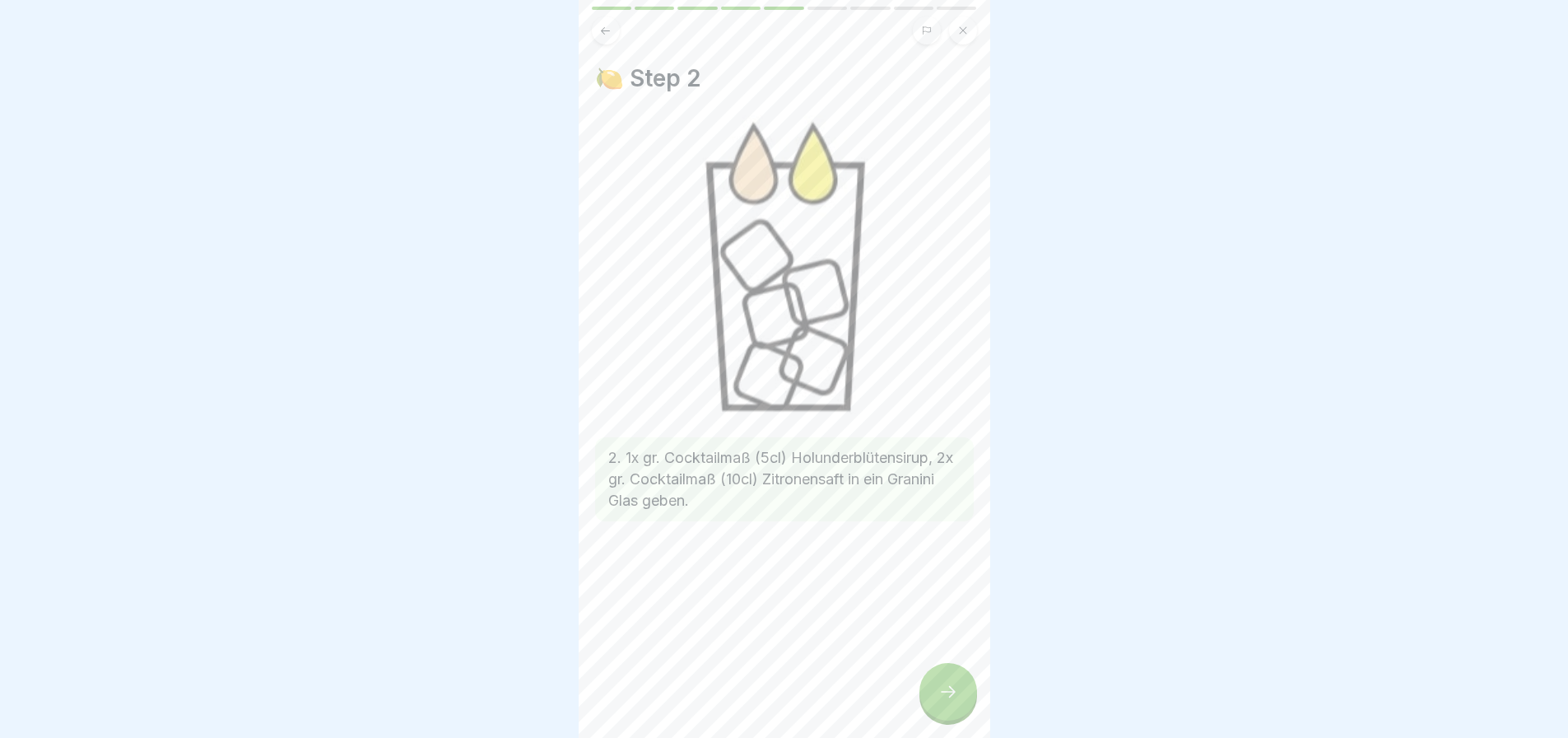
click at [945, 691] on div at bounding box center [948, 691] width 58 height 58
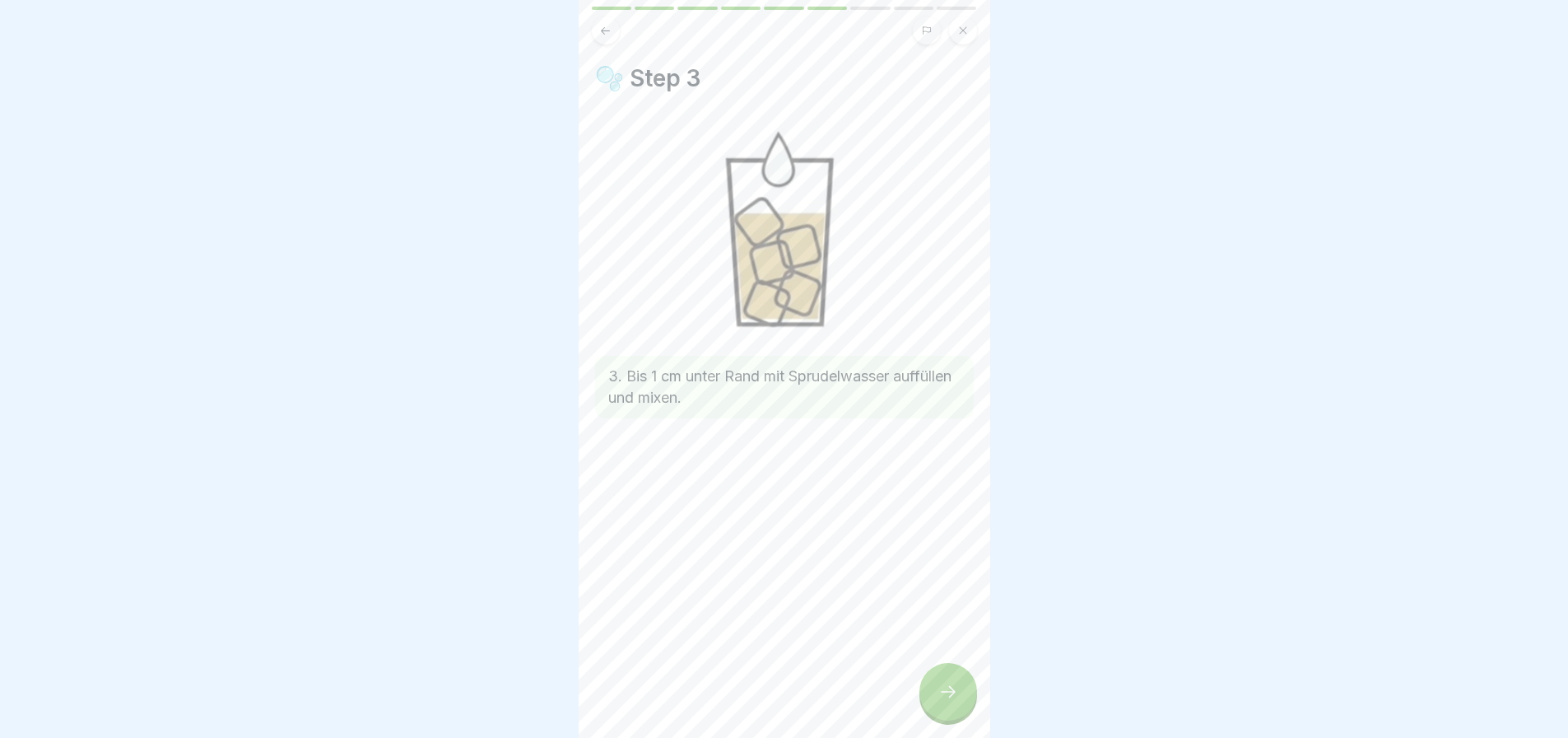
click at [934, 712] on div at bounding box center [948, 691] width 58 height 58
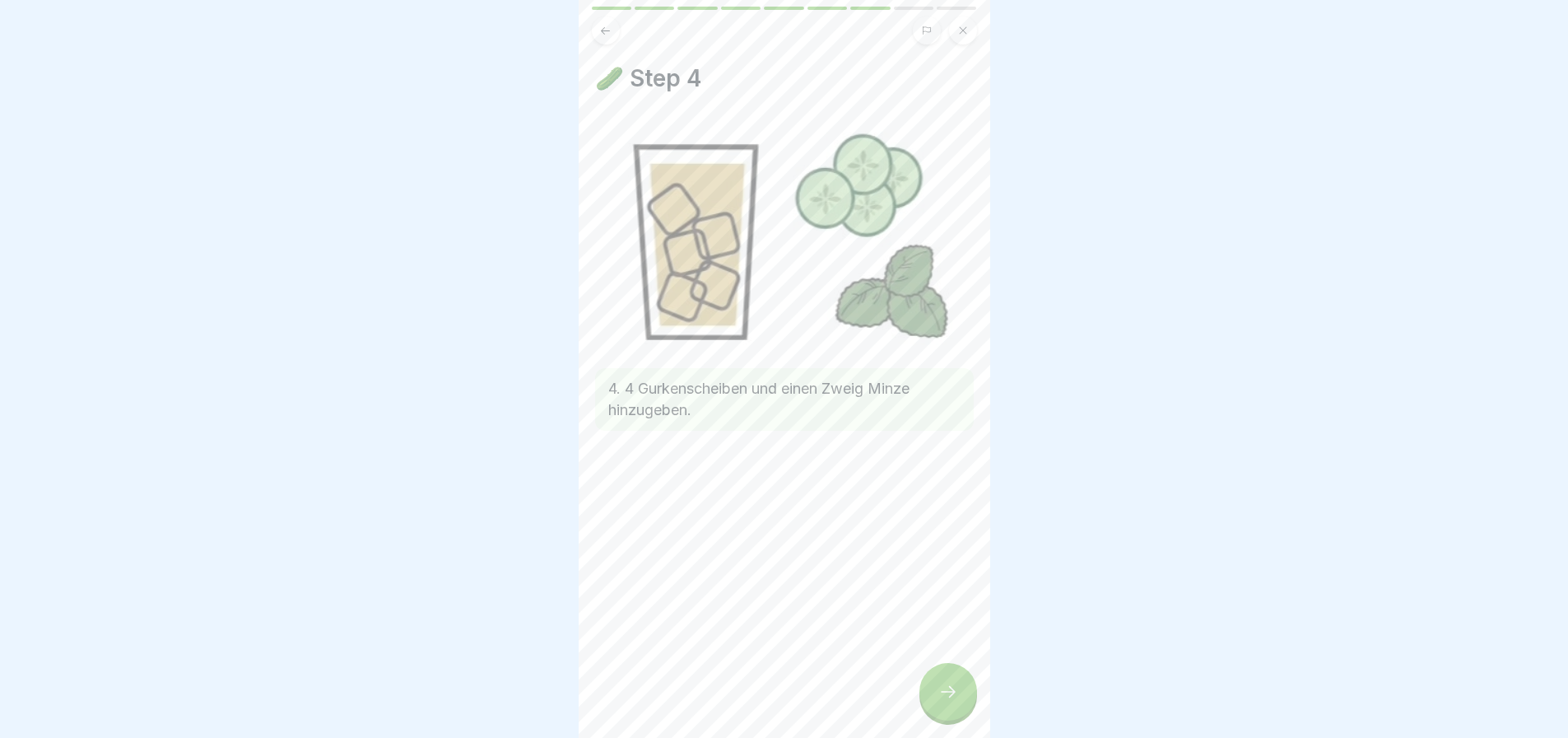
click at [949, 721] on div at bounding box center [948, 691] width 58 height 58
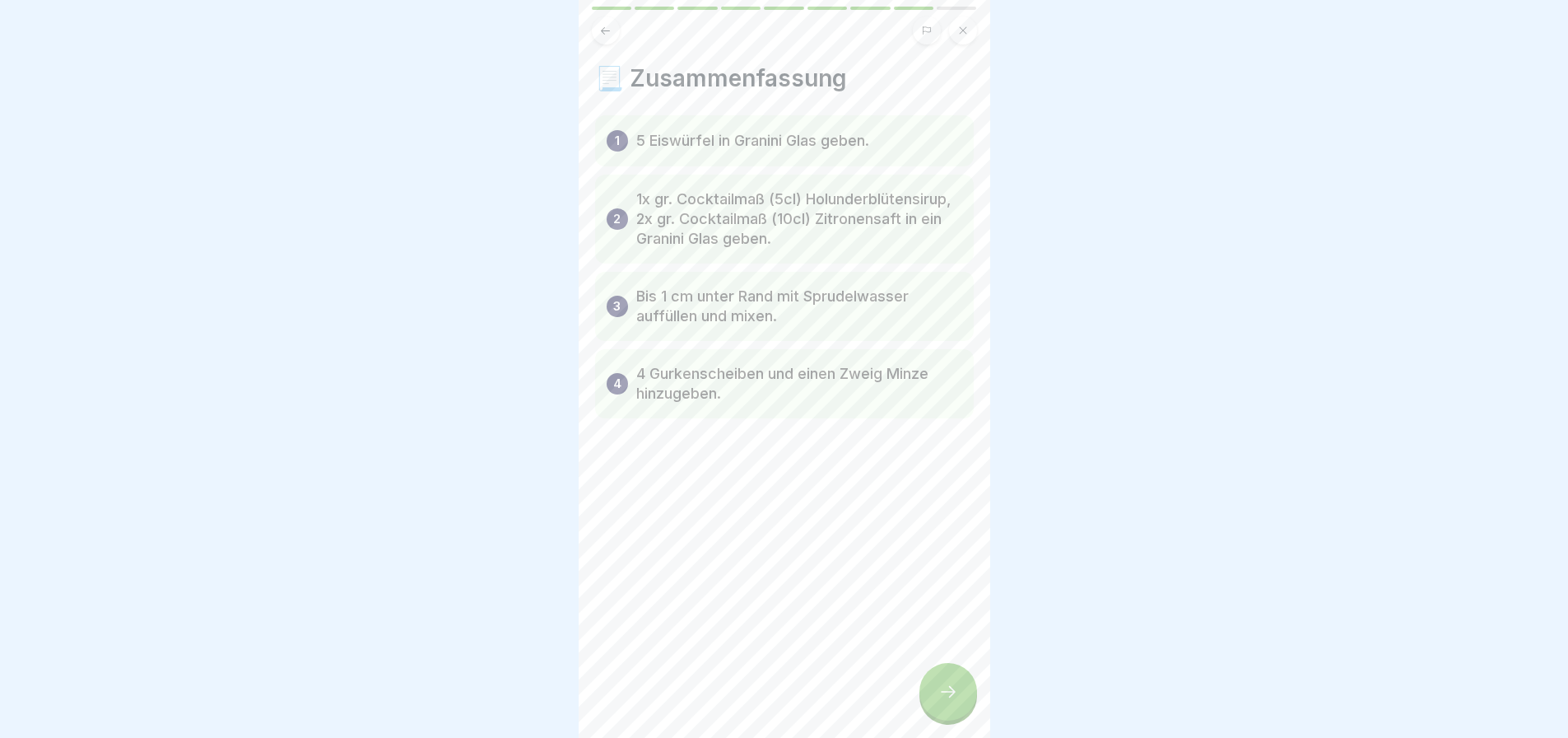
click at [960, 695] on div at bounding box center [948, 691] width 58 height 58
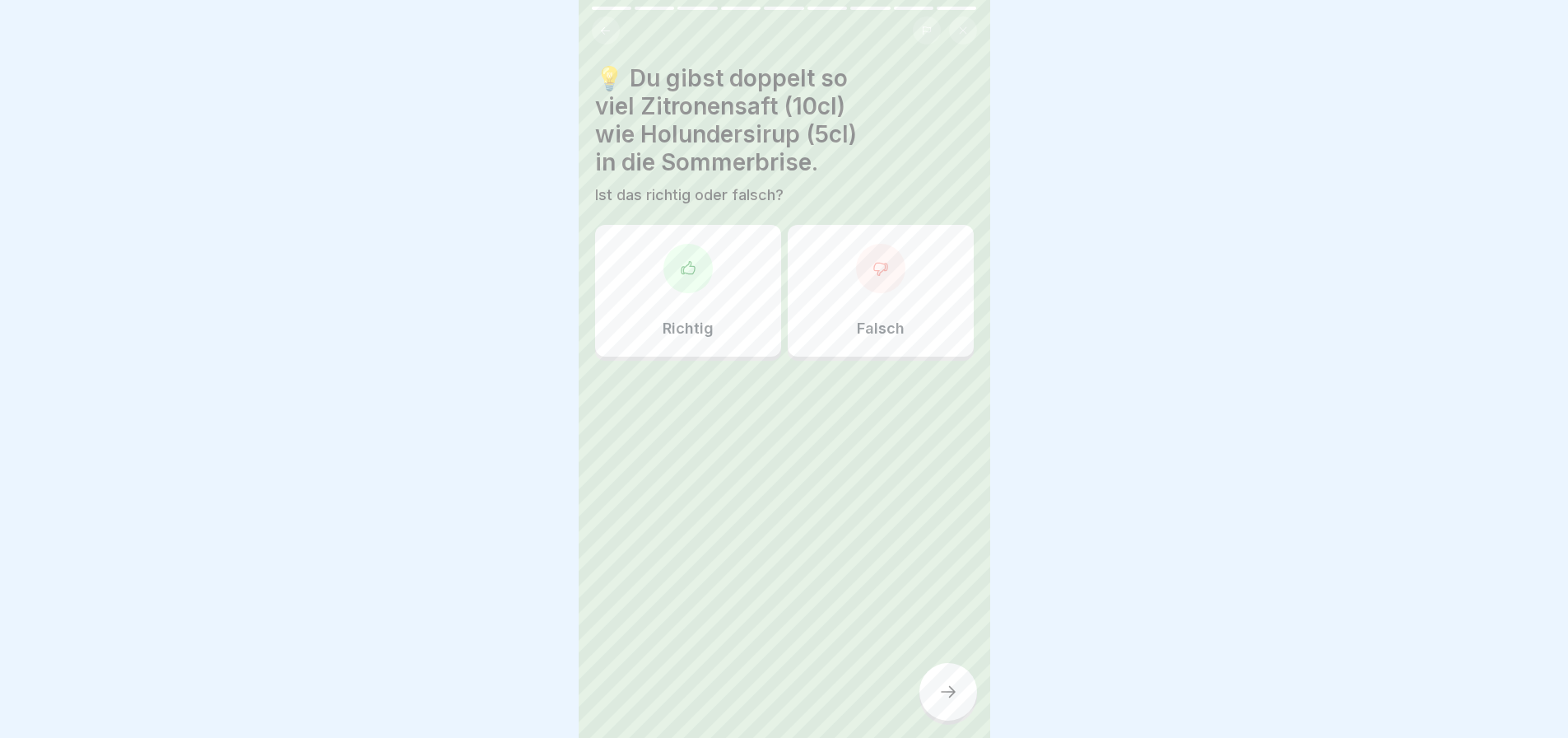
click at [874, 283] on div at bounding box center [880, 268] width 49 height 49
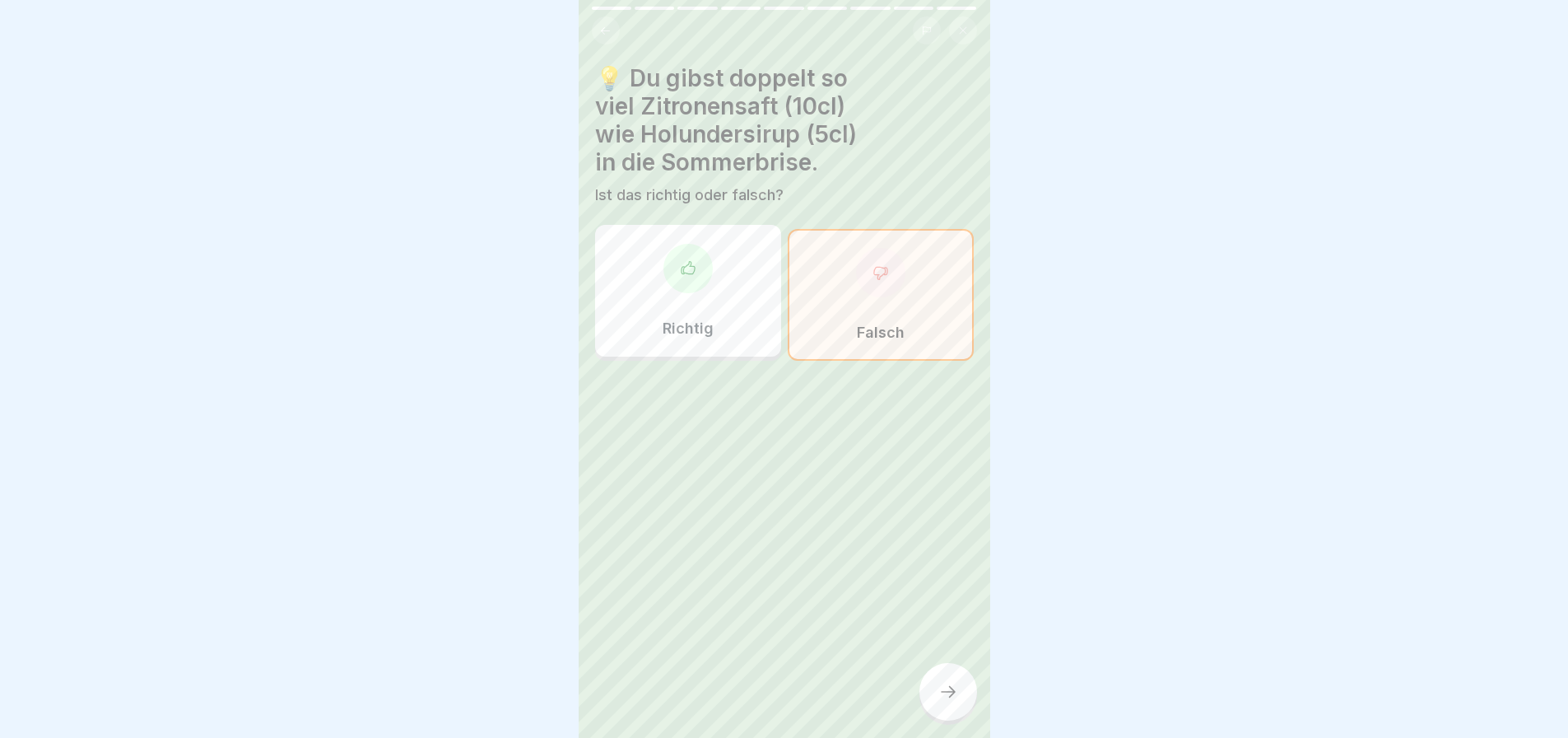
click at [941, 718] on div at bounding box center [948, 691] width 58 height 58
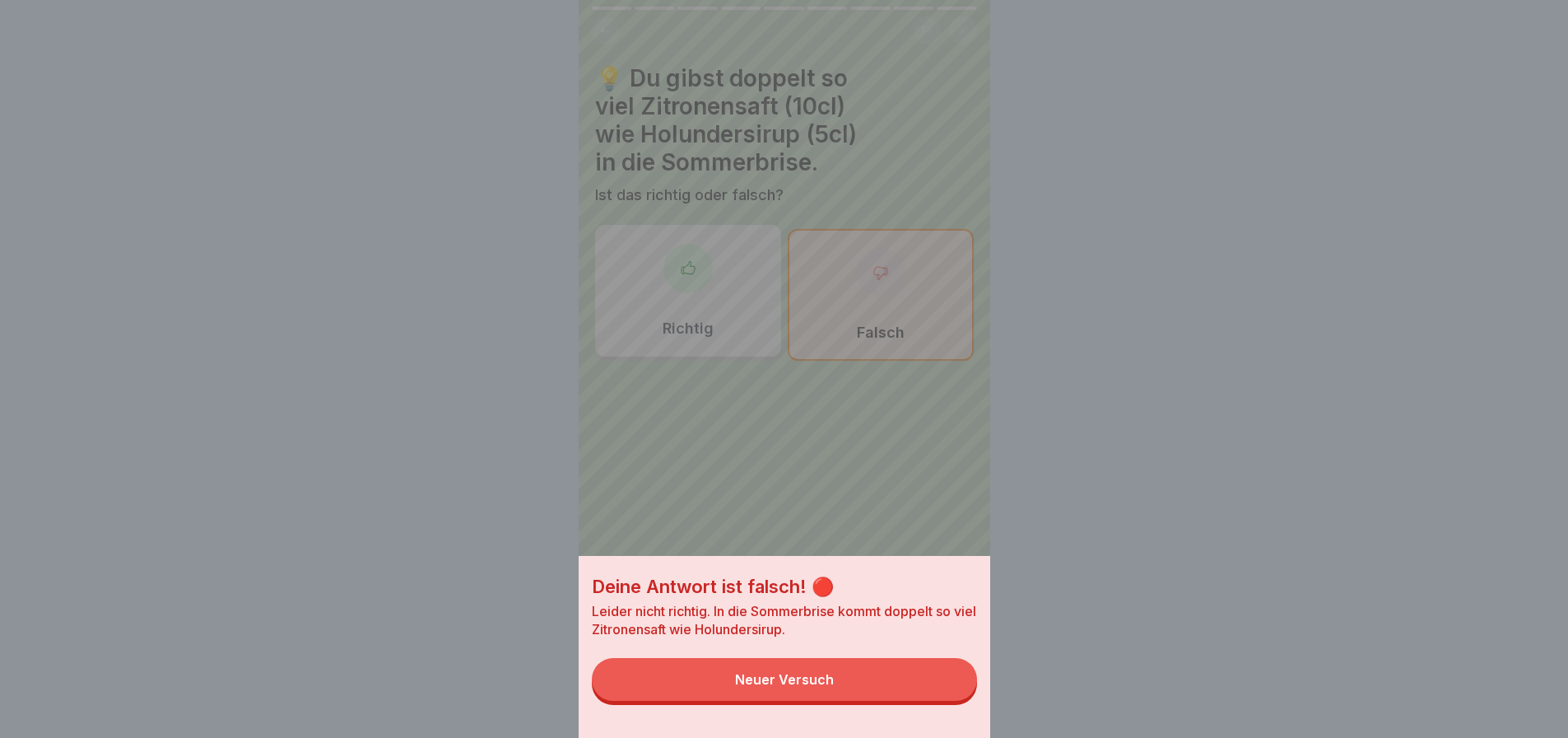
click at [815, 679] on button "Neuer Versuch" at bounding box center [785, 679] width 386 height 43
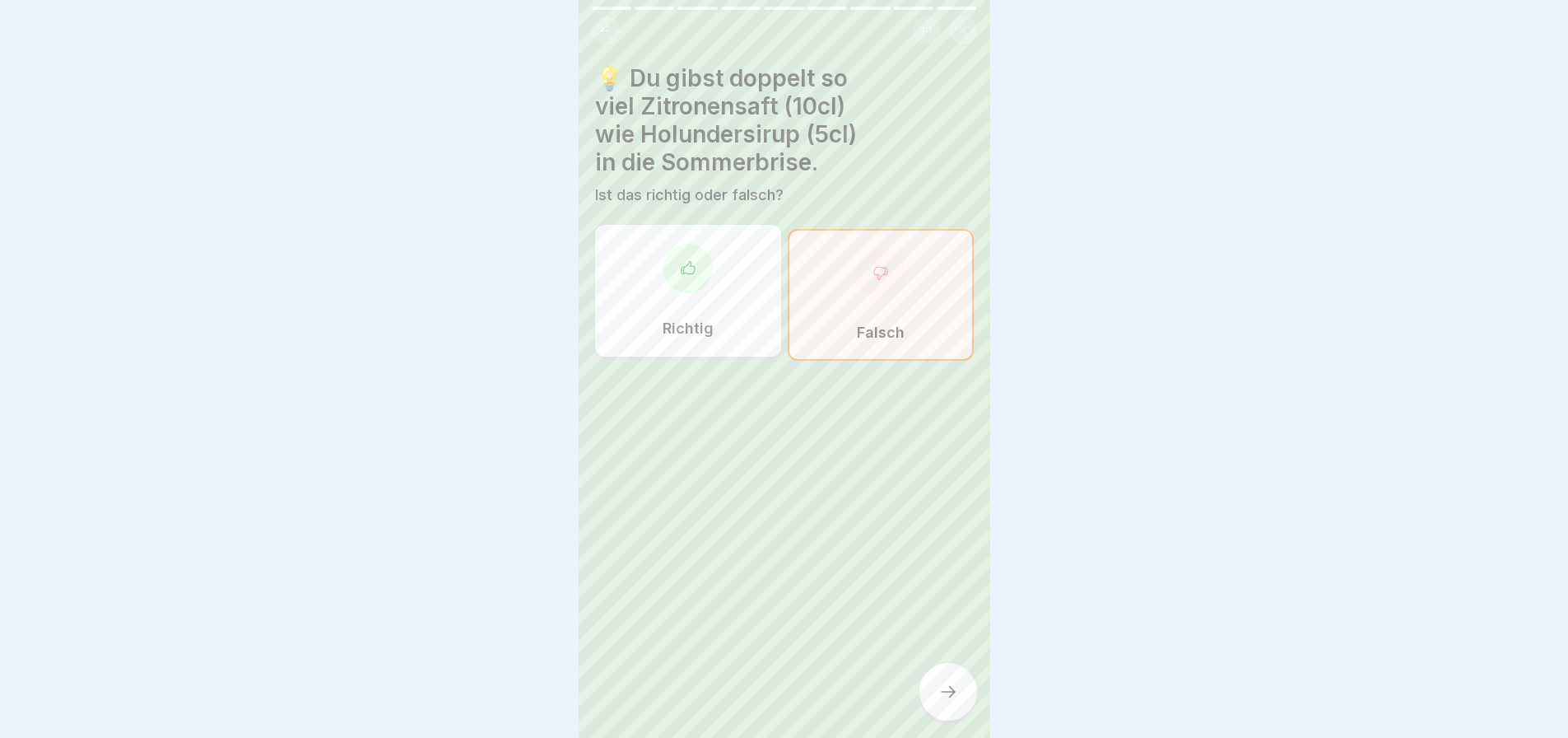
click at [718, 332] on div "Richtig" at bounding box center [688, 290] width 186 height 132
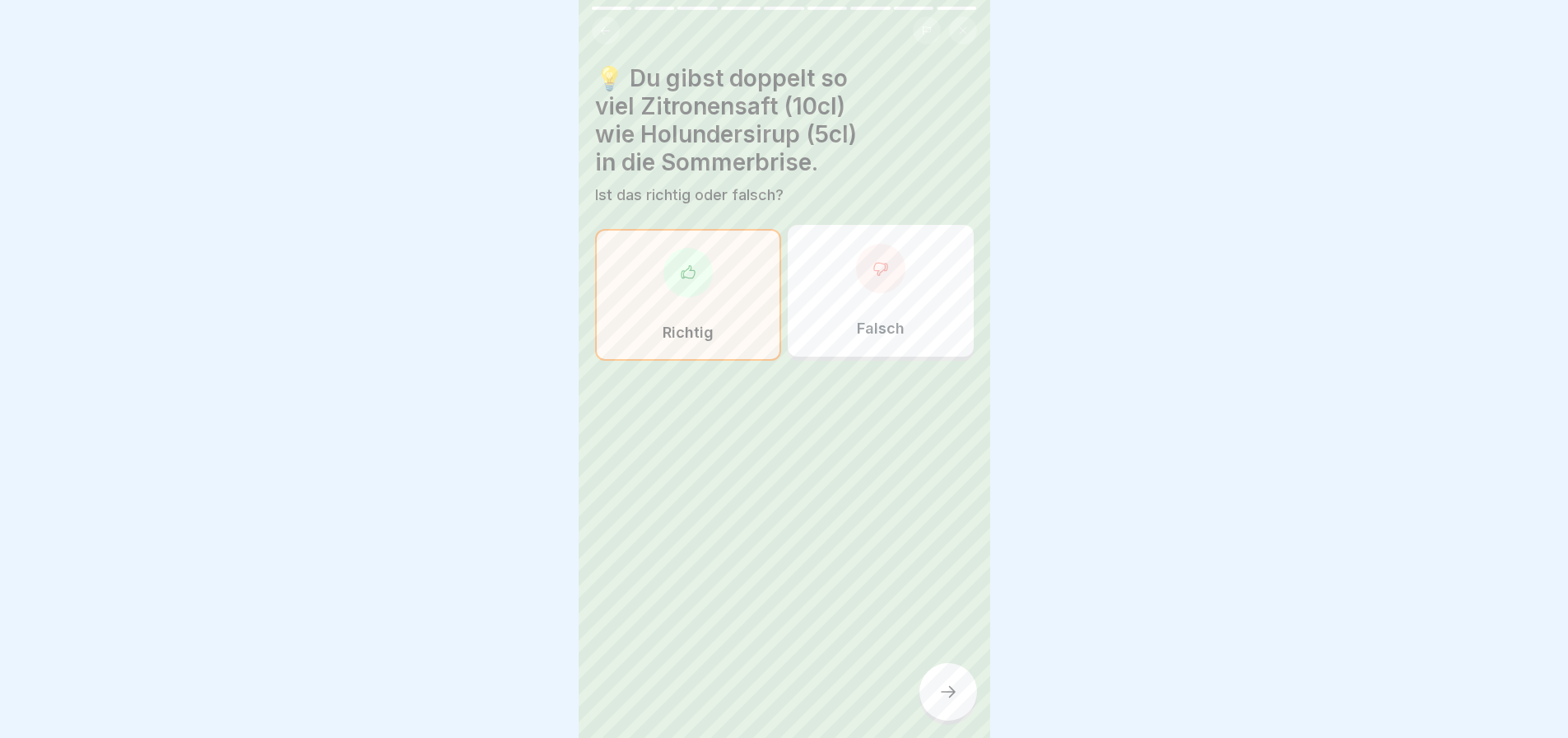
click at [929, 707] on div at bounding box center [948, 691] width 58 height 58
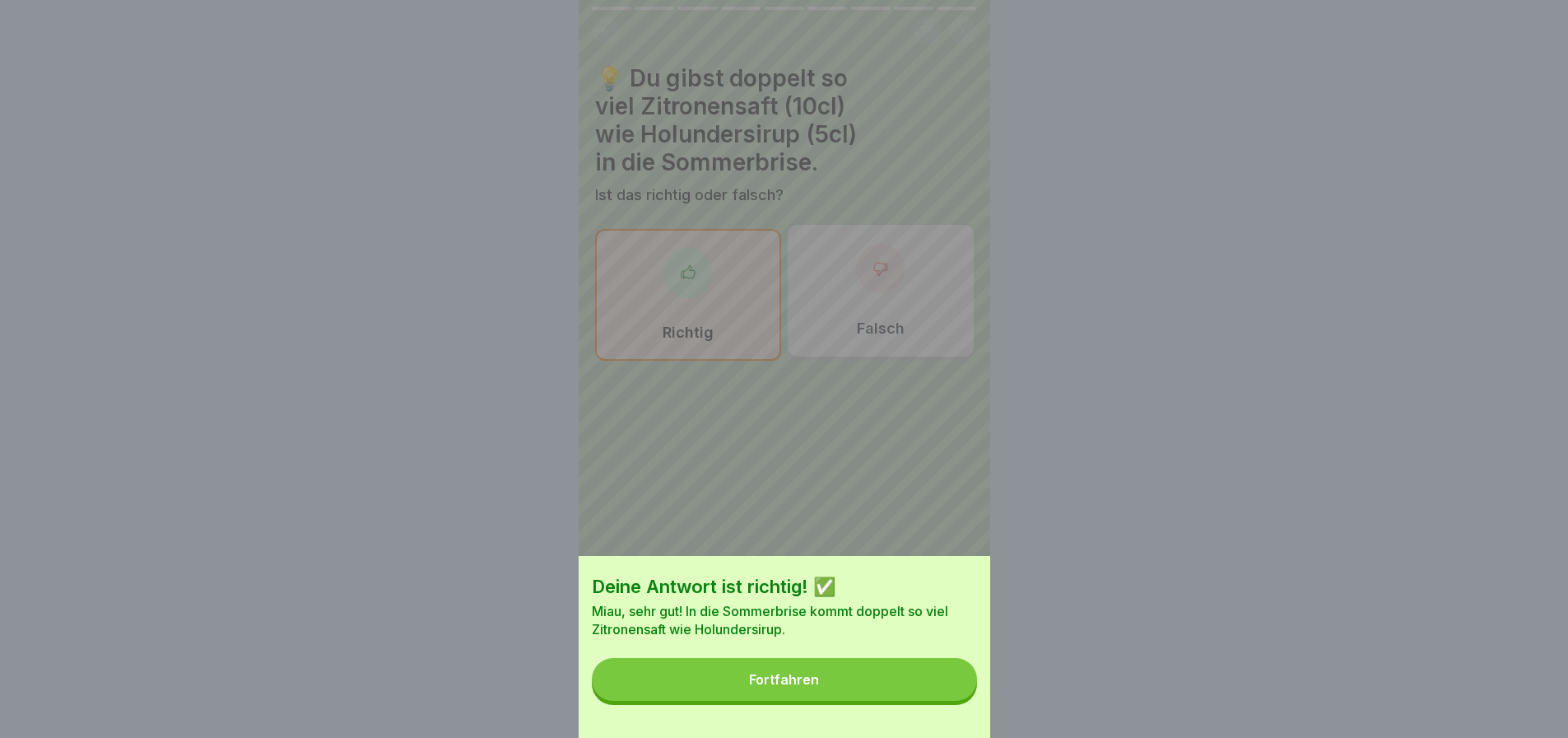
click at [903, 700] on button "Fortfahren" at bounding box center [785, 679] width 386 height 43
